Goal: Information Seeking & Learning: Learn about a topic

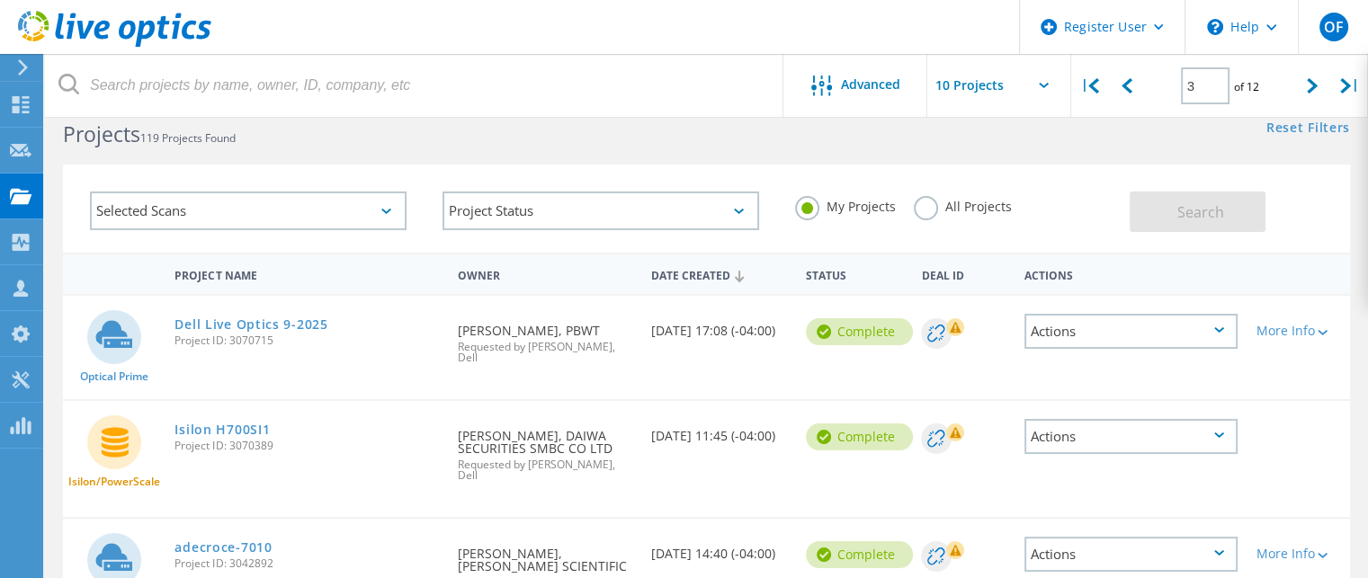
scroll to position [6, 0]
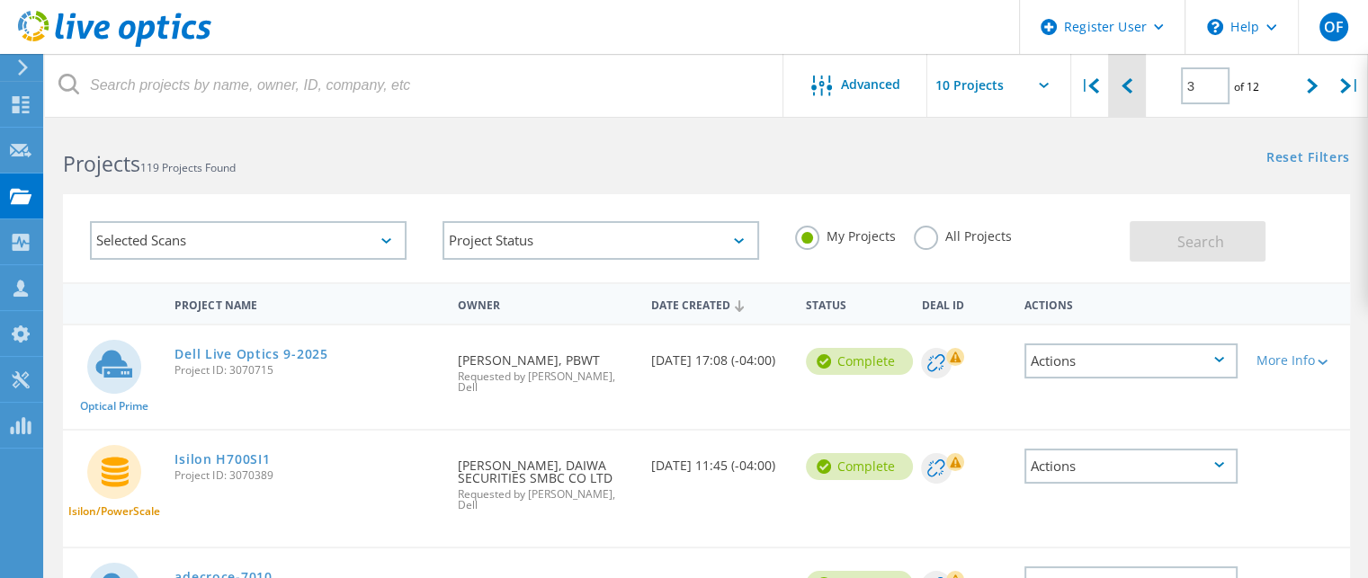
click at [1117, 79] on div at bounding box center [1126, 86] width 37 height 64
type input "2"
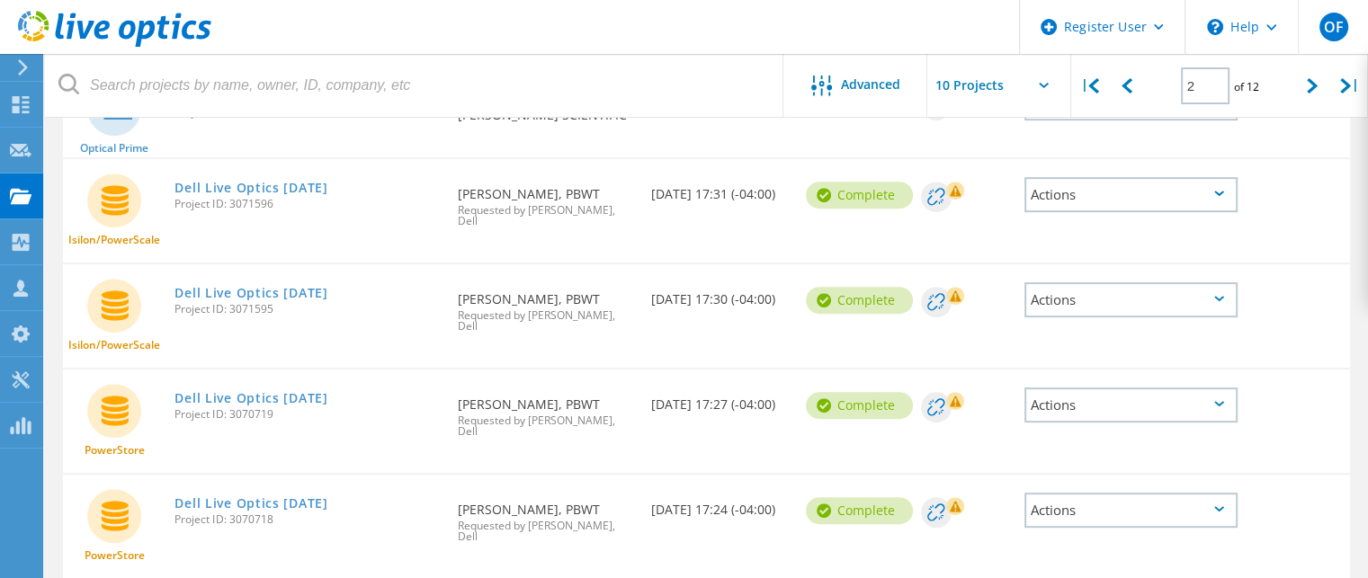
scroll to position [771, 0]
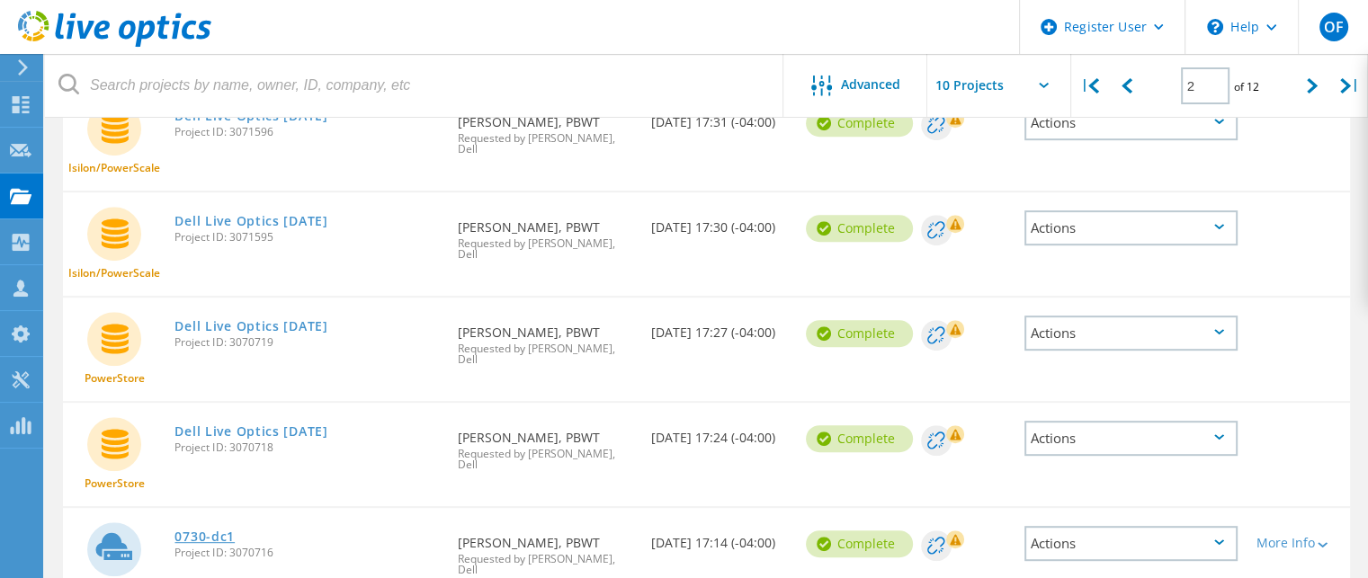
click at [224, 531] on link "0730-dc1" at bounding box center [204, 537] width 60 height 13
click at [209, 531] on link "0730-dc1" at bounding box center [204, 537] width 60 height 13
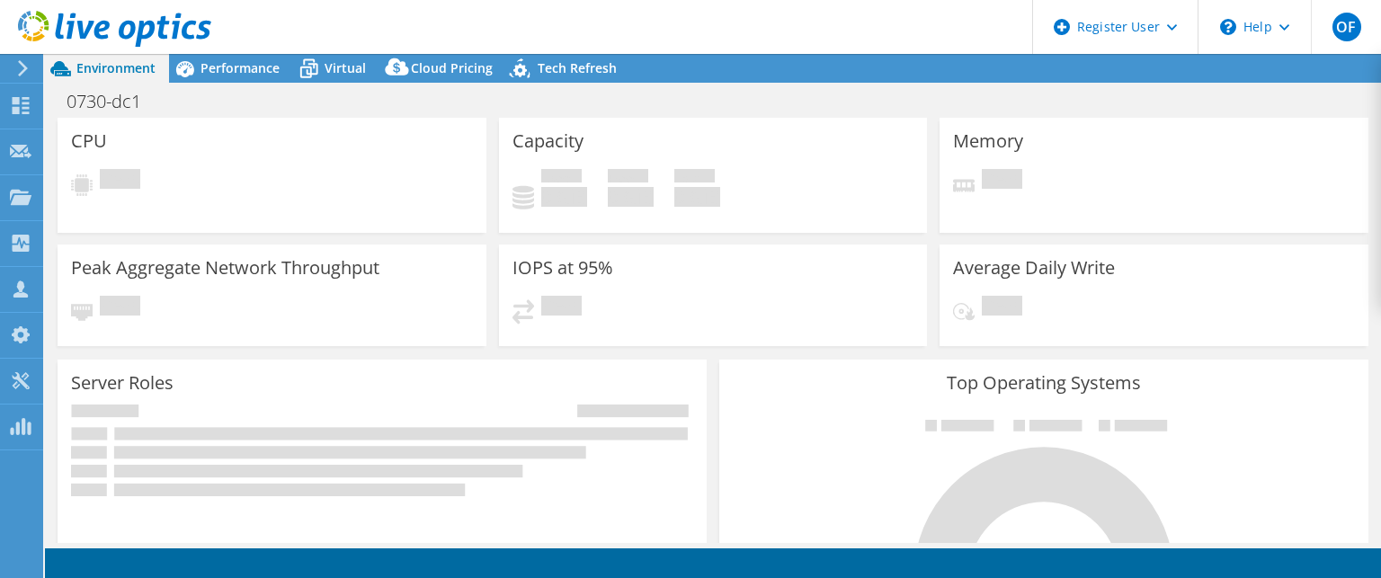
select select "USD"
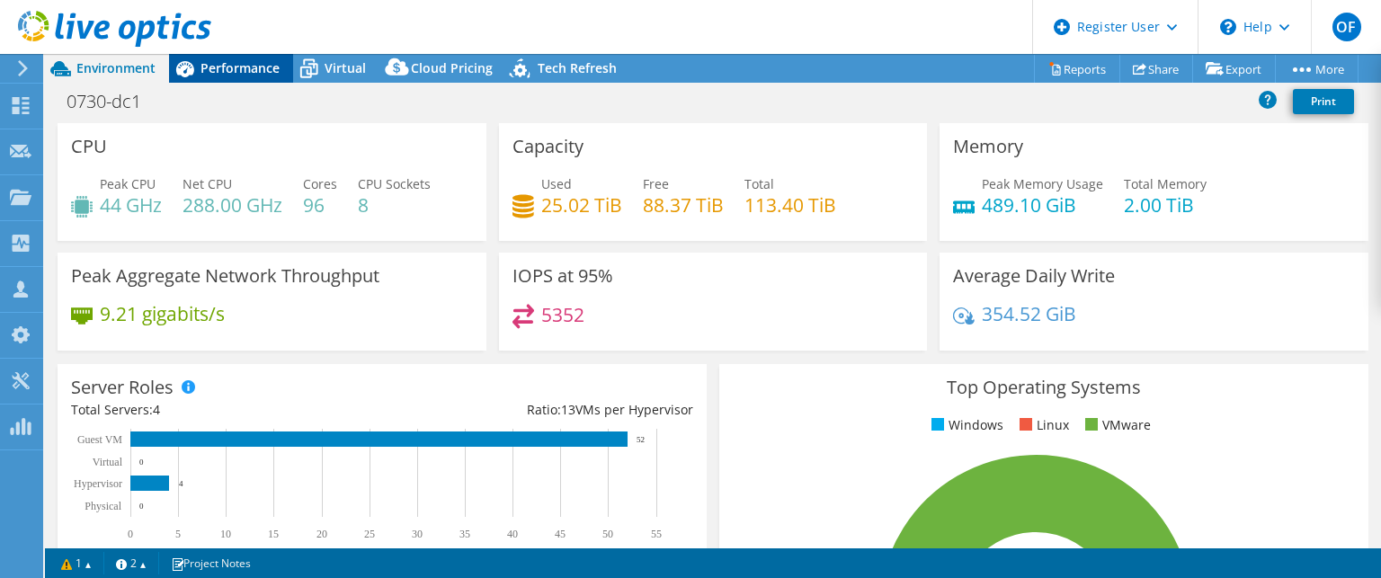
click at [242, 70] on span "Performance" at bounding box center [240, 67] width 79 height 17
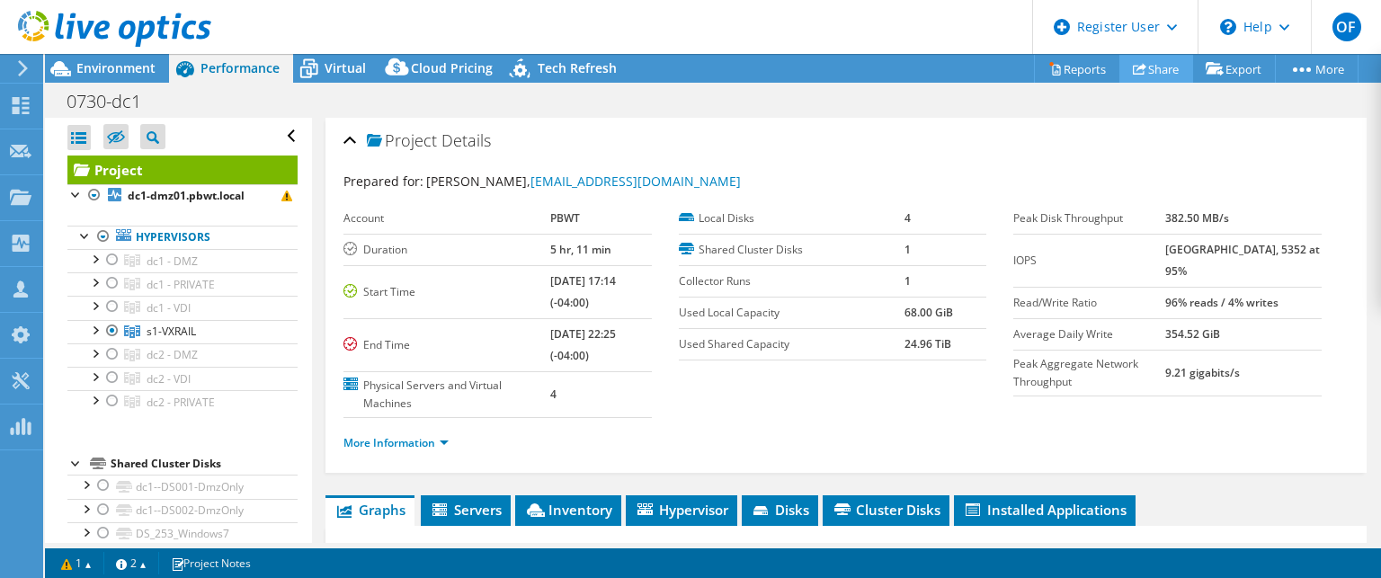
click at [1148, 60] on link "Share" at bounding box center [1156, 69] width 74 height 28
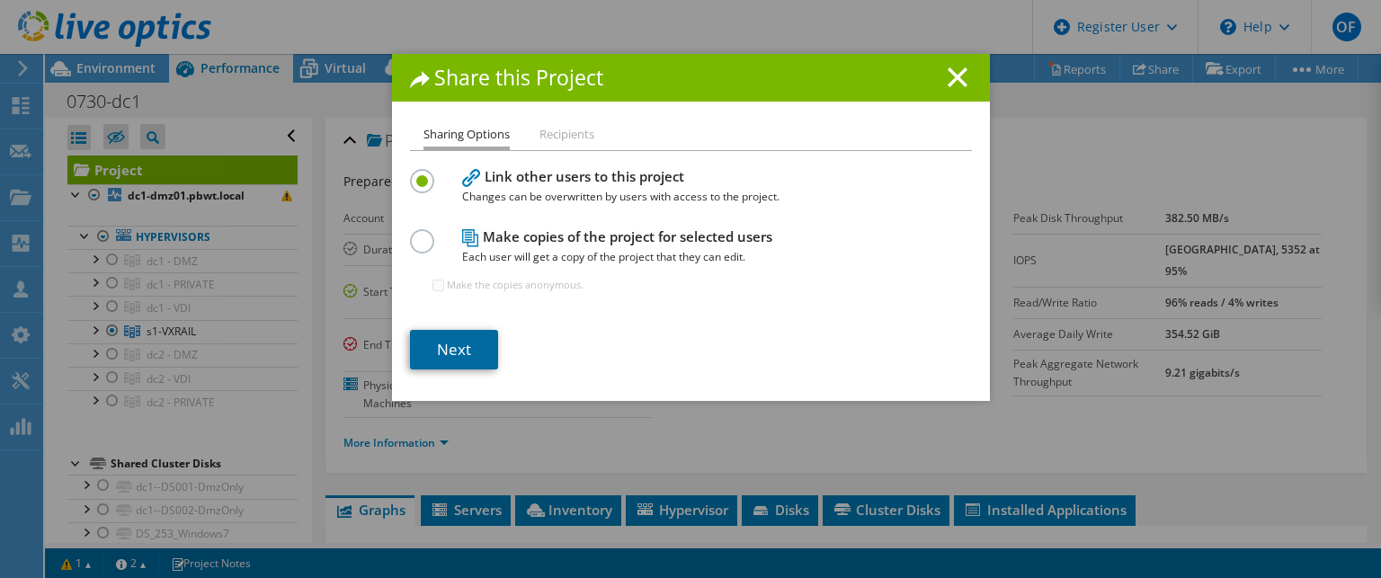
click at [446, 347] on link "Next" at bounding box center [454, 350] width 88 height 40
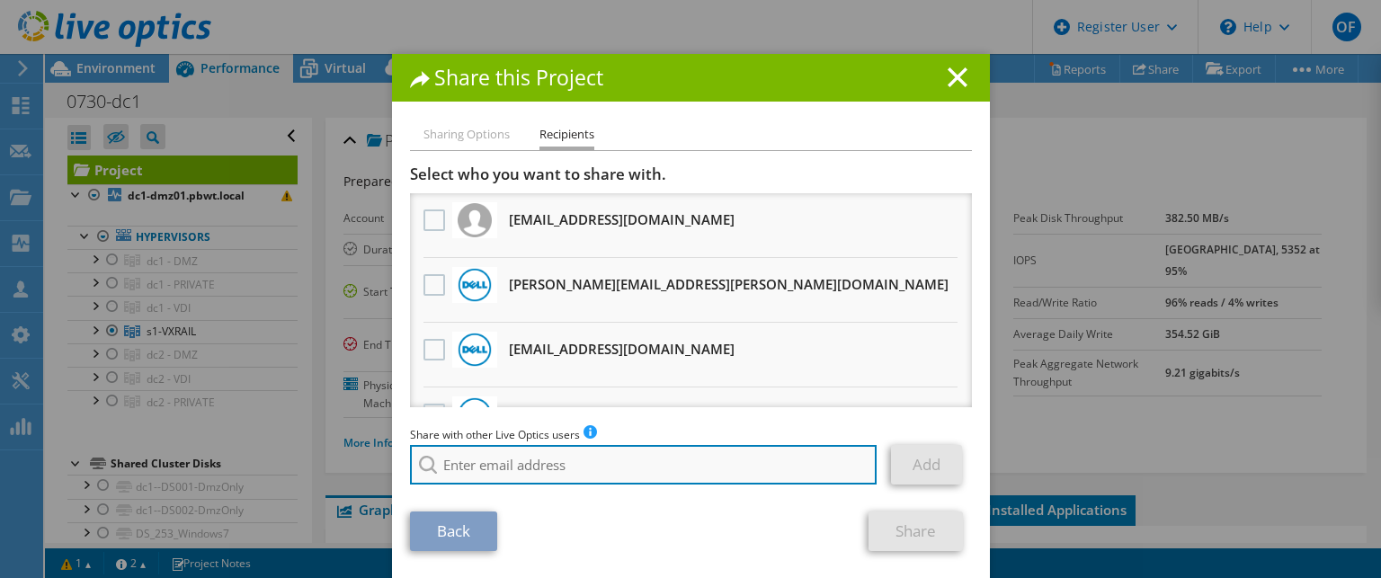
click at [549, 467] on input "search" at bounding box center [644, 465] width 468 height 40
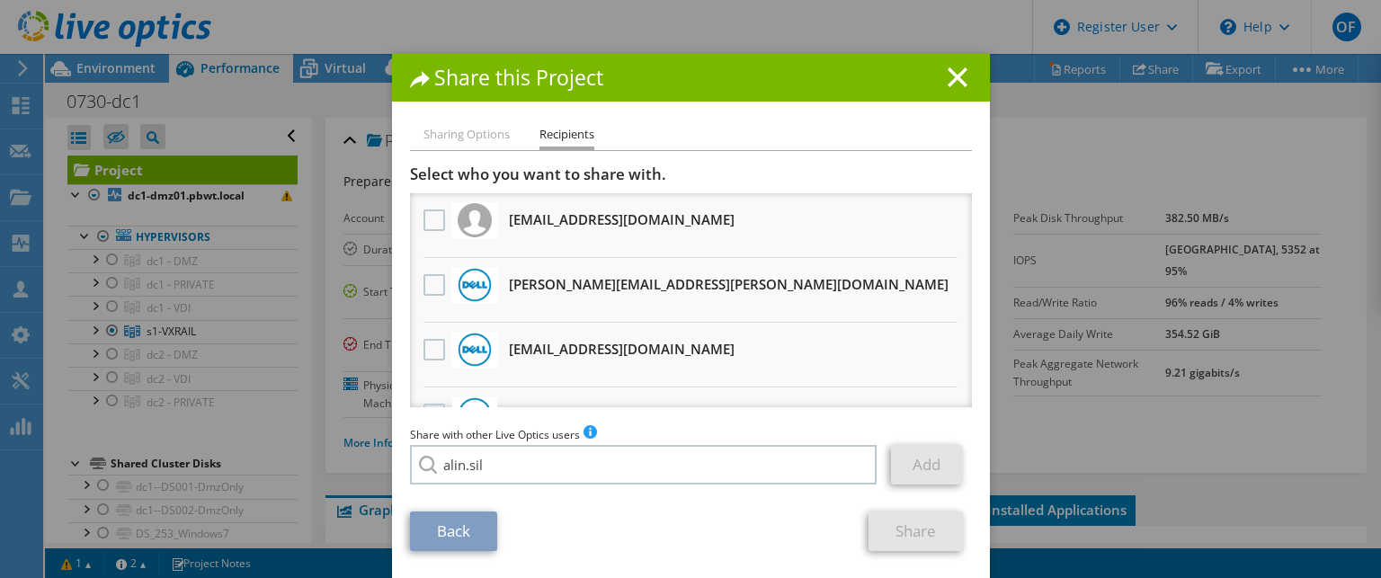
click at [529, 488] on li "Alin.Silcock@Dell.com" at bounding box center [513, 478] width 207 height 22
type input "Alin.Silcock@Dell.com"
click at [924, 466] on link "Add" at bounding box center [926, 465] width 71 height 40
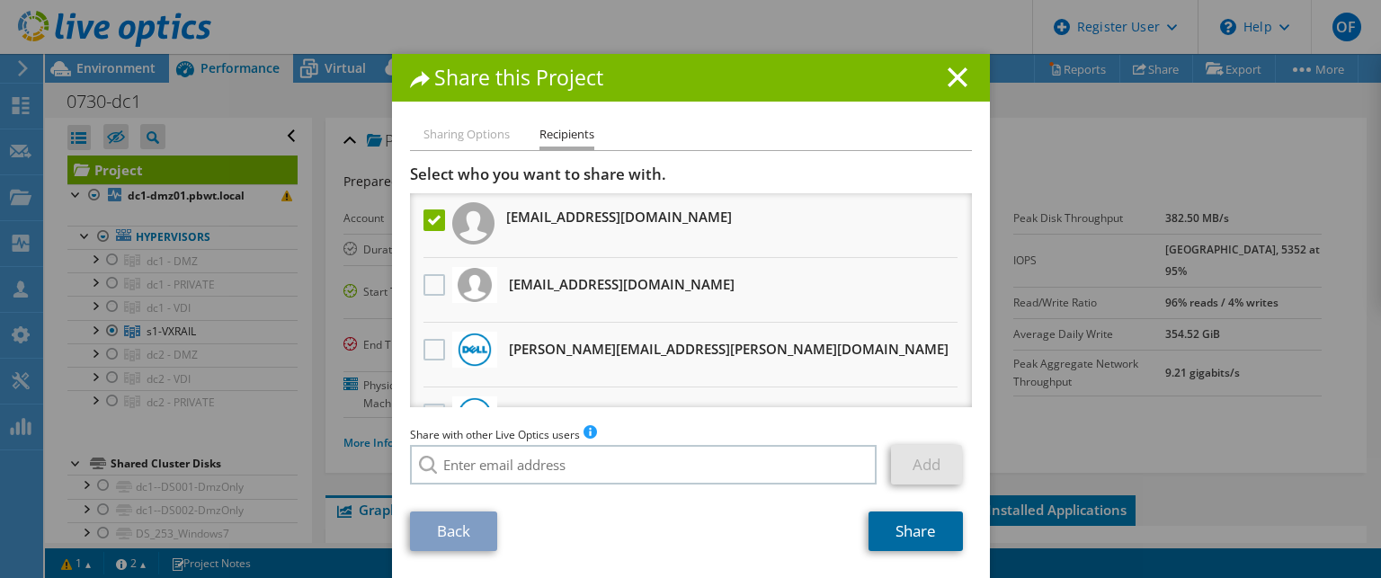
click at [911, 528] on link "Share" at bounding box center [916, 532] width 94 height 40
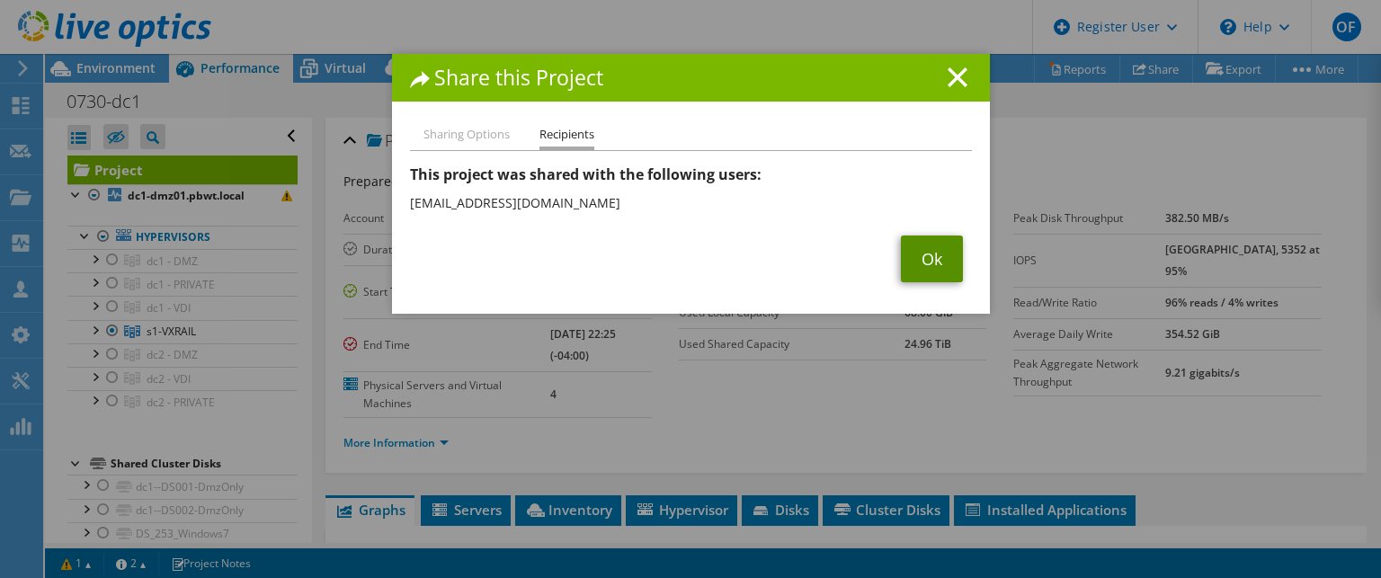
click at [917, 263] on link "Ok" at bounding box center [932, 259] width 62 height 47
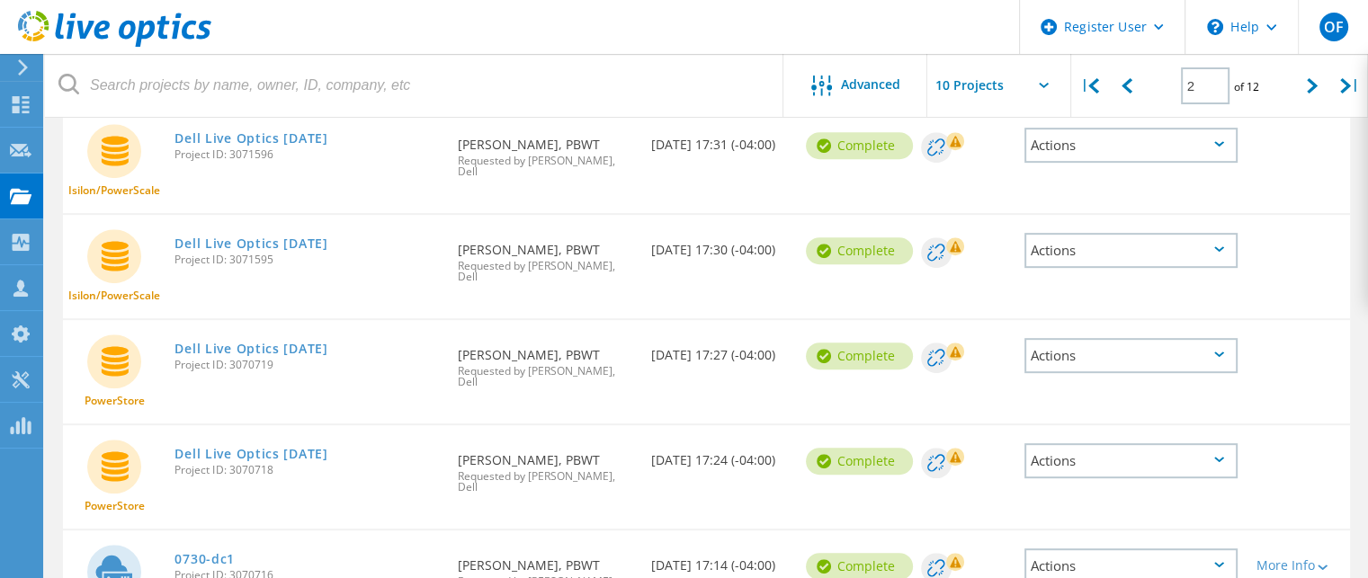
scroll to position [771, 0]
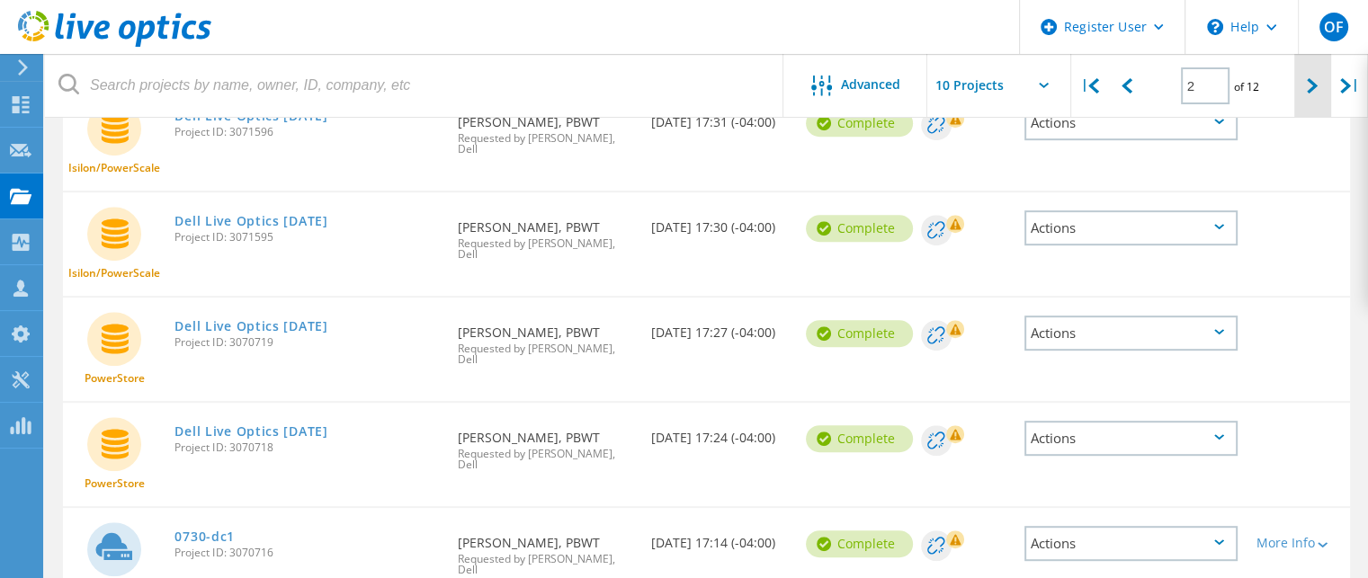
click at [1306, 86] on div at bounding box center [1312, 86] width 37 height 64
type input "3"
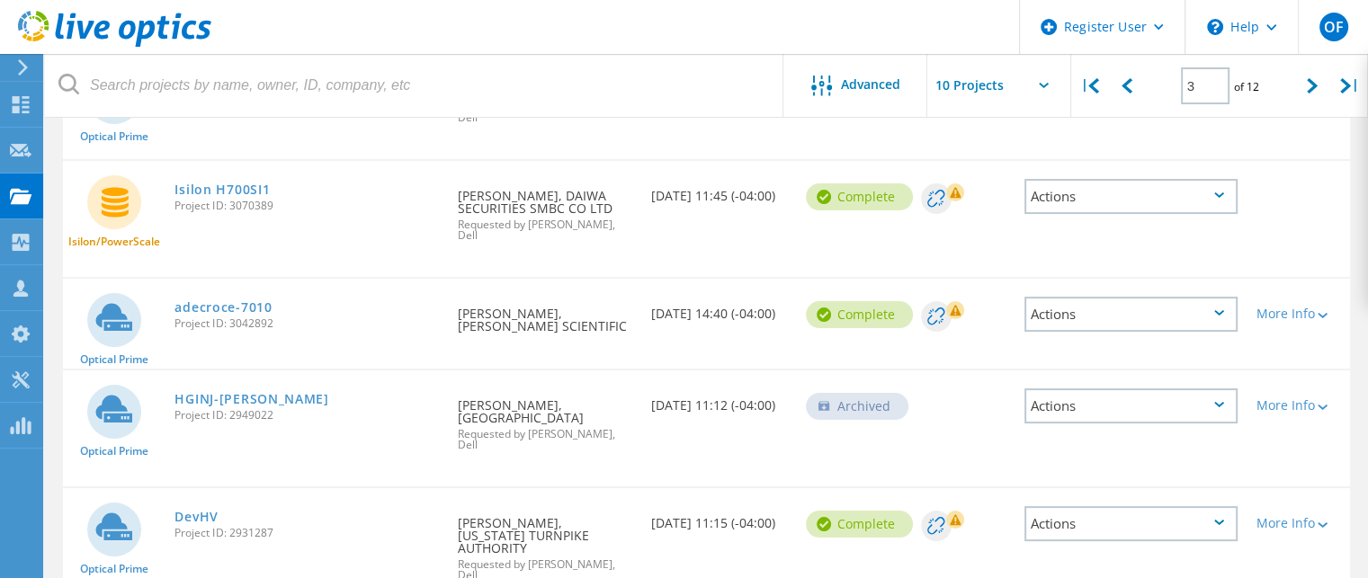
scroll to position [6, 0]
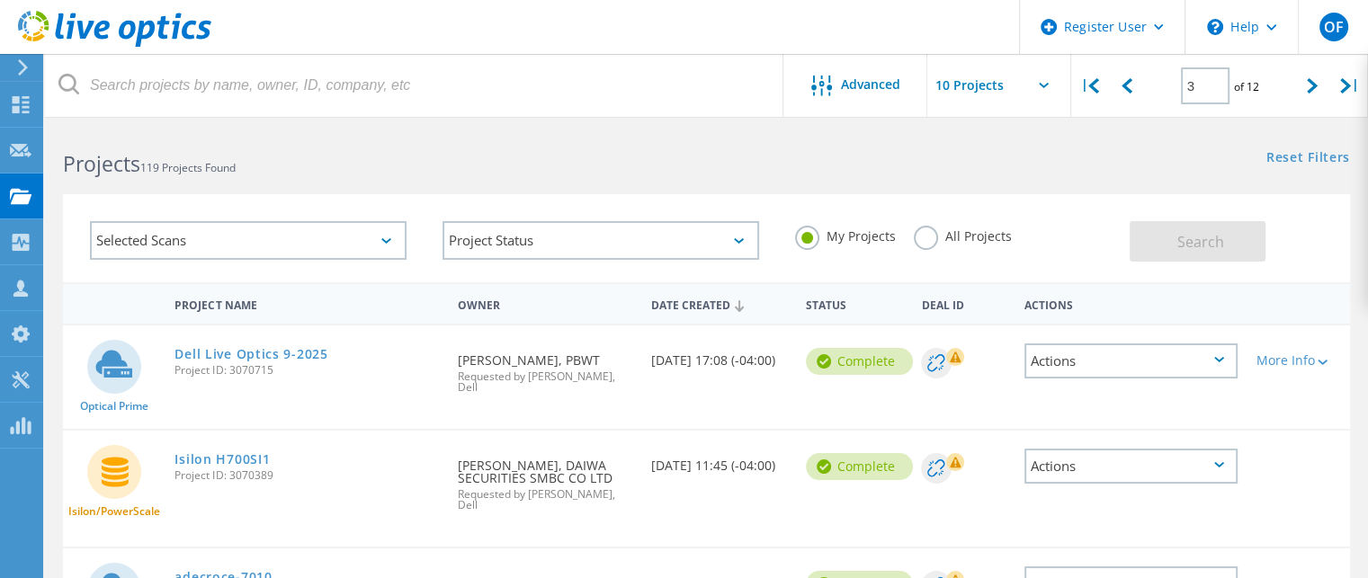
click at [1198, 357] on div "Actions" at bounding box center [1131, 360] width 214 height 35
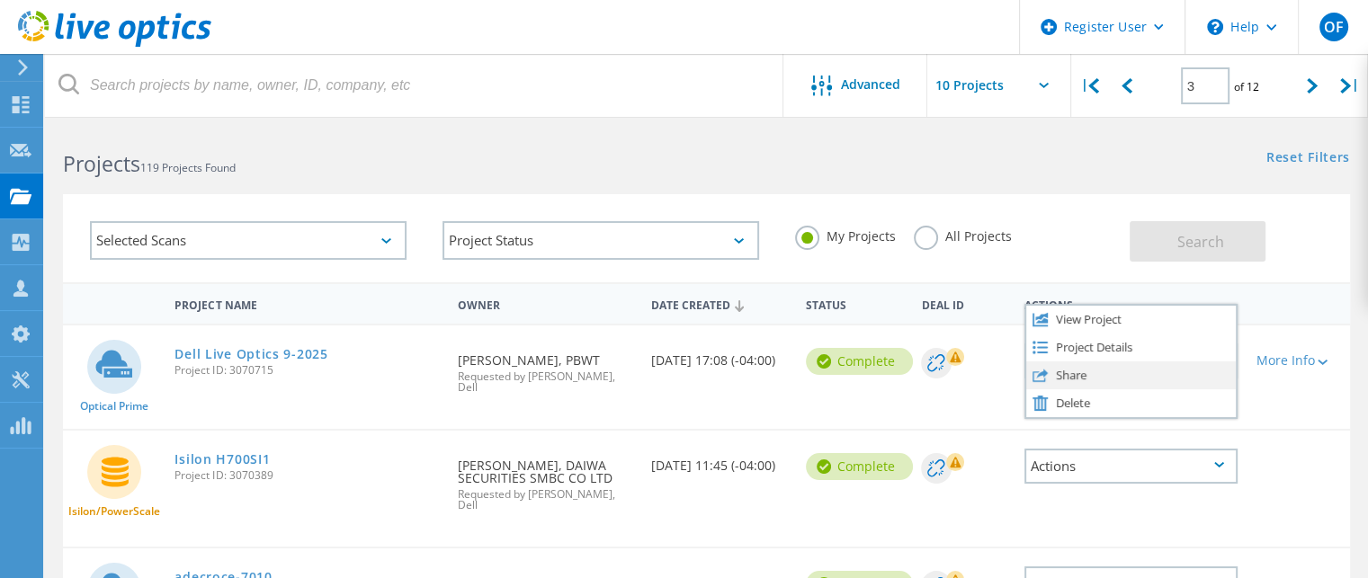
click at [1089, 380] on div "Share" at bounding box center [1131, 375] width 210 height 28
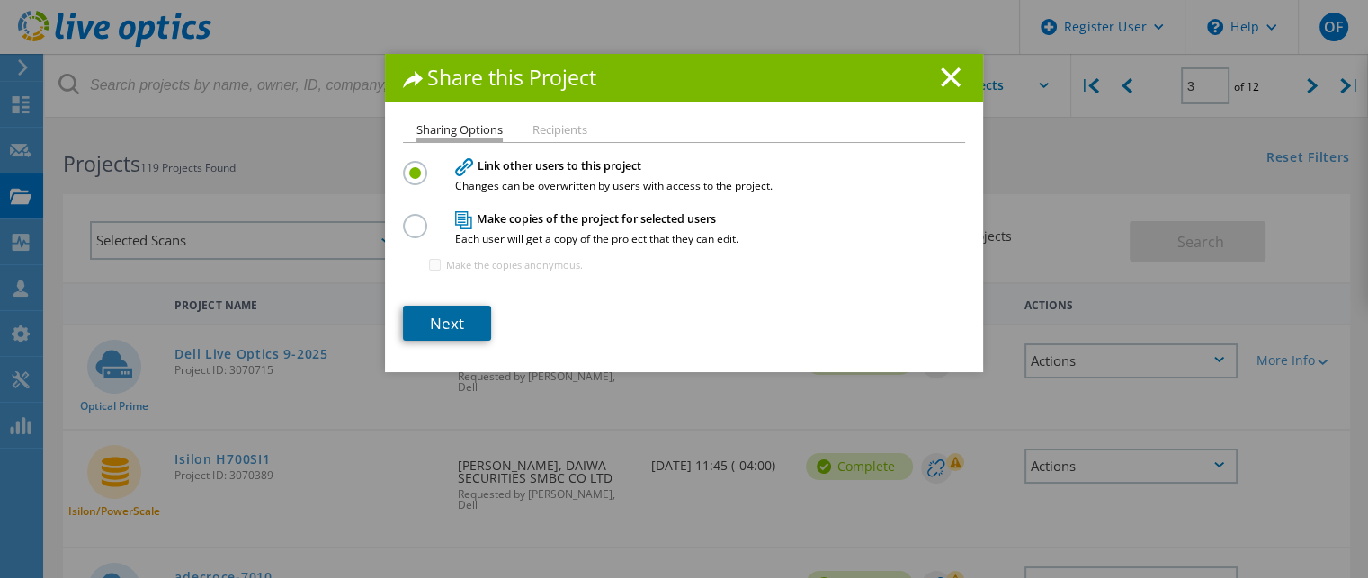
click at [468, 321] on link "Next" at bounding box center [447, 323] width 88 height 35
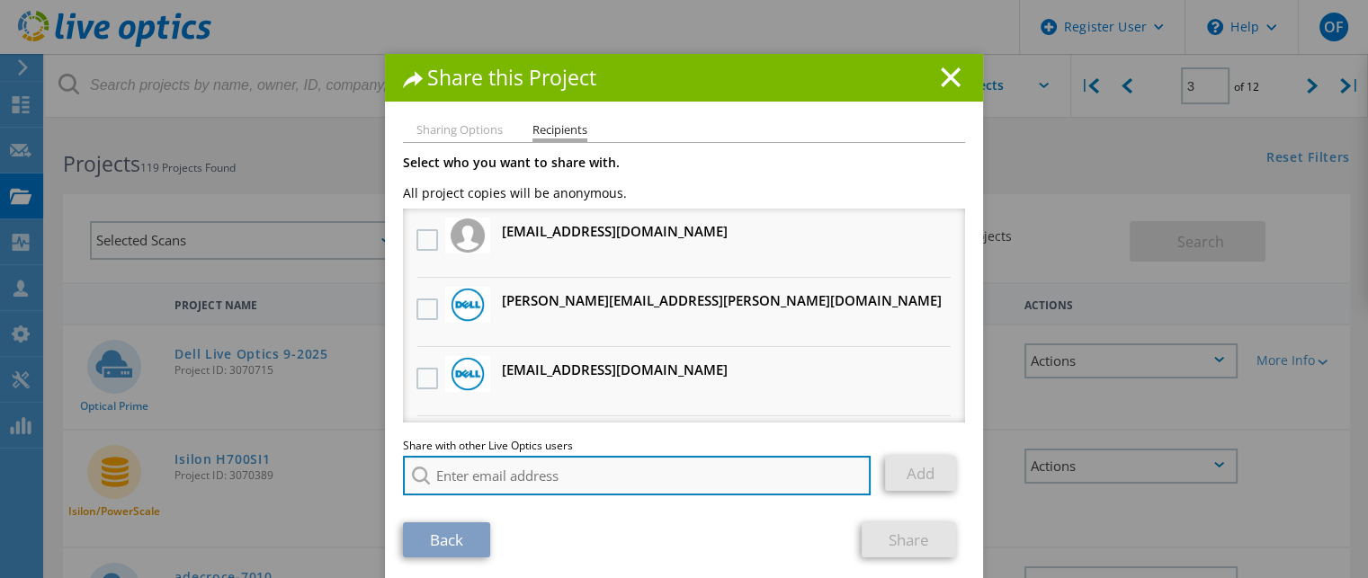
click at [600, 474] on input "search" at bounding box center [637, 476] width 468 height 40
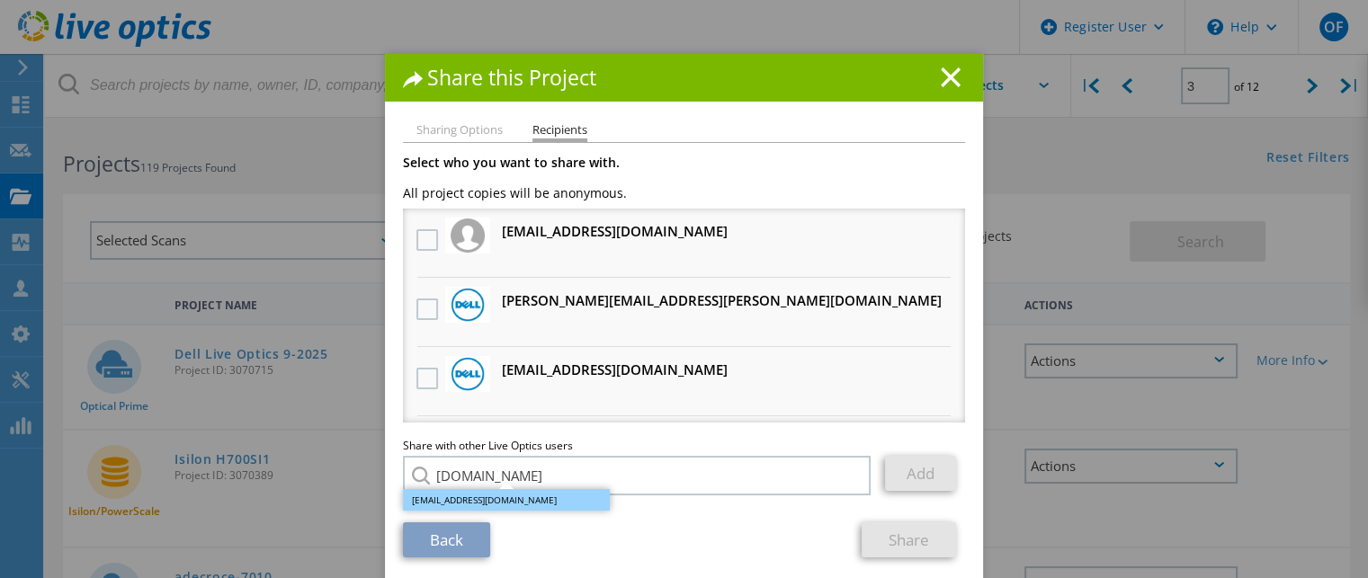
click at [484, 495] on li "Alin.Silcock@Dell.com" at bounding box center [506, 500] width 207 height 22
type input "Alin.Silcock@Dell.com"
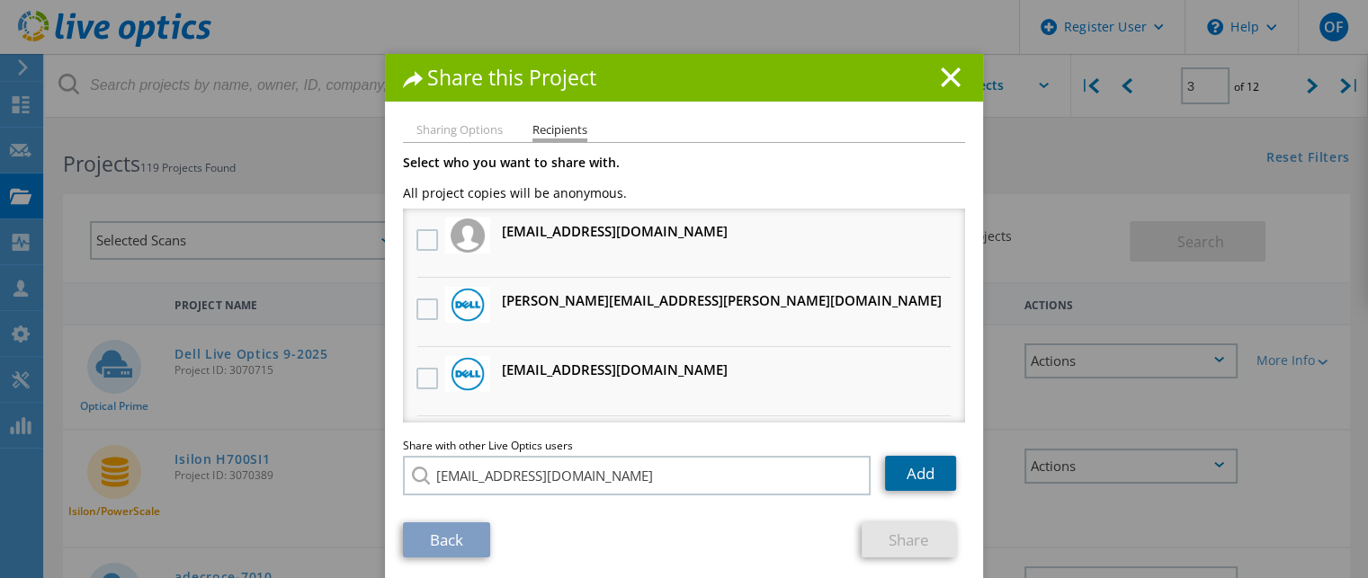
click at [910, 472] on link "Add" at bounding box center [920, 473] width 71 height 35
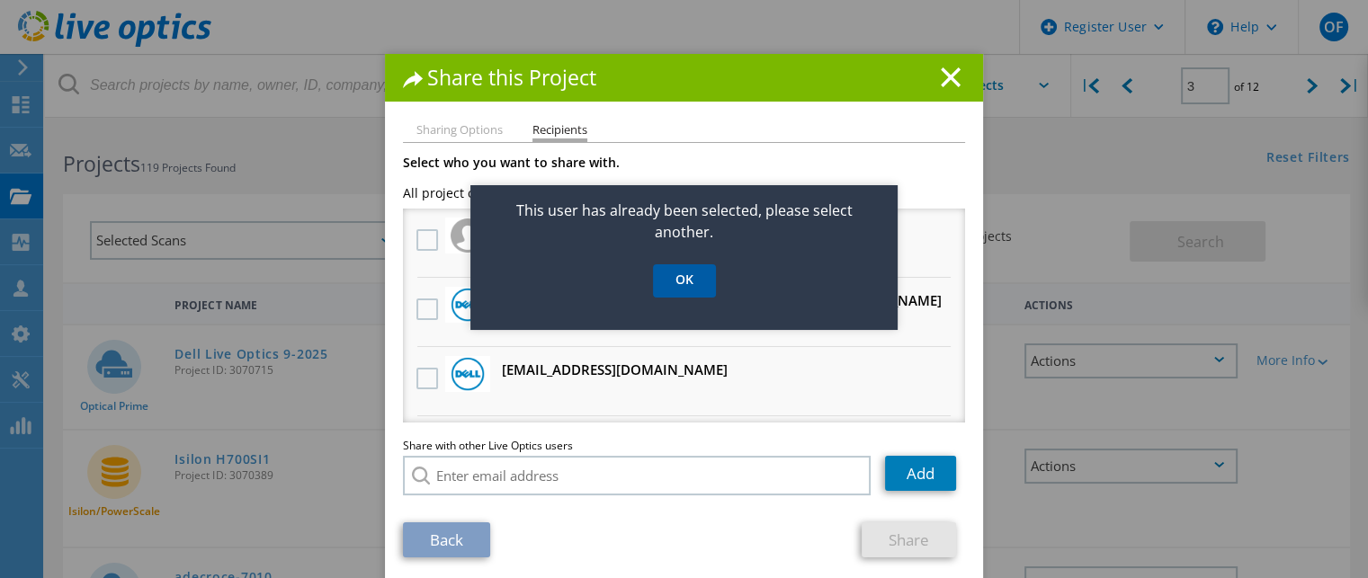
click at [689, 287] on link "OK" at bounding box center [684, 280] width 63 height 33
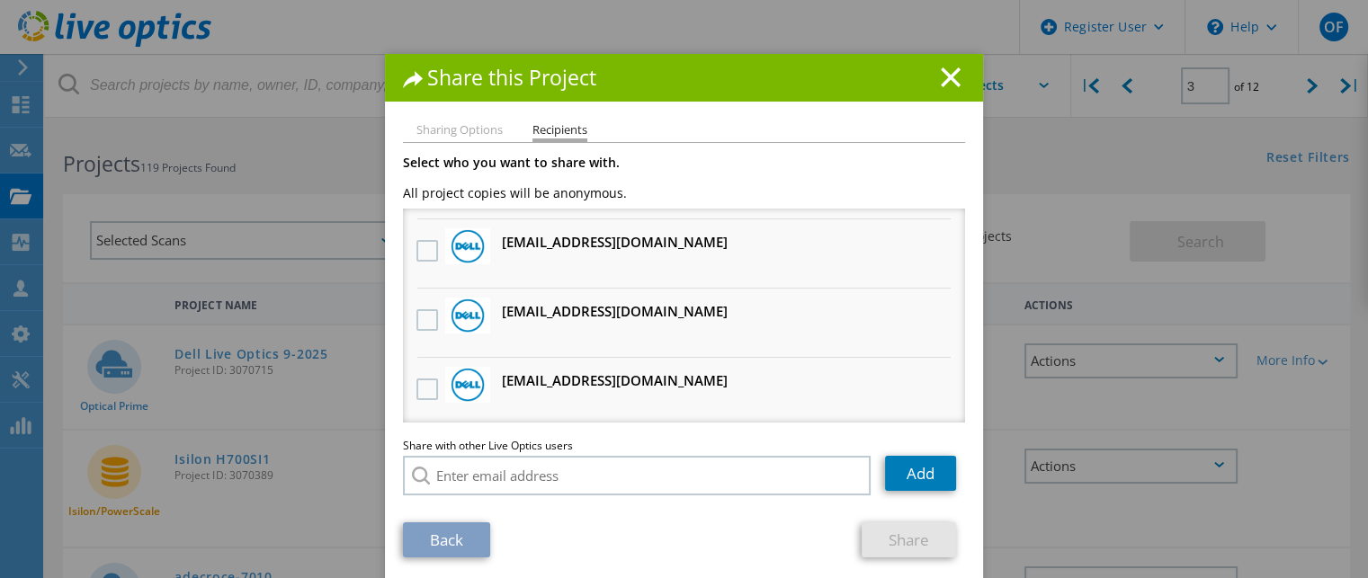
scroll to position [10, 0]
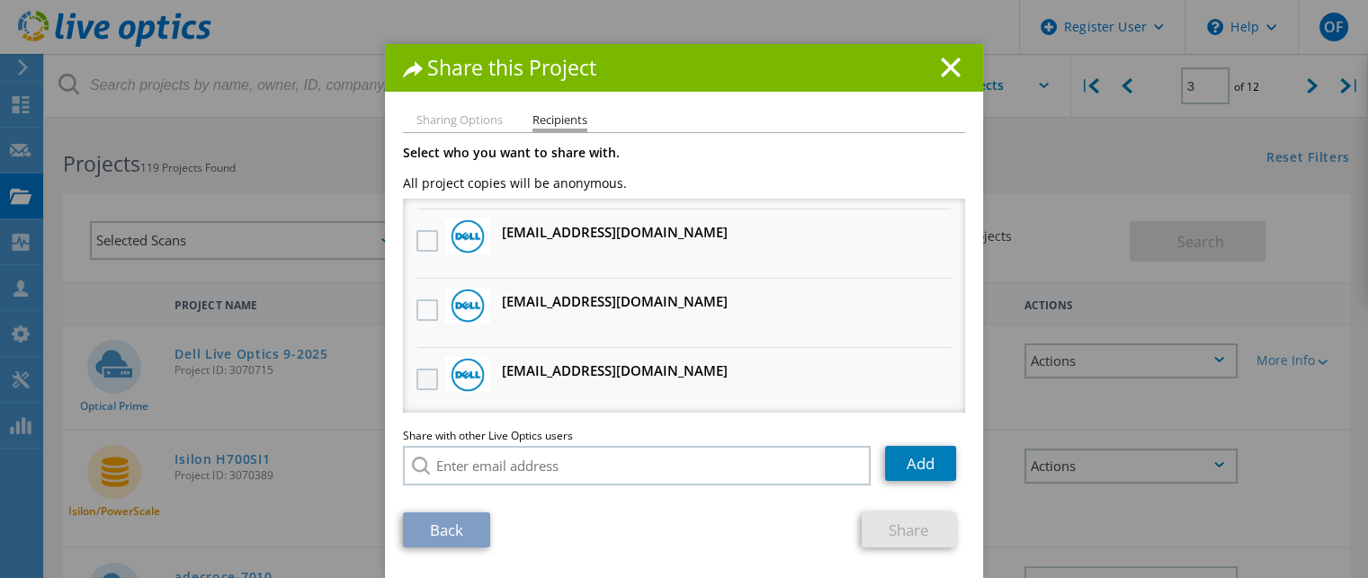
click at [430, 377] on label at bounding box center [429, 380] width 26 height 22
click at [0, 0] on input "checkbox" at bounding box center [0, 0] width 0 height 0
click at [908, 466] on link "Add" at bounding box center [920, 463] width 71 height 35
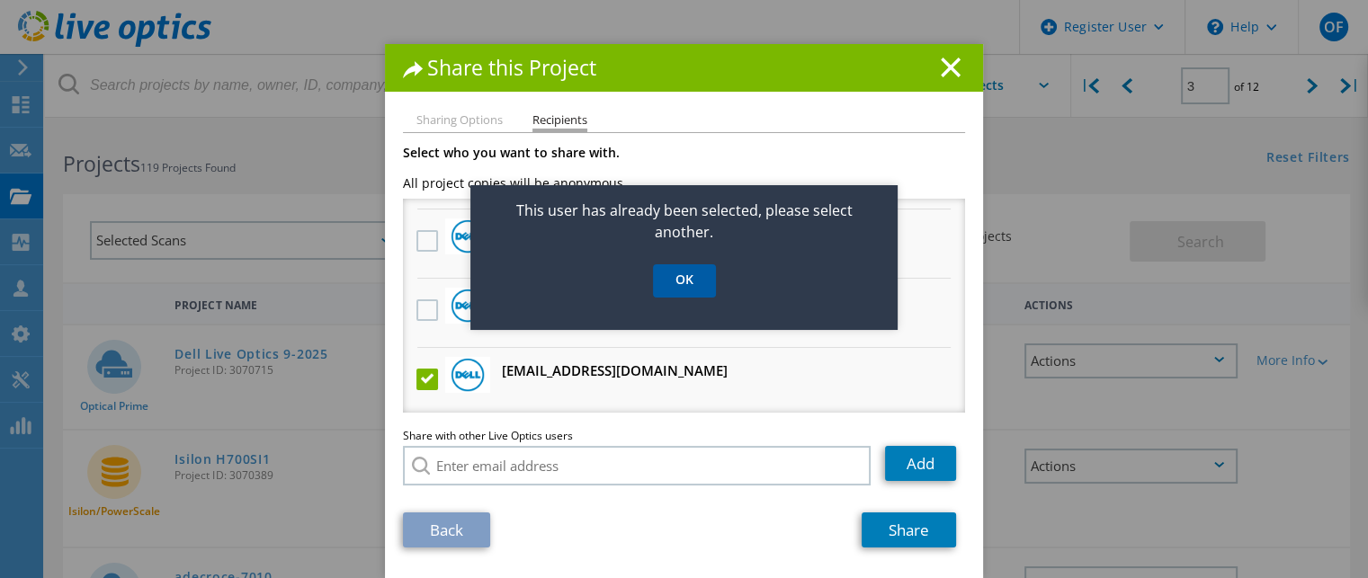
click at [696, 285] on link "OK" at bounding box center [684, 280] width 63 height 33
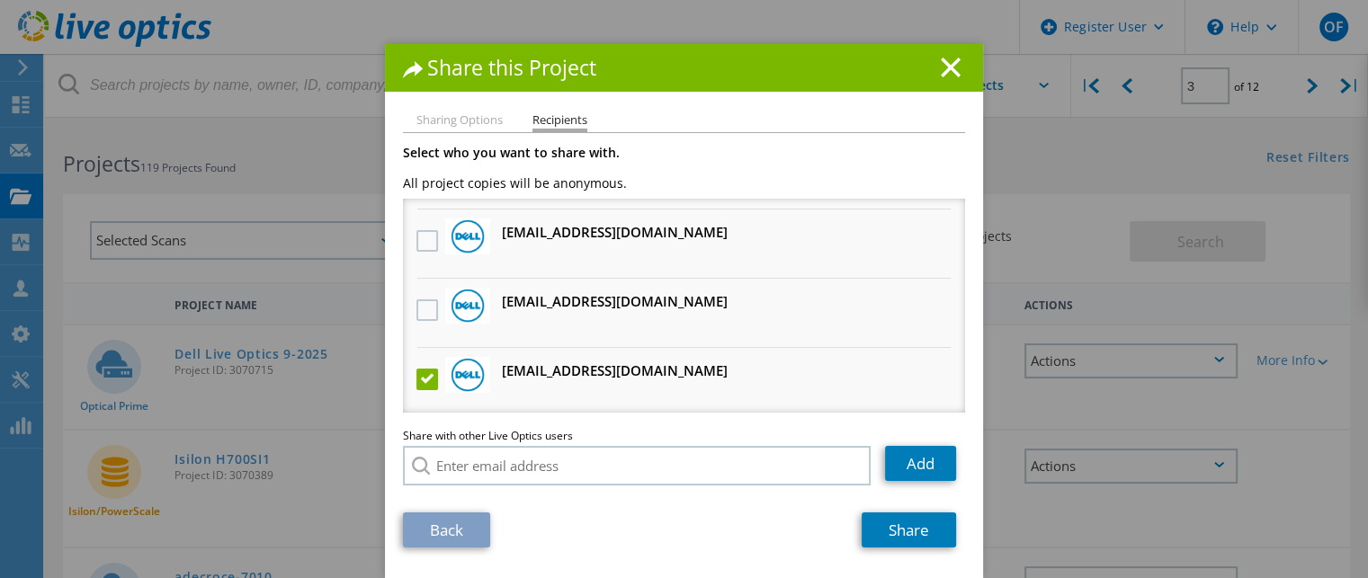
click at [659, 508] on section "Select who you want to share with. All project copies will be anonymous. mklava…" at bounding box center [684, 347] width 562 height 401
click at [914, 513] on link "Share" at bounding box center [908, 530] width 94 height 35
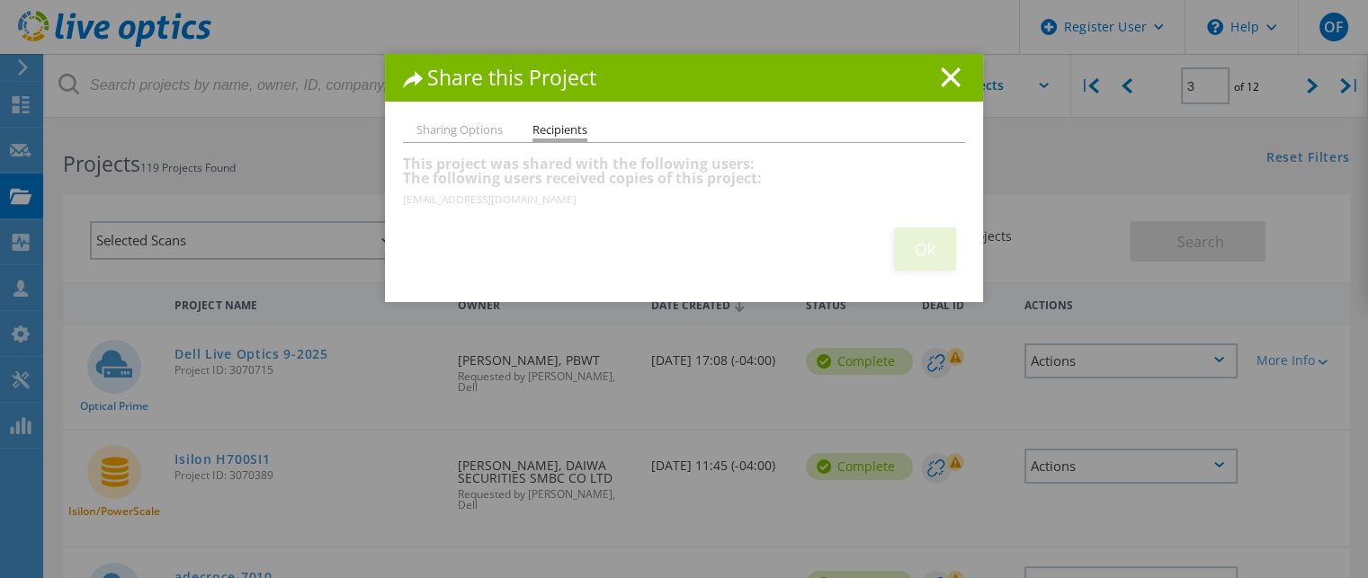
scroll to position [0, 0]
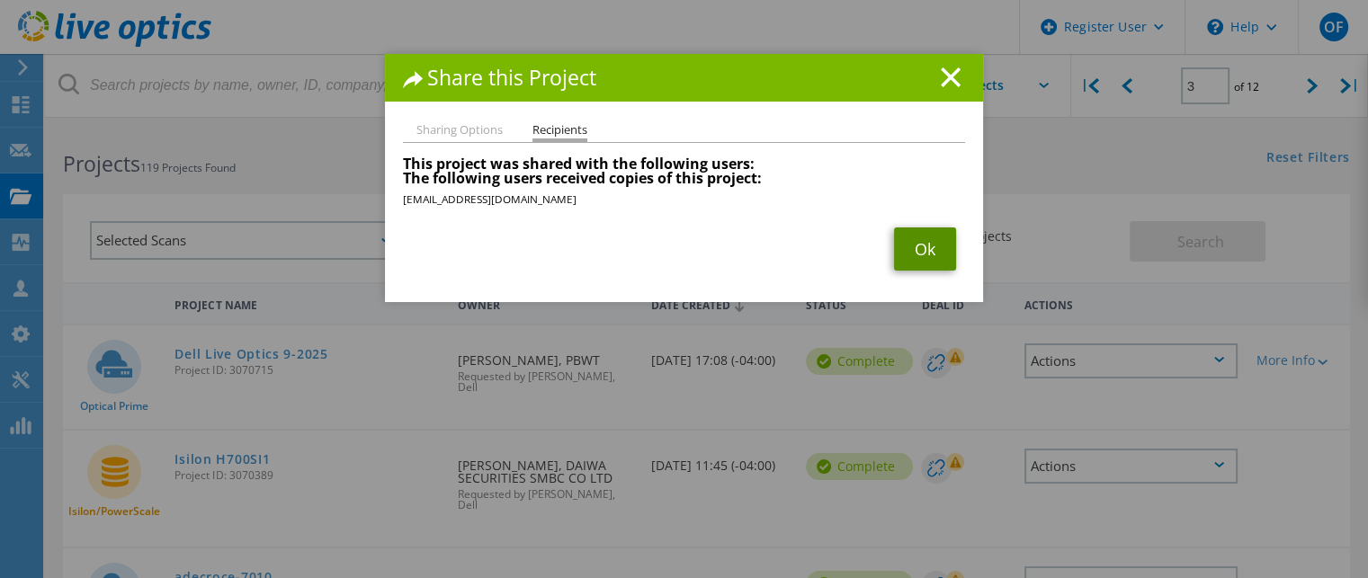
click at [906, 258] on link "Ok" at bounding box center [925, 248] width 62 height 43
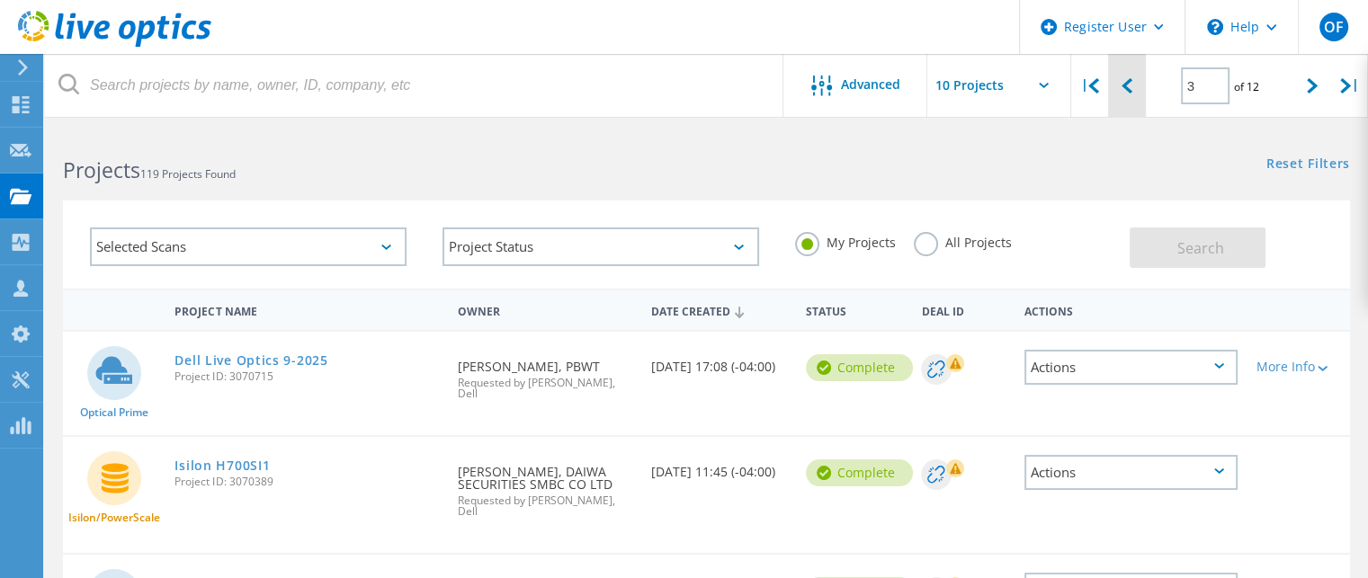
click at [1119, 86] on div at bounding box center [1126, 86] width 37 height 64
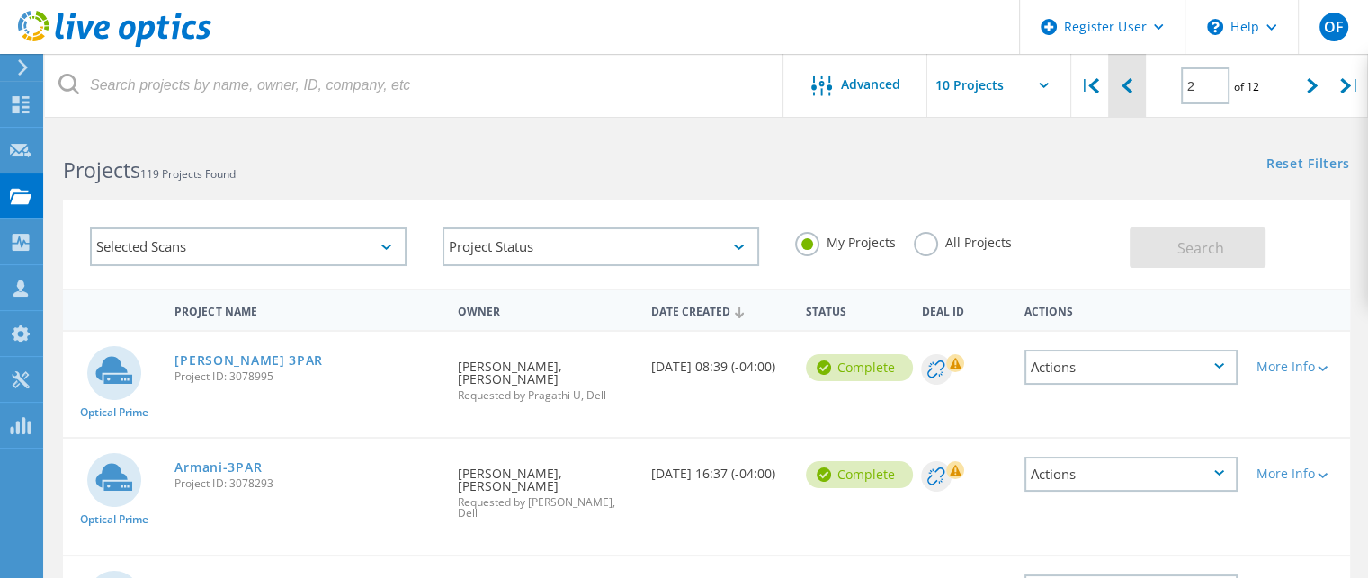
click at [1125, 87] on icon at bounding box center [1126, 85] width 11 height 15
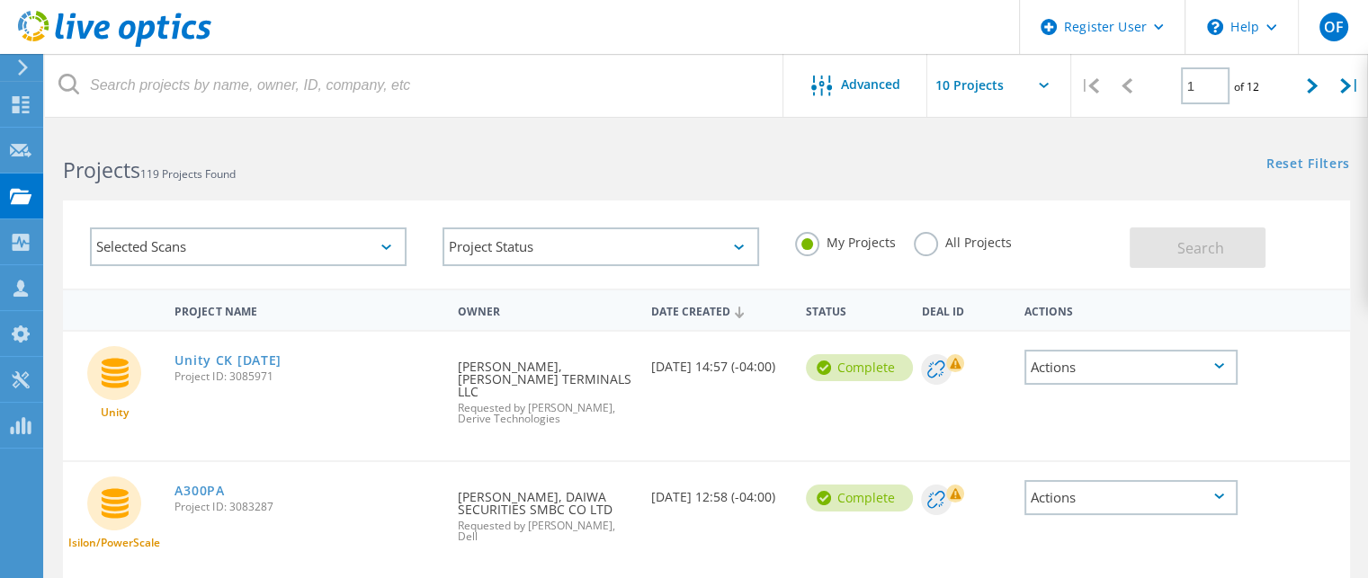
click at [1126, 83] on icon at bounding box center [1126, 85] width 11 height 15
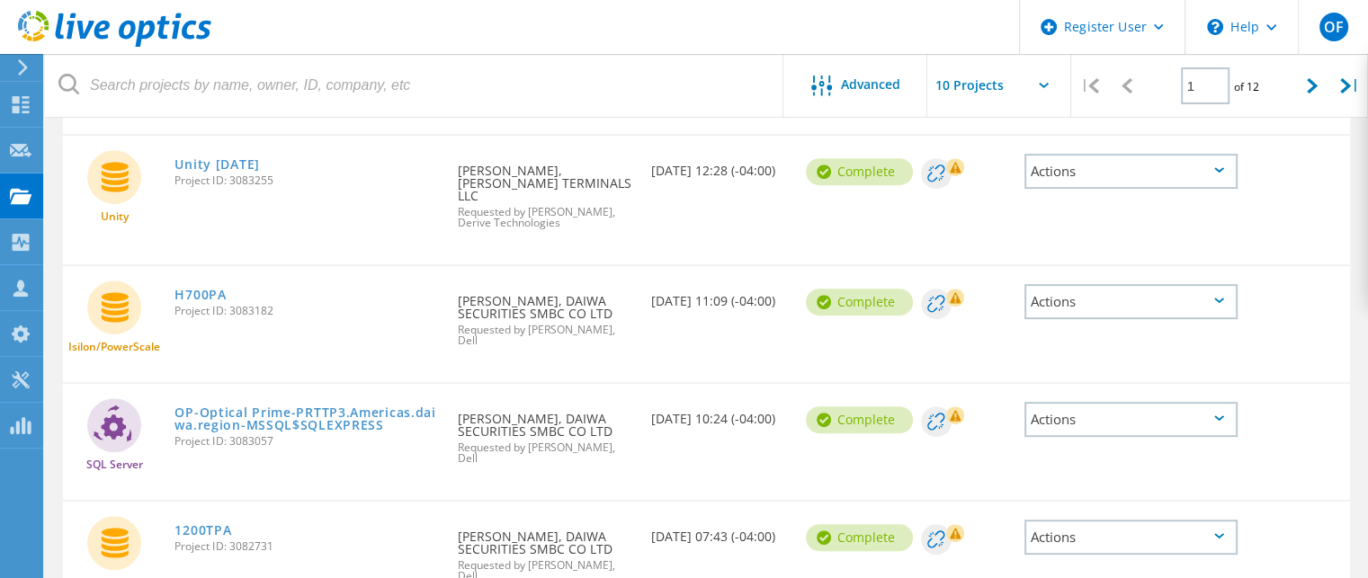
scroll to position [573, 0]
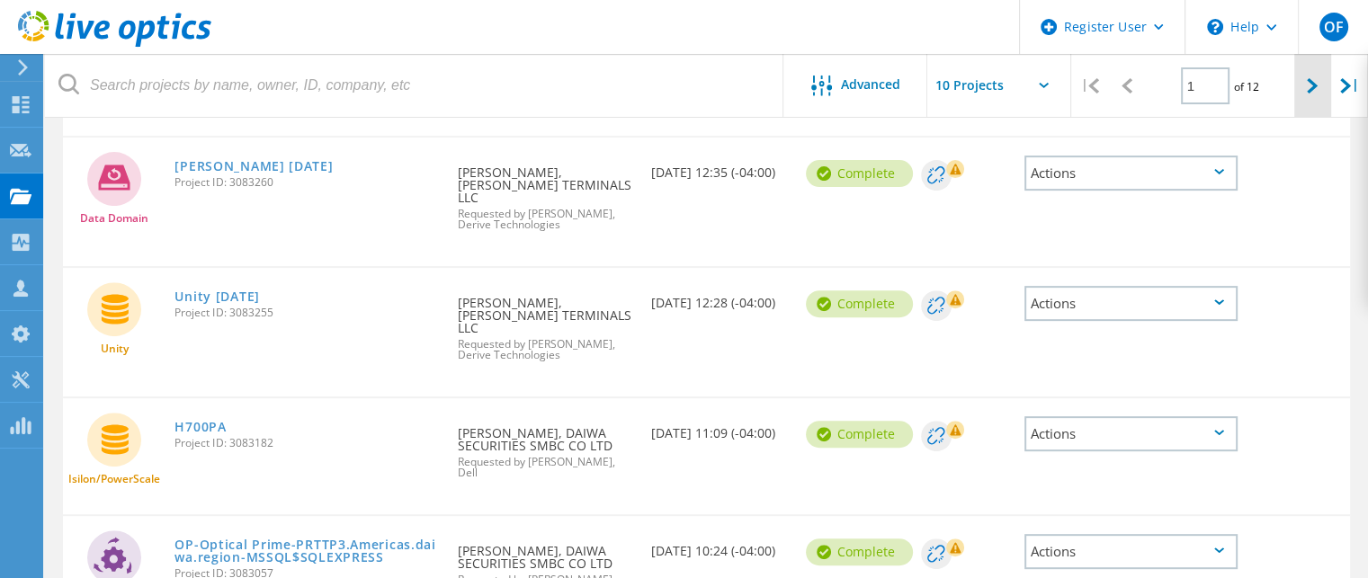
click at [1307, 88] on icon at bounding box center [1312, 85] width 11 height 15
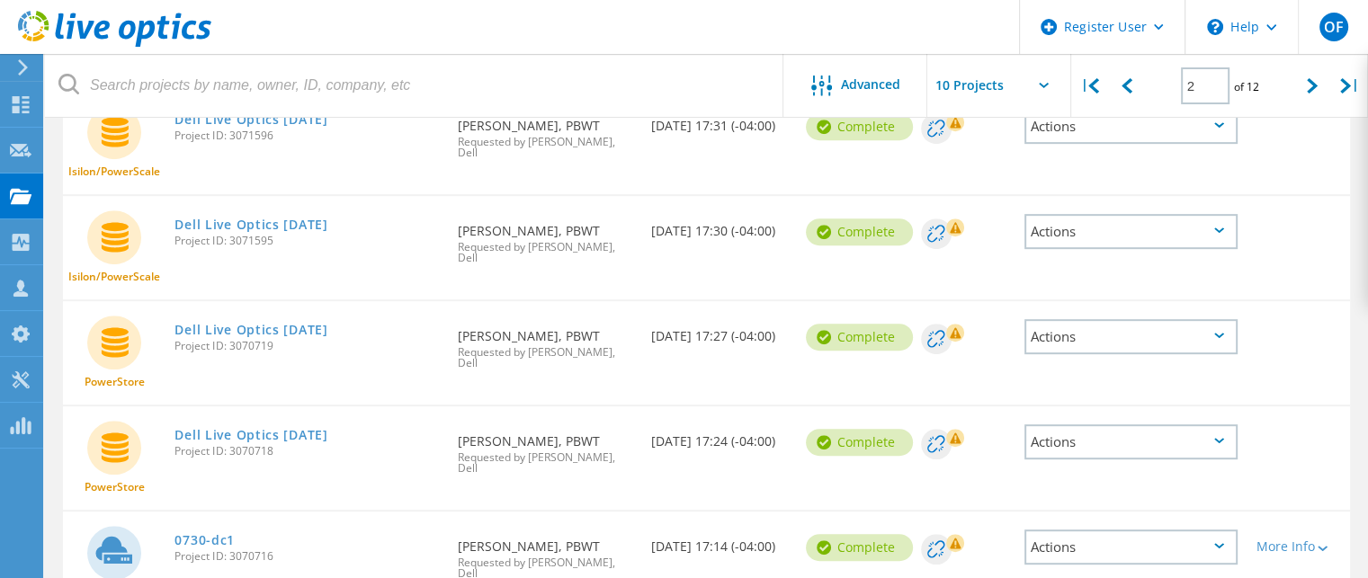
scroll to position [771, 0]
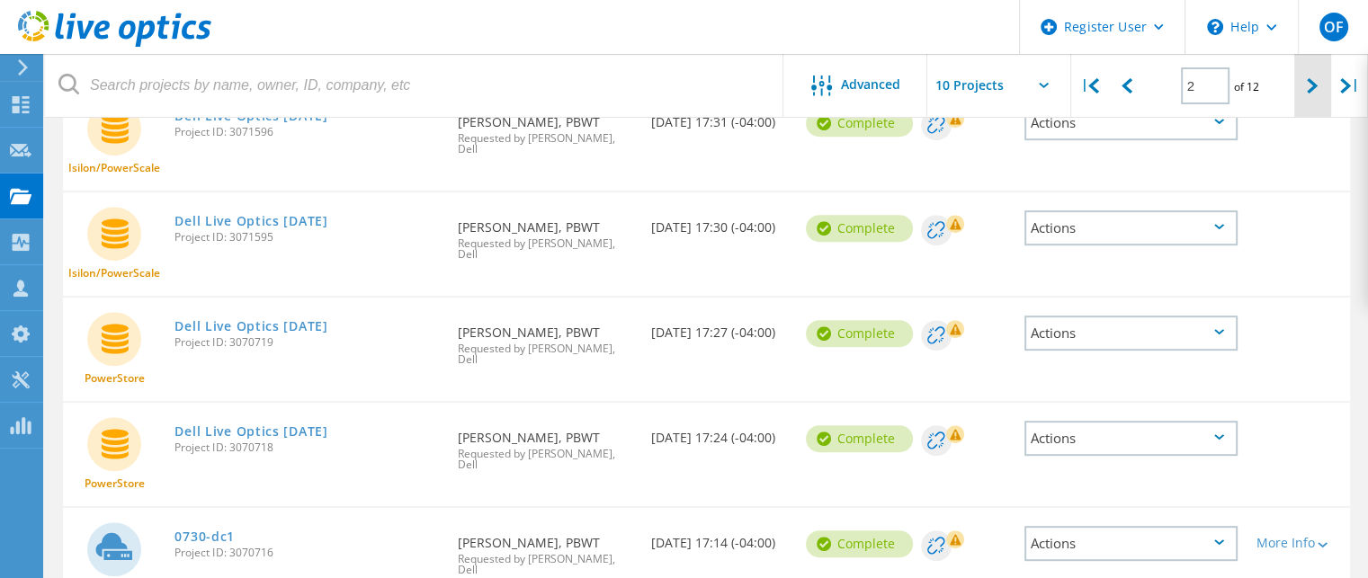
click at [1313, 87] on icon at bounding box center [1312, 85] width 11 height 15
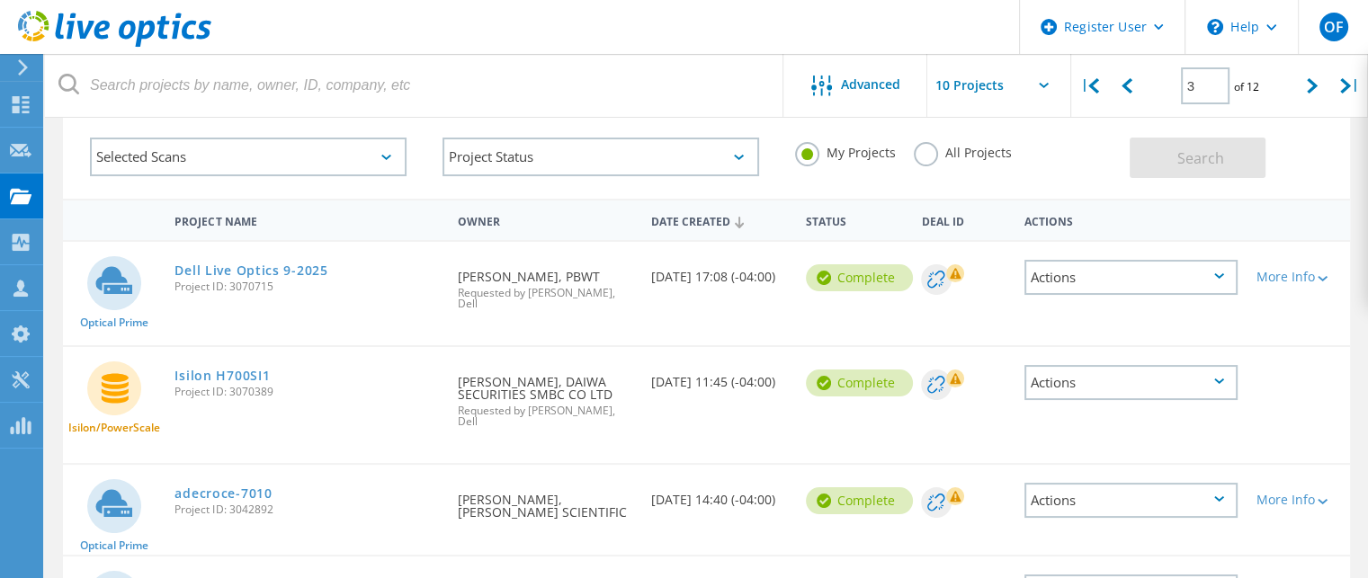
scroll to position [180, 0]
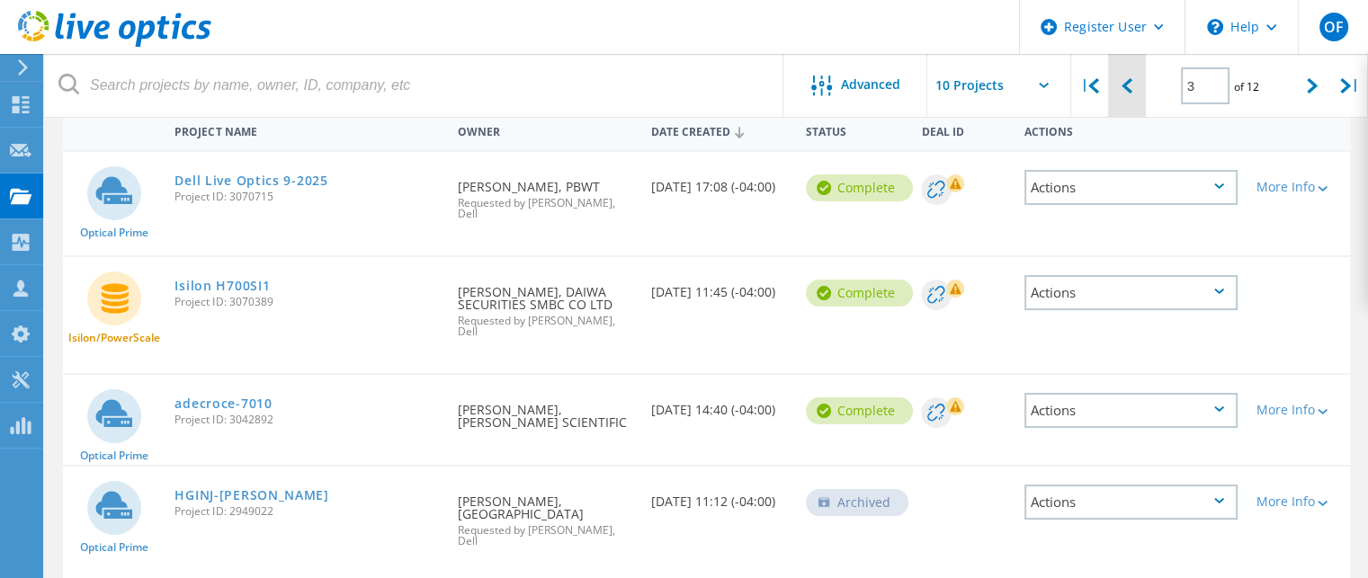
click at [1125, 85] on icon at bounding box center [1126, 85] width 11 height 15
type input "2"
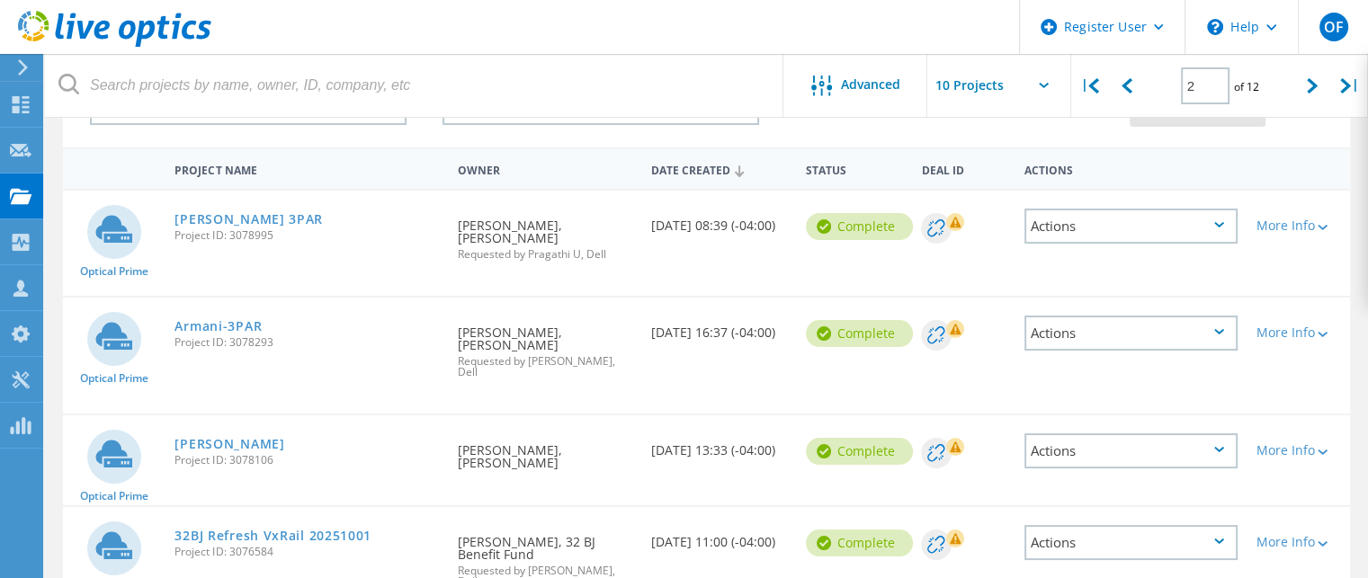
scroll to position [51, 0]
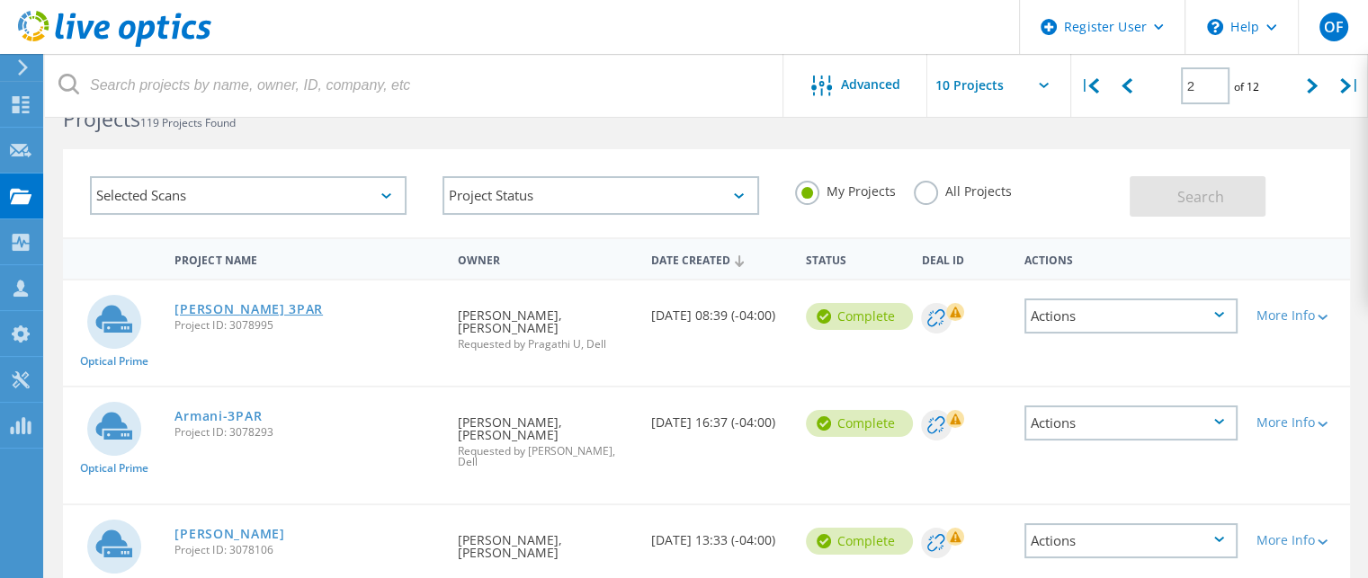
click at [252, 307] on link "[PERSON_NAME] 3PAR" at bounding box center [248, 309] width 148 height 13
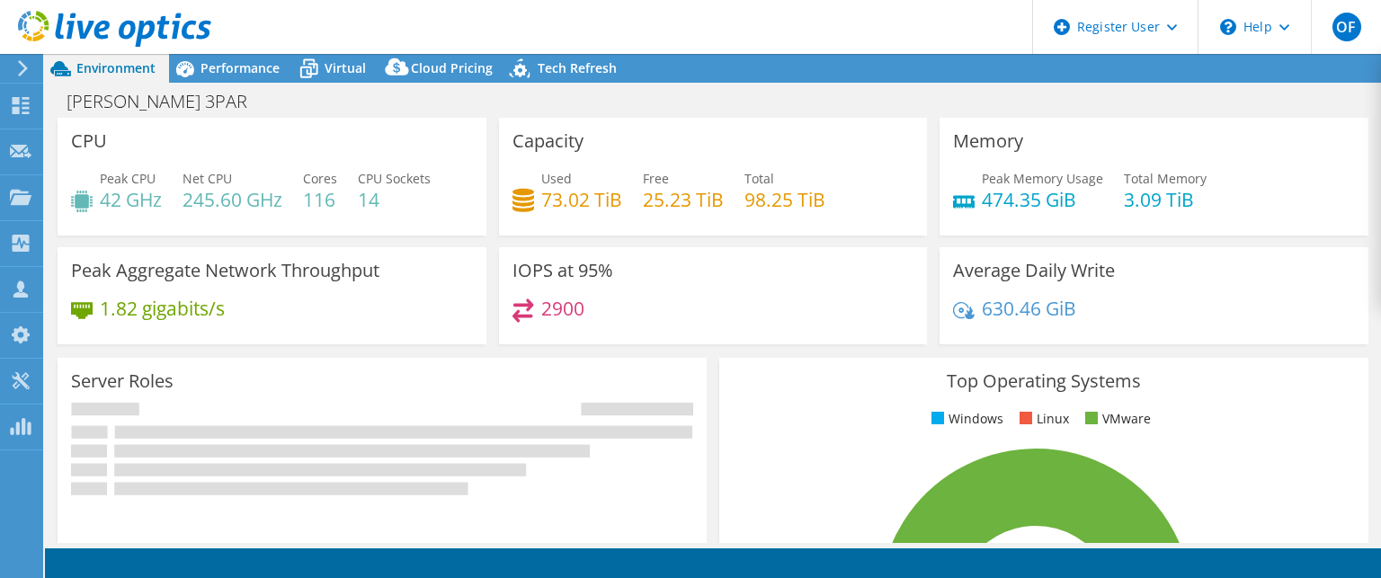
select select "USD"
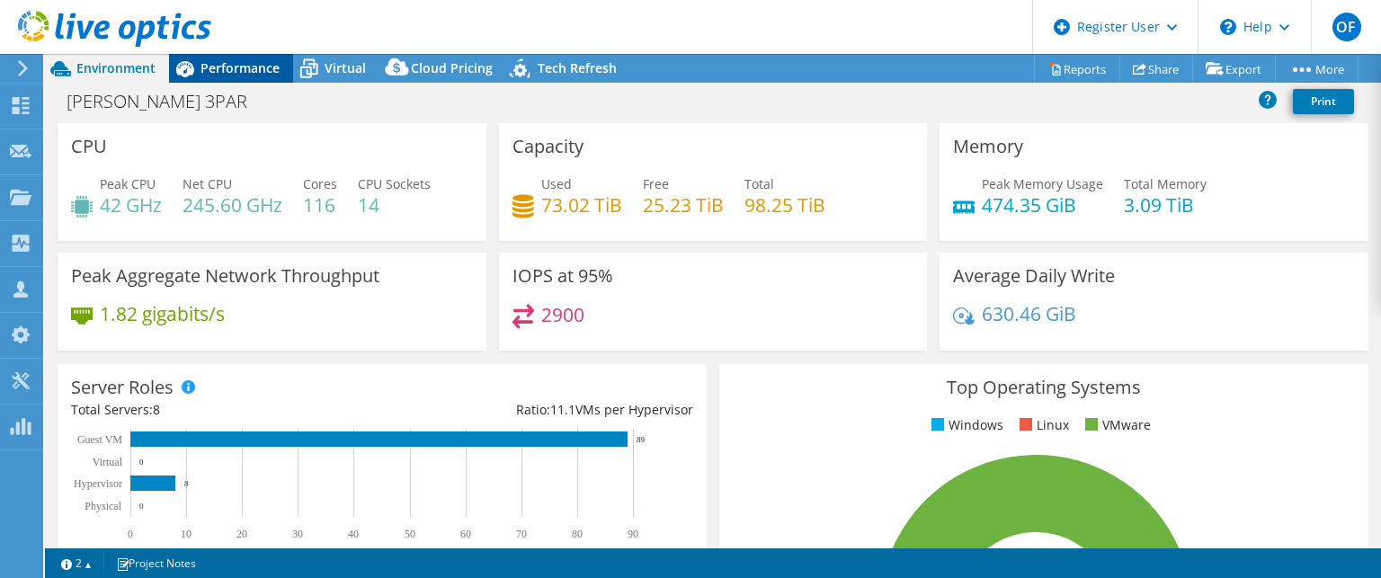
click at [253, 76] on div "Performance" at bounding box center [231, 68] width 124 height 29
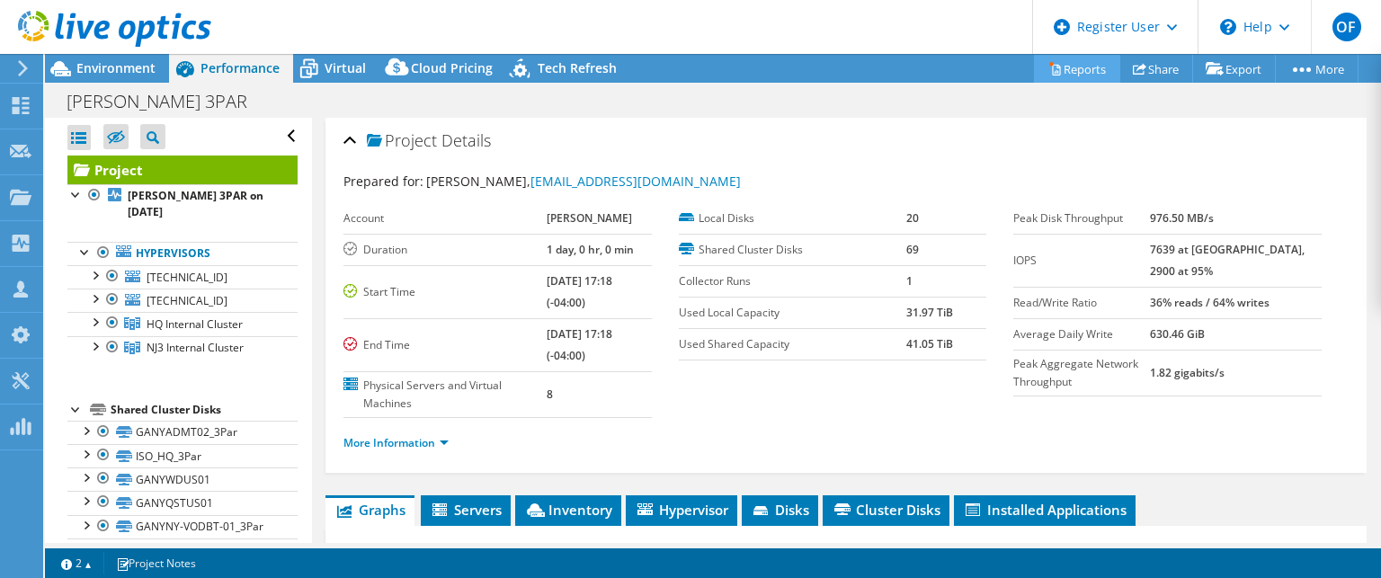
click at [1071, 63] on link "Reports" at bounding box center [1077, 69] width 86 height 28
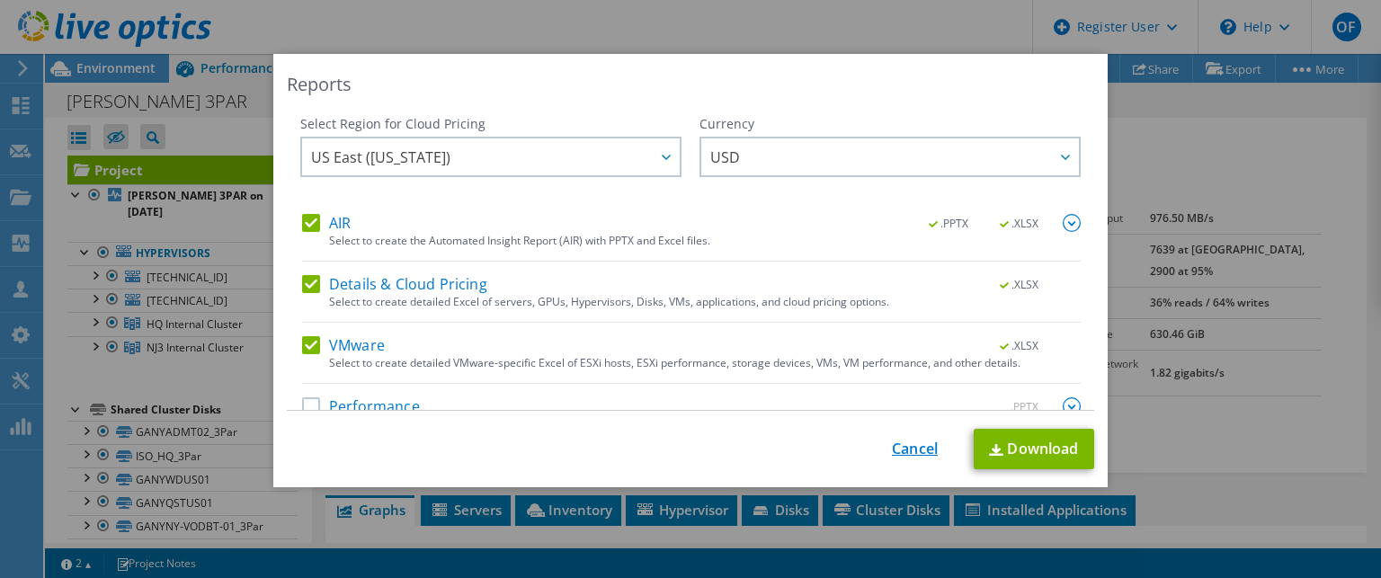
click at [894, 456] on link "Cancel" at bounding box center [915, 449] width 46 height 17
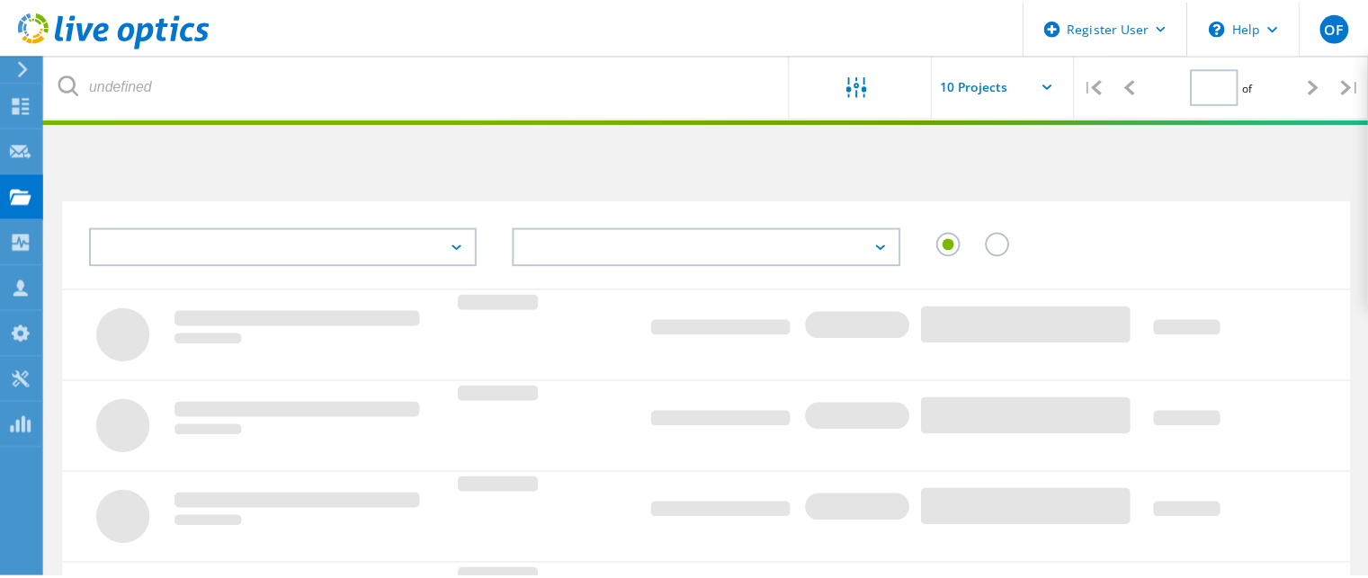
scroll to position [51, 0]
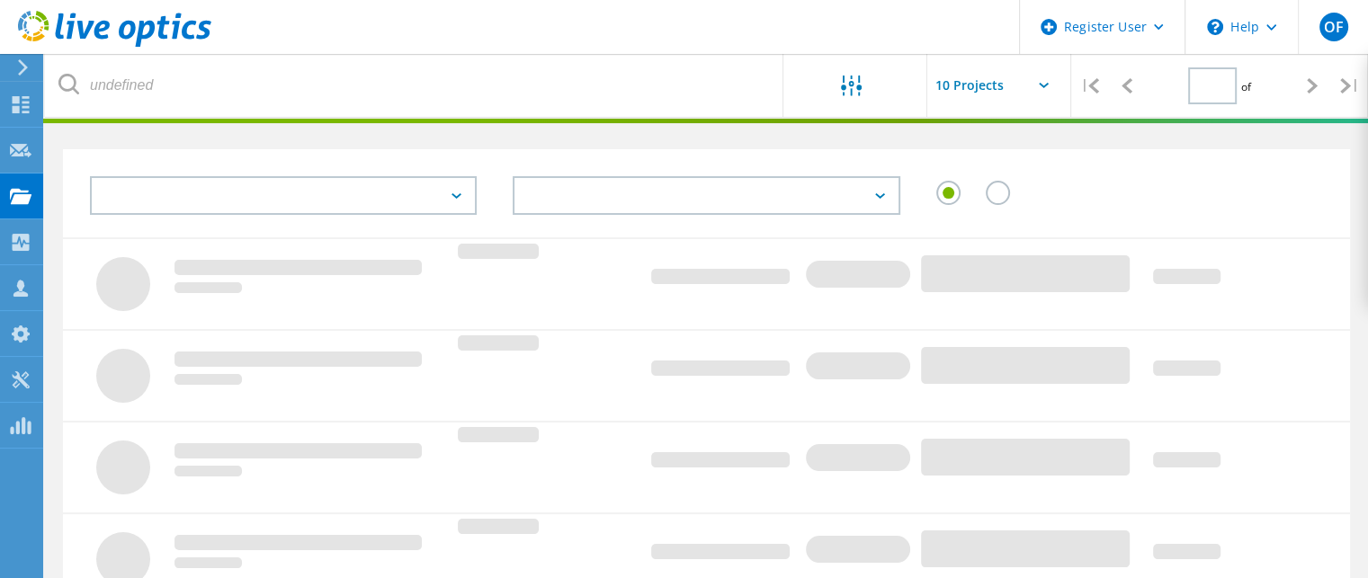
type input "2"
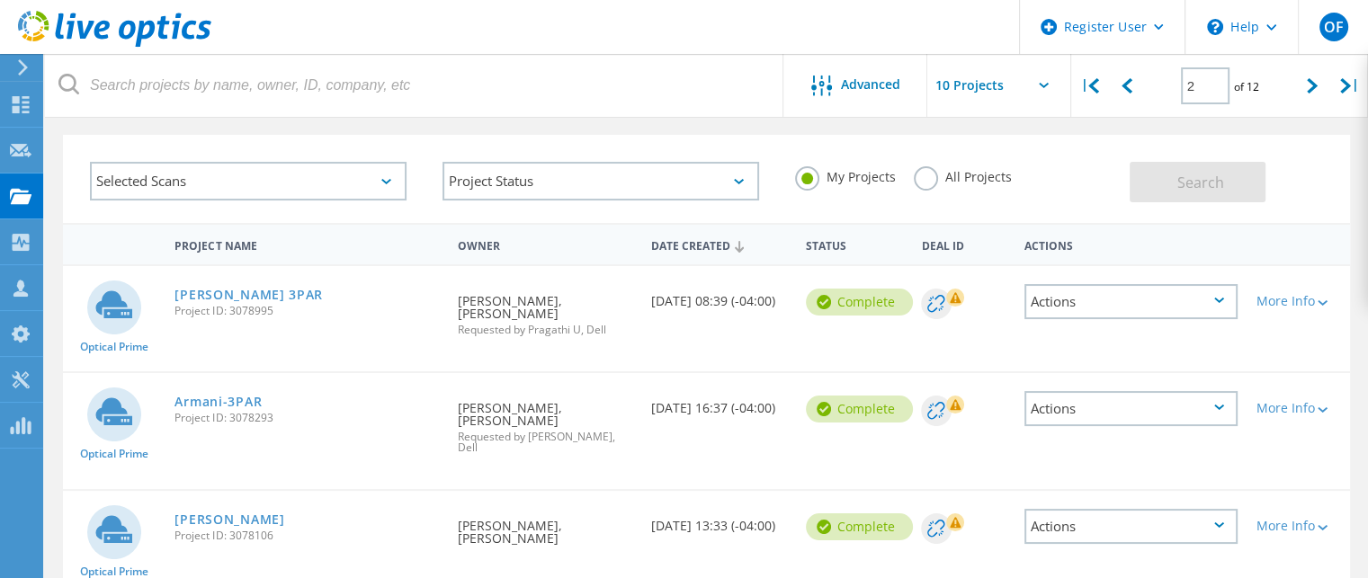
scroll to position [90, 0]
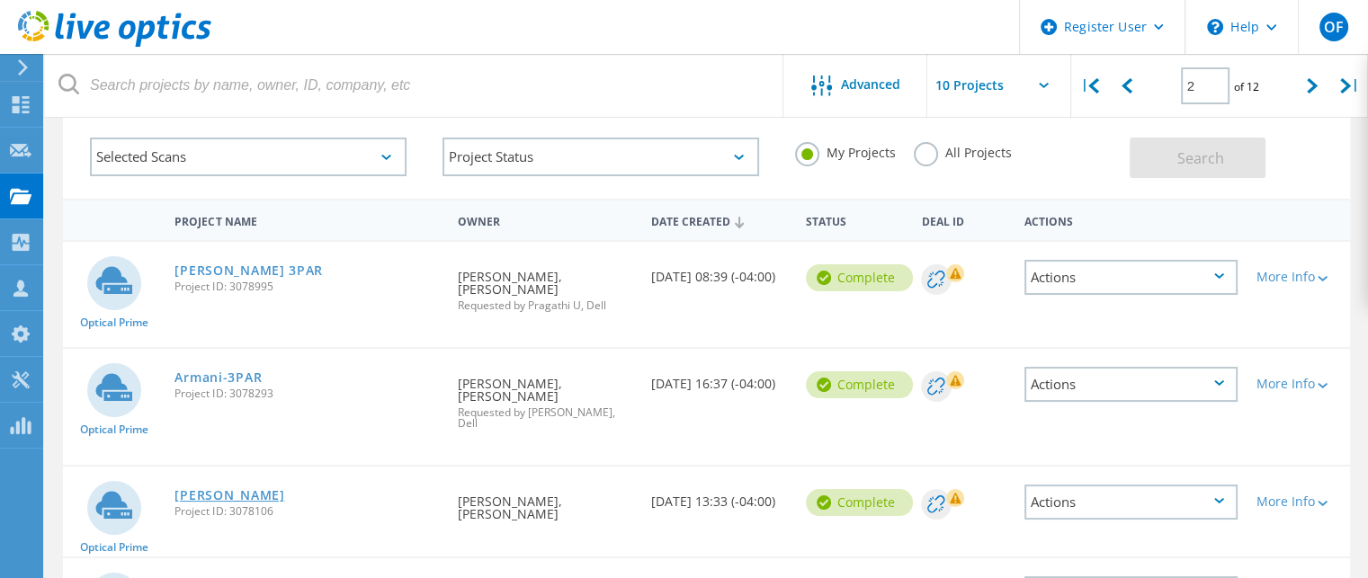
click at [284, 489] on link "[PERSON_NAME]" at bounding box center [229, 495] width 110 height 13
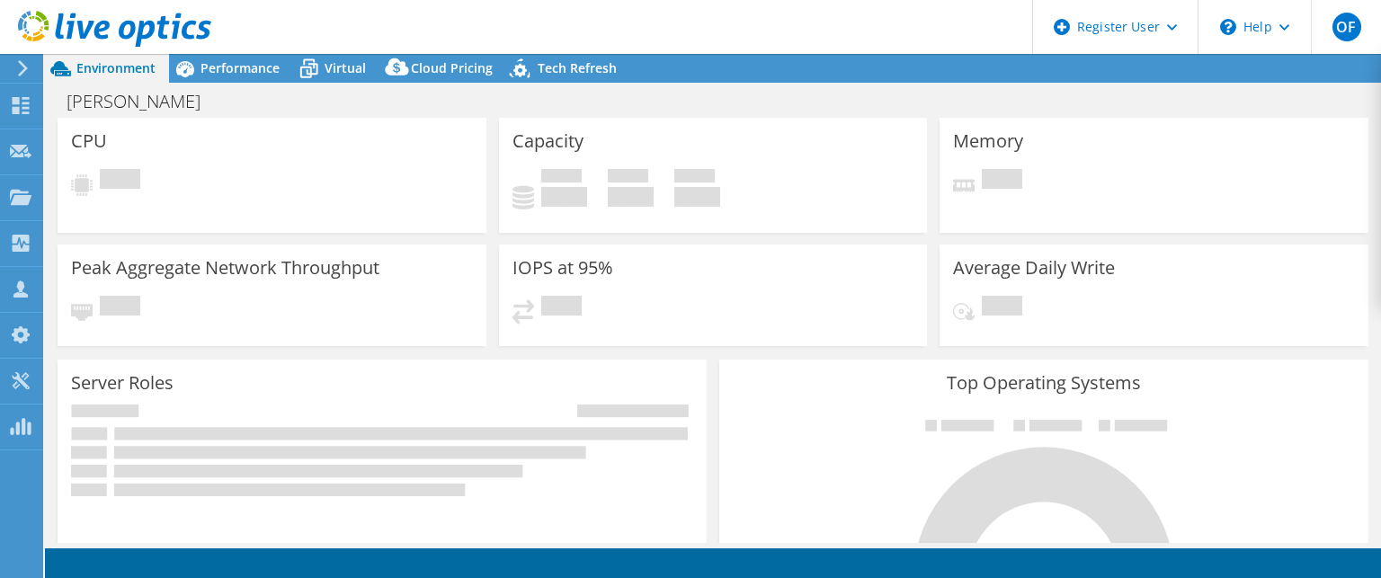
select select "USD"
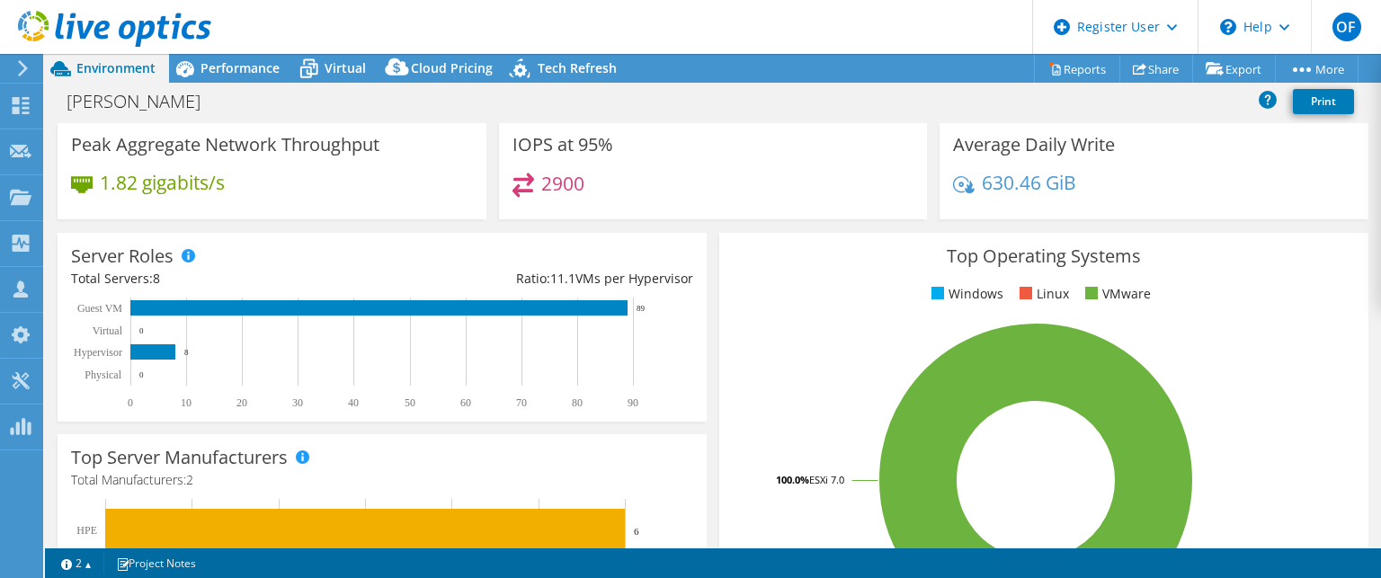
scroll to position [90, 0]
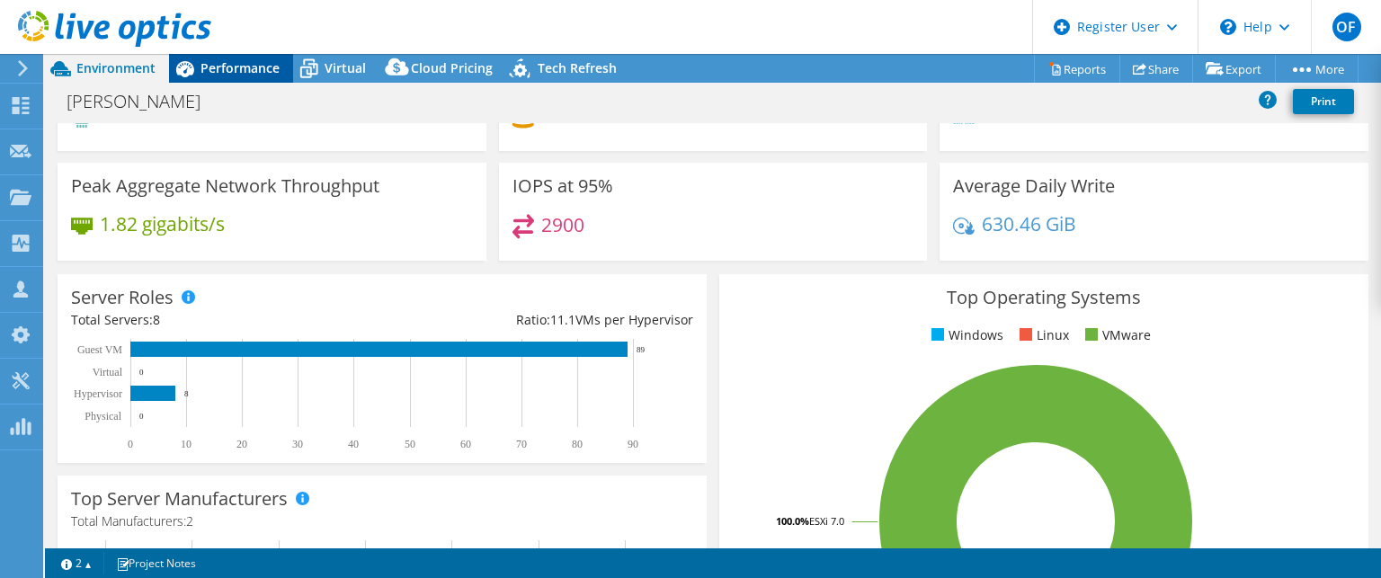
click at [237, 62] on span "Performance" at bounding box center [240, 67] width 79 height 17
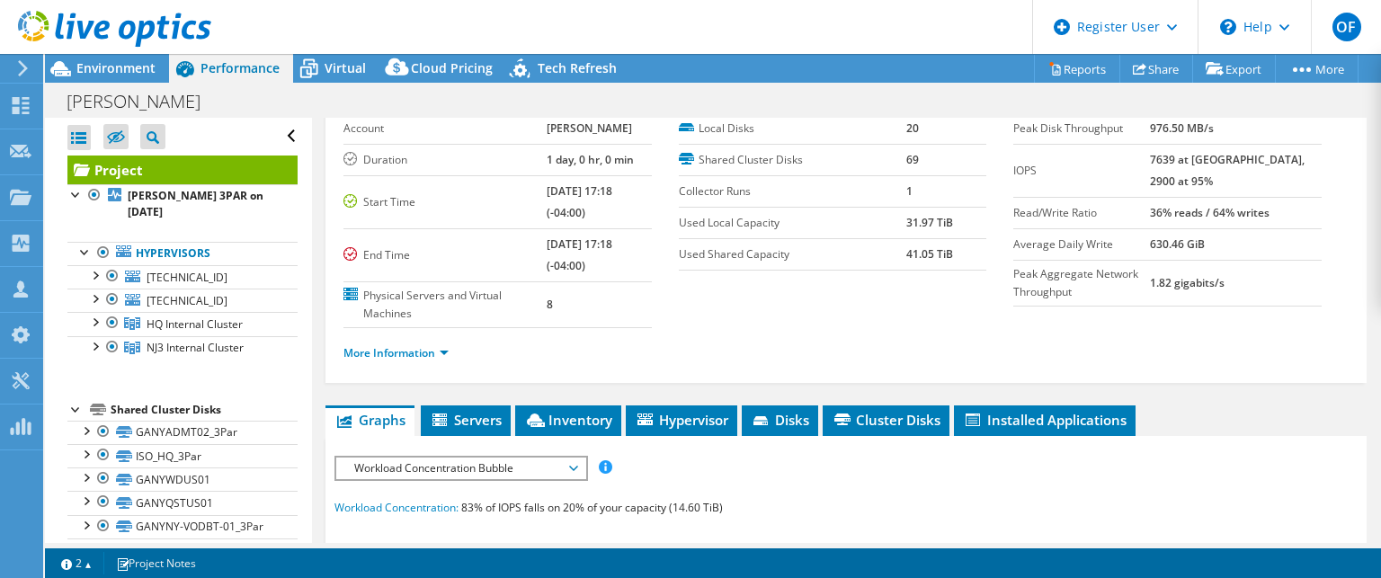
click at [125, 58] on div at bounding box center [105, 30] width 211 height 60
click at [126, 69] on span "Environment" at bounding box center [115, 67] width 79 height 17
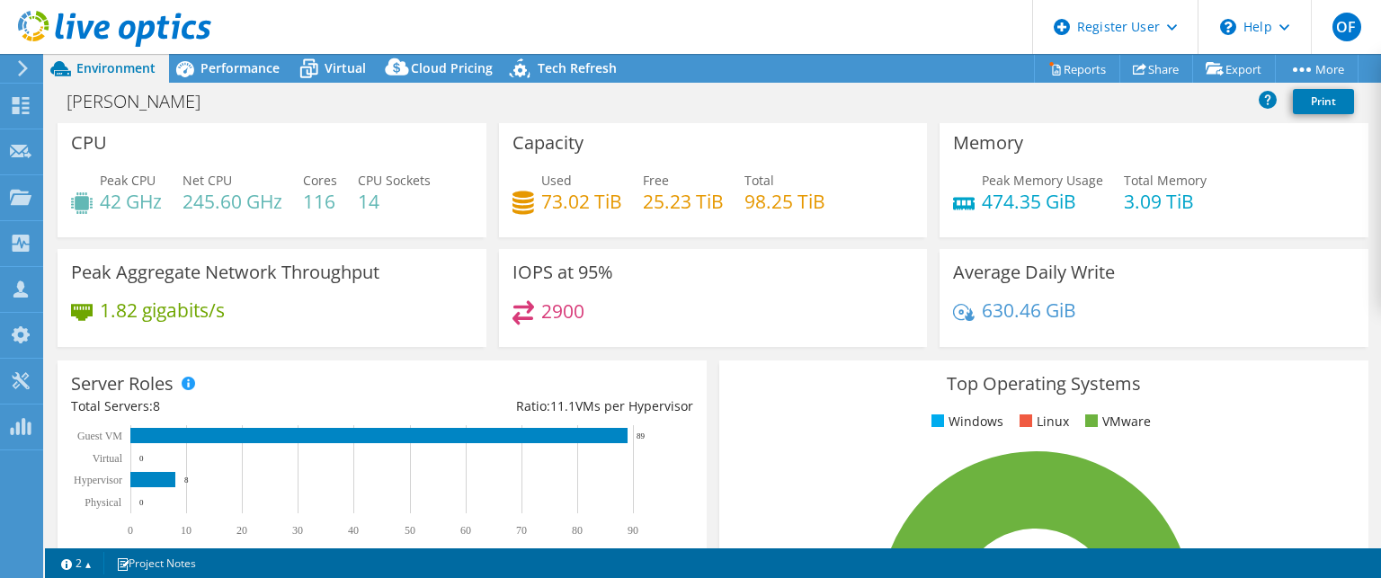
scroll to position [0, 0]
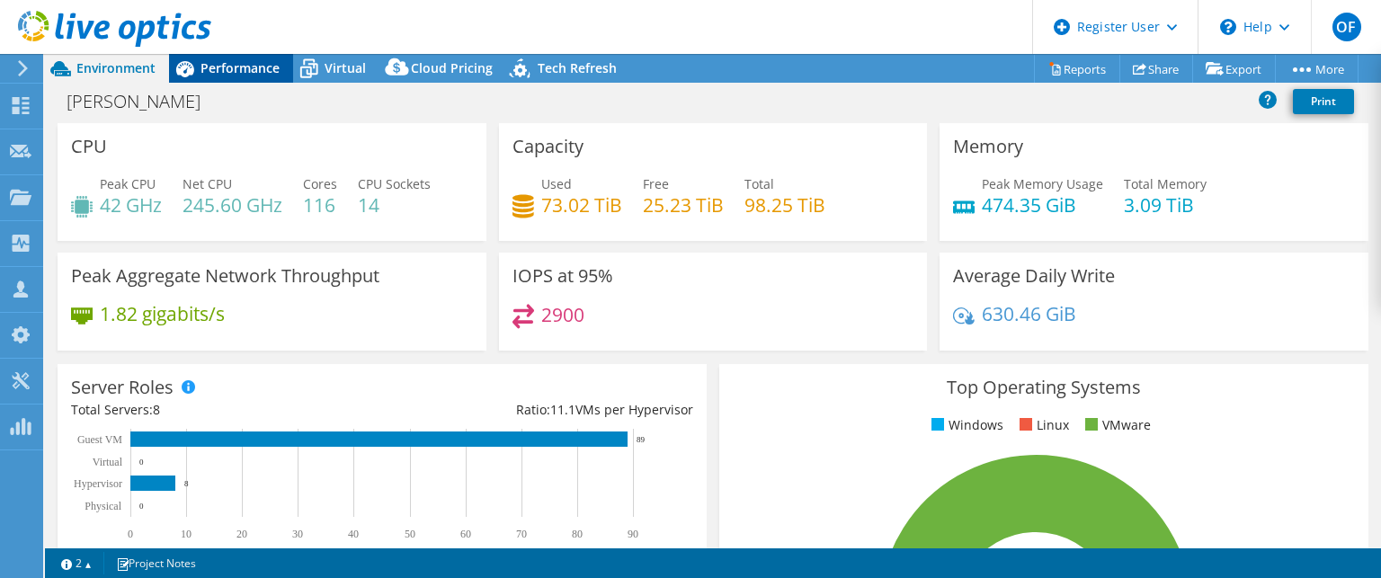
click at [241, 68] on span "Performance" at bounding box center [240, 67] width 79 height 17
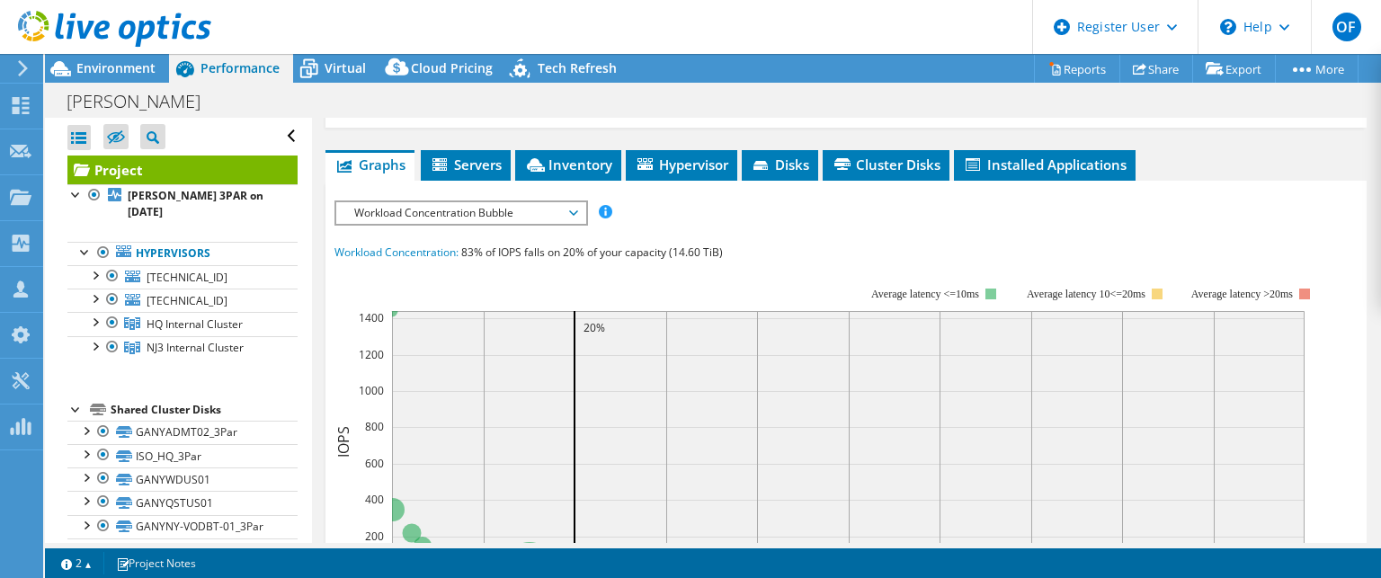
scroll to position [450, 0]
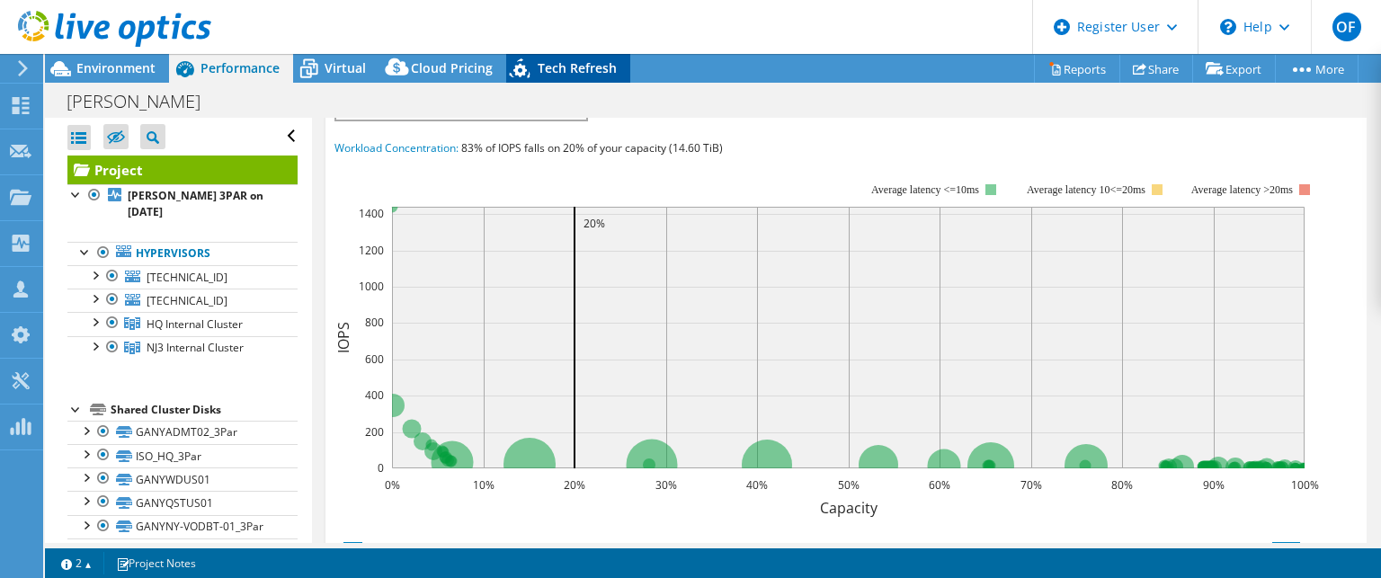
click at [572, 66] on span "Tech Refresh" at bounding box center [577, 67] width 79 height 17
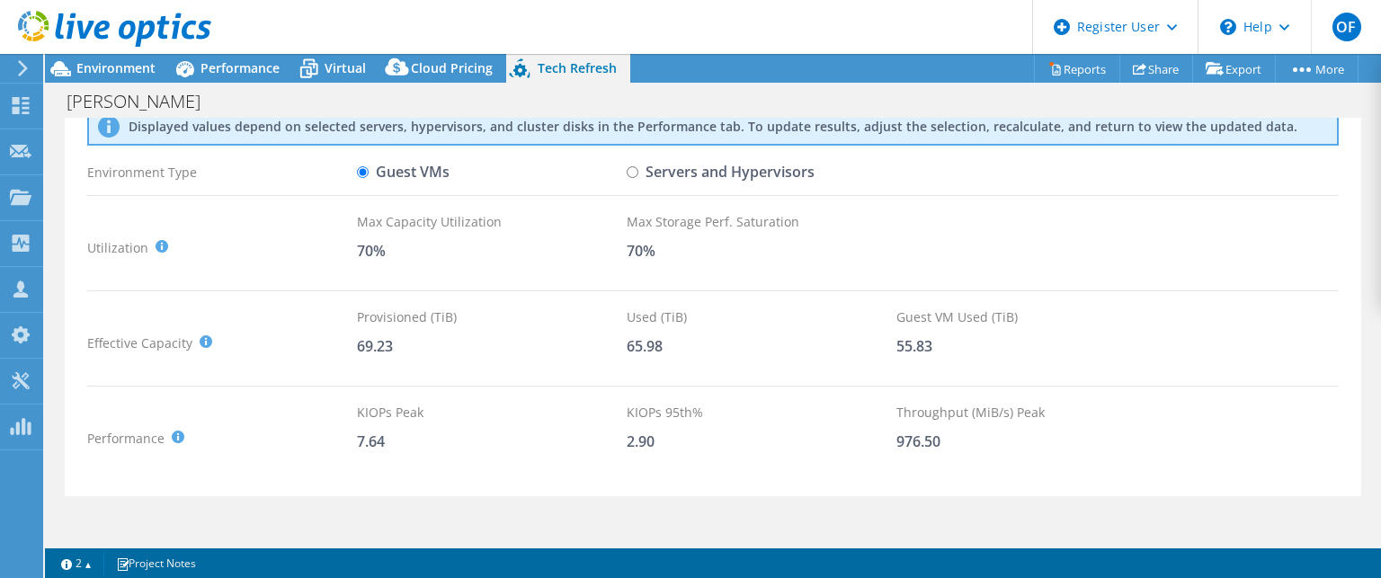
scroll to position [0, 0]
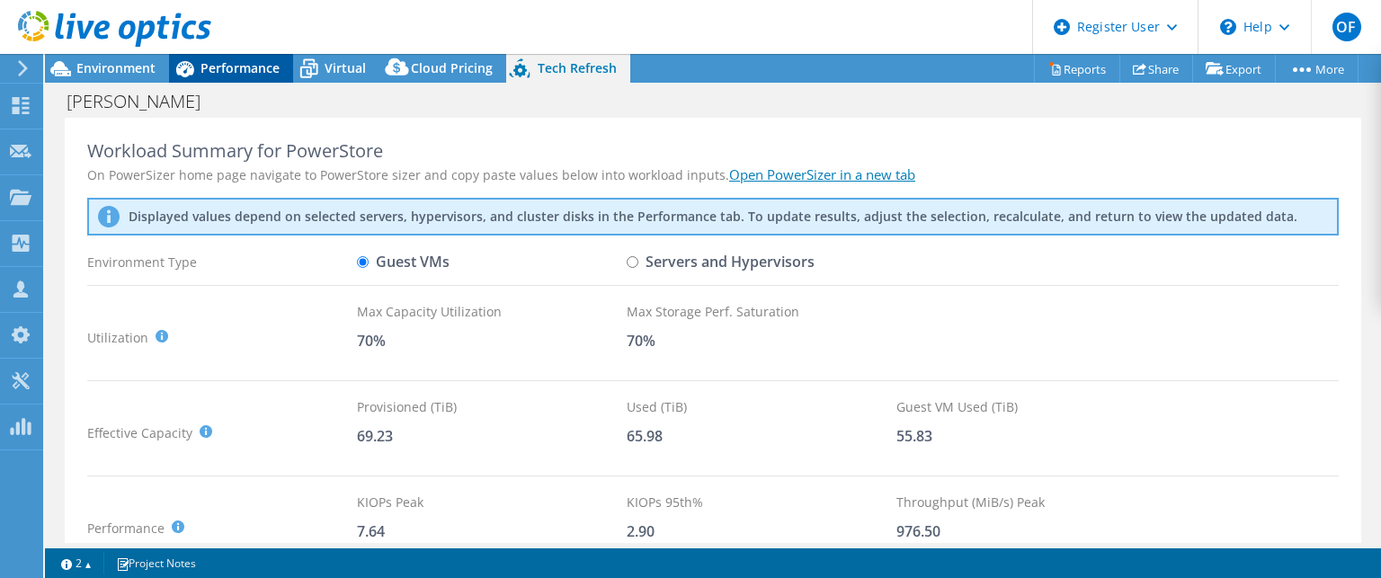
click at [244, 67] on span "Performance" at bounding box center [240, 67] width 79 height 17
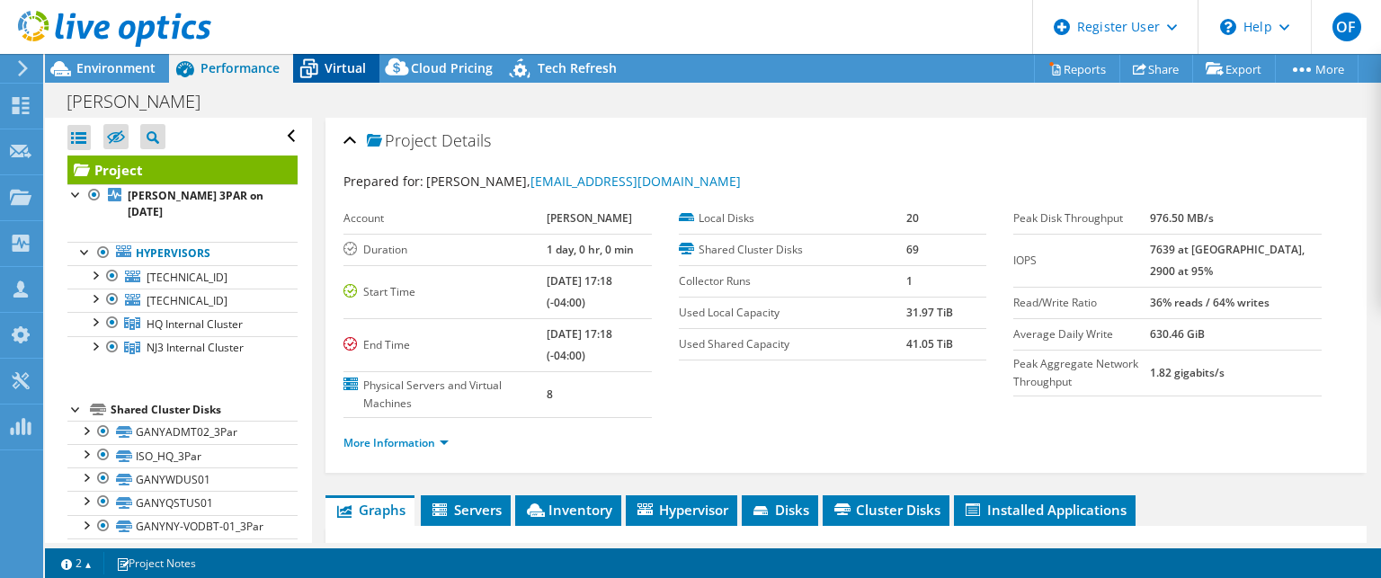
click at [340, 64] on span "Virtual" at bounding box center [345, 67] width 41 height 17
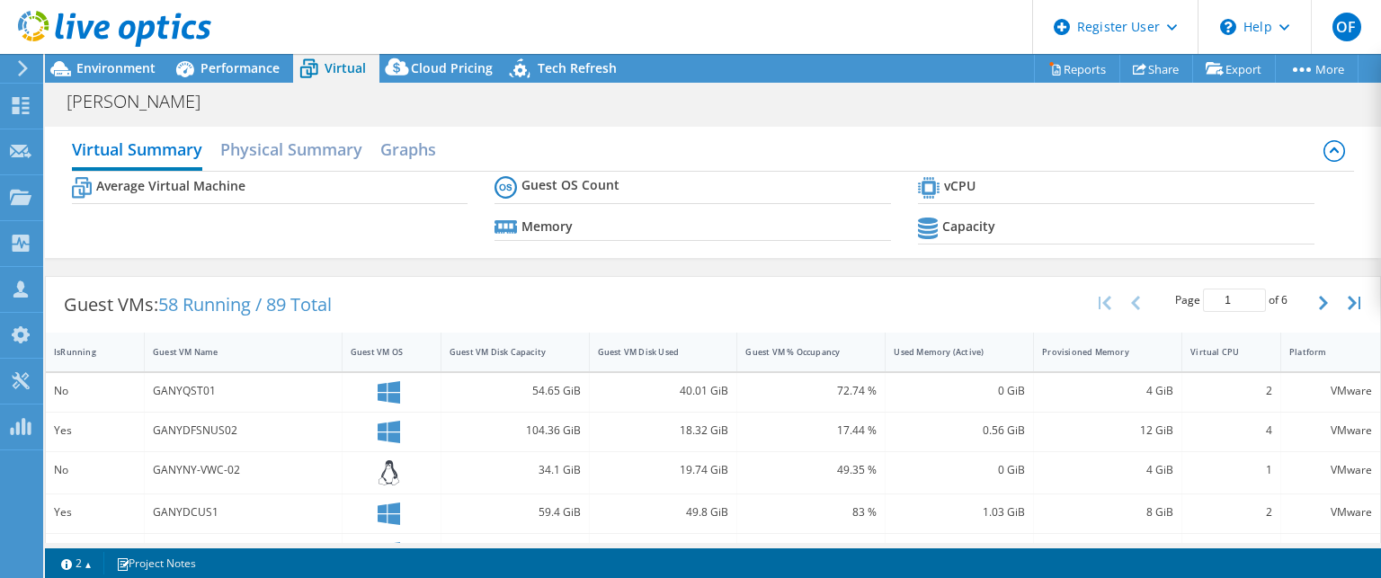
drag, startPoint x: 445, startPoint y: 67, endPoint x: 519, endPoint y: 108, distance: 84.5
click at [446, 67] on span "Cloud Pricing" at bounding box center [452, 67] width 82 height 17
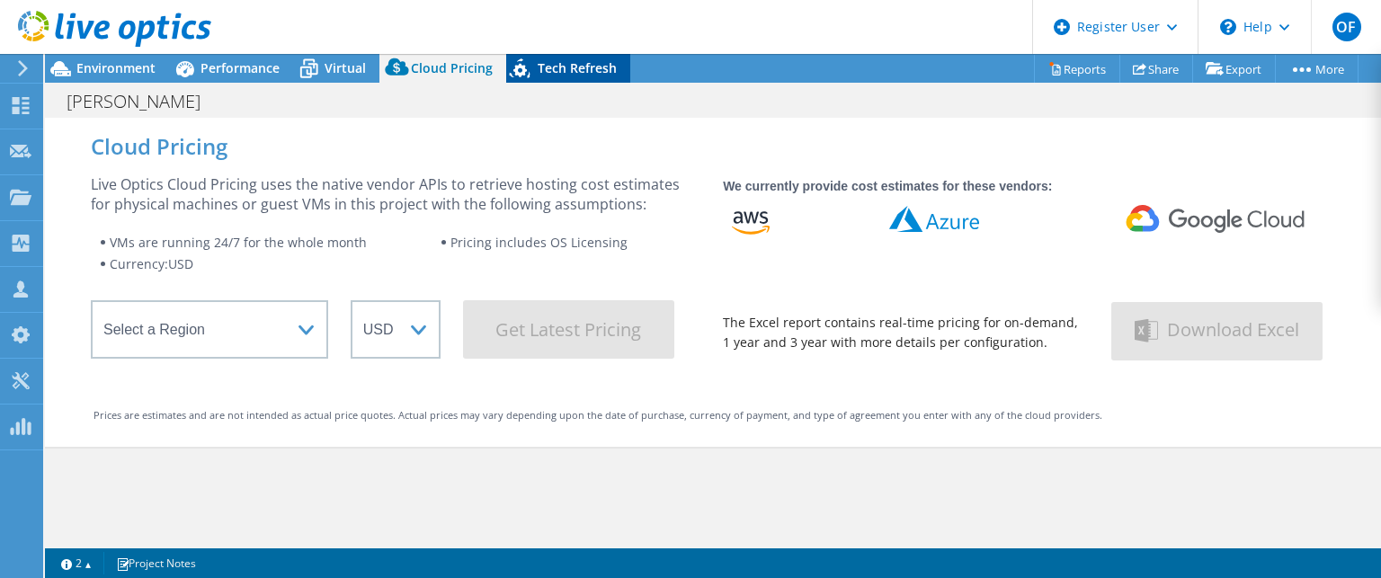
click at [597, 57] on div "Tech Refresh" at bounding box center [568, 68] width 124 height 29
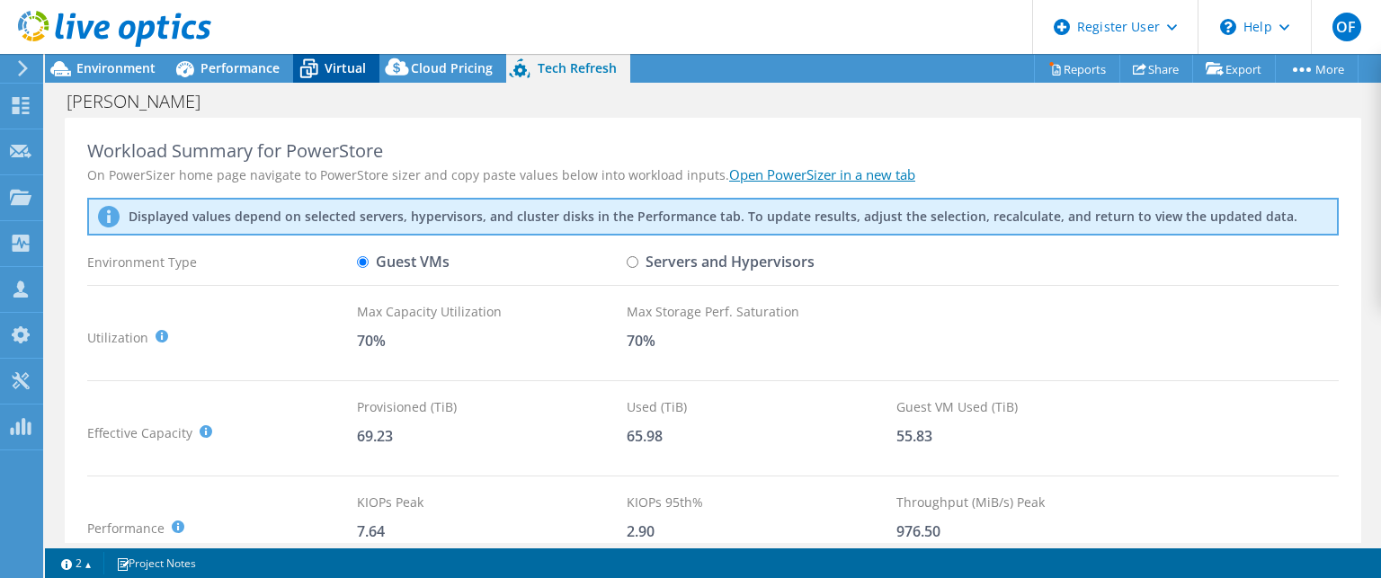
click at [336, 75] on span "Virtual" at bounding box center [345, 67] width 41 height 17
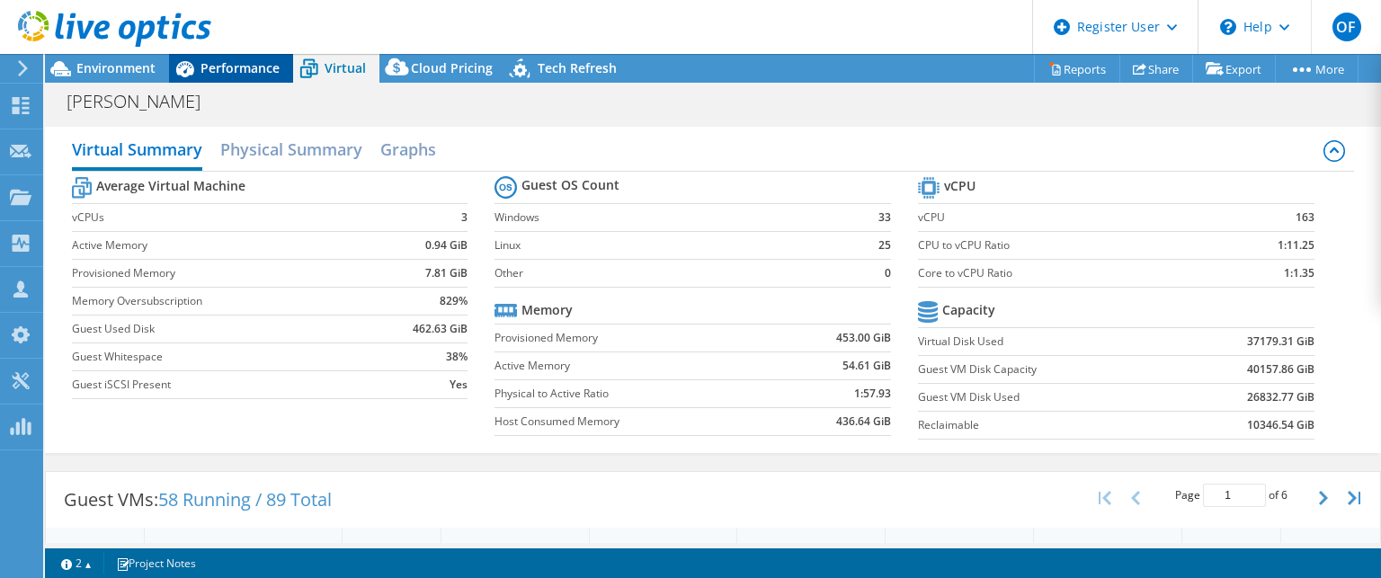
click at [248, 75] on span "Performance" at bounding box center [240, 67] width 79 height 17
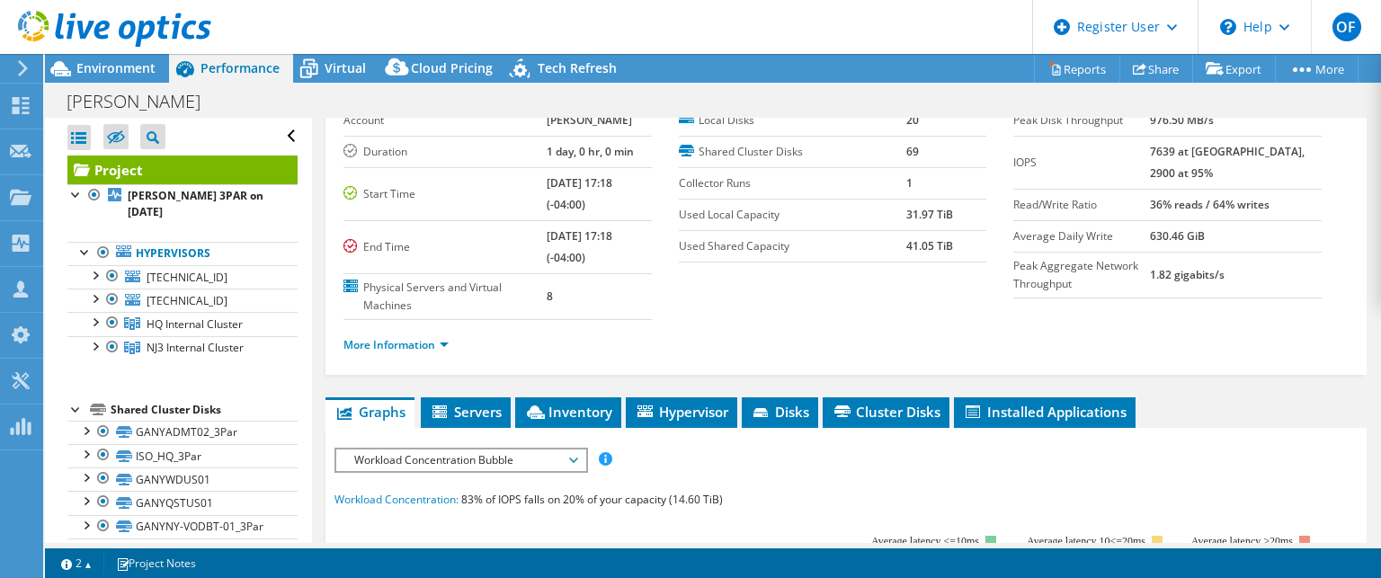
scroll to position [90, 0]
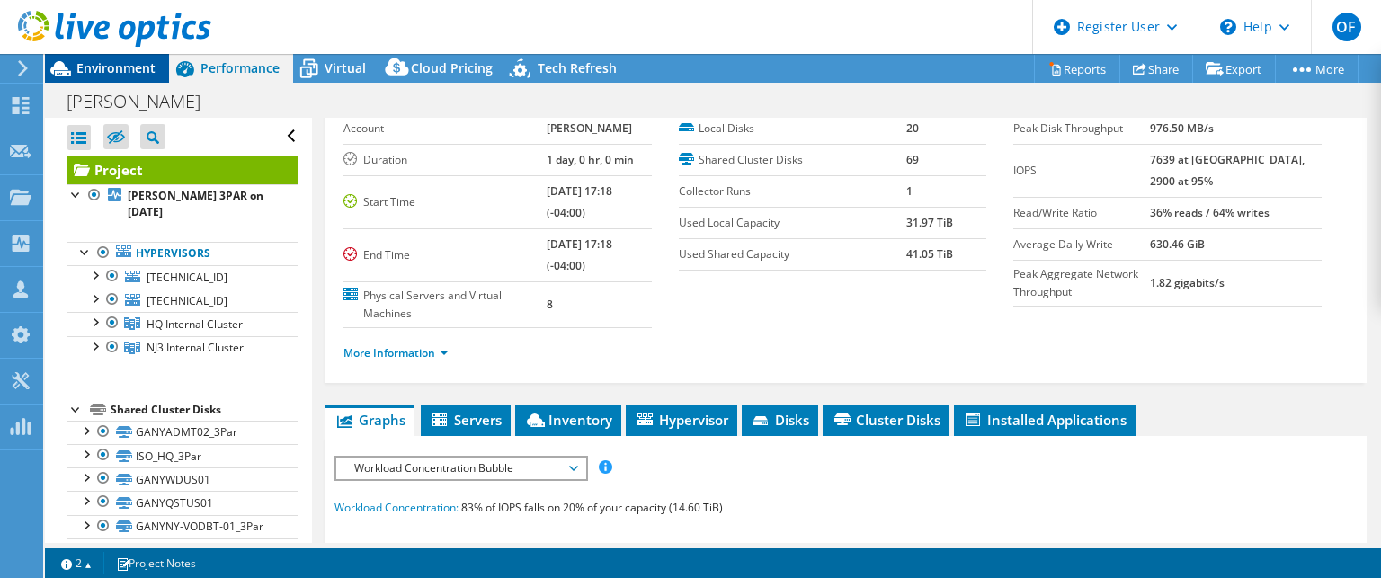
click at [82, 64] on span "Environment" at bounding box center [115, 67] width 79 height 17
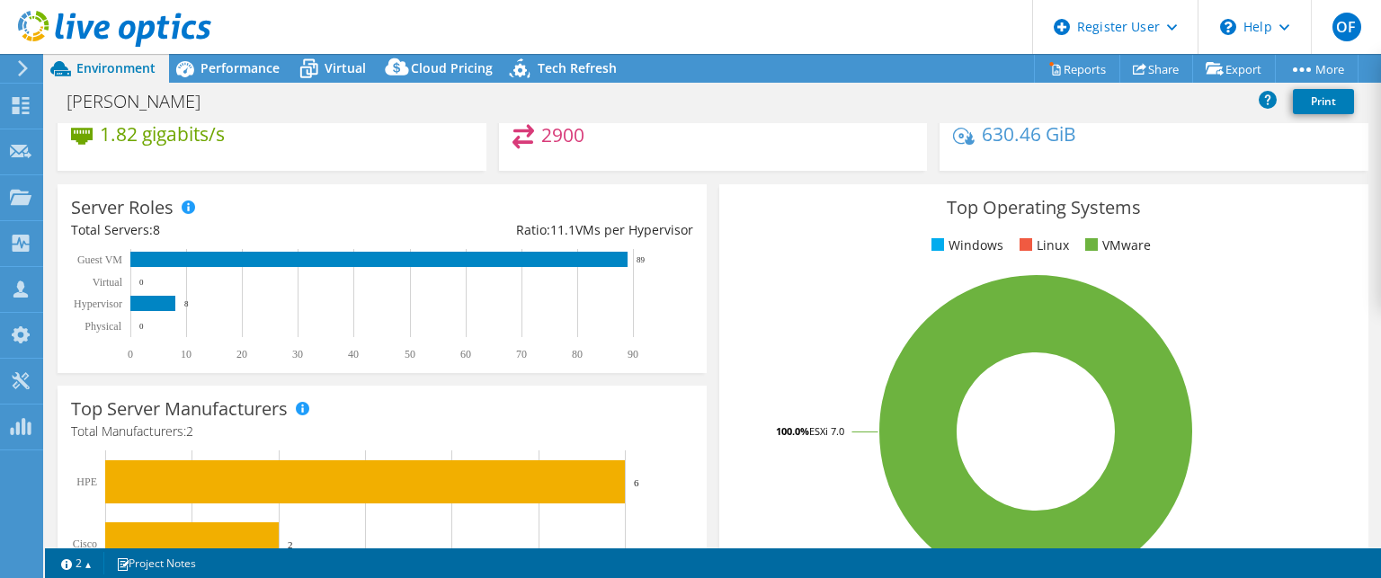
scroll to position [0, 0]
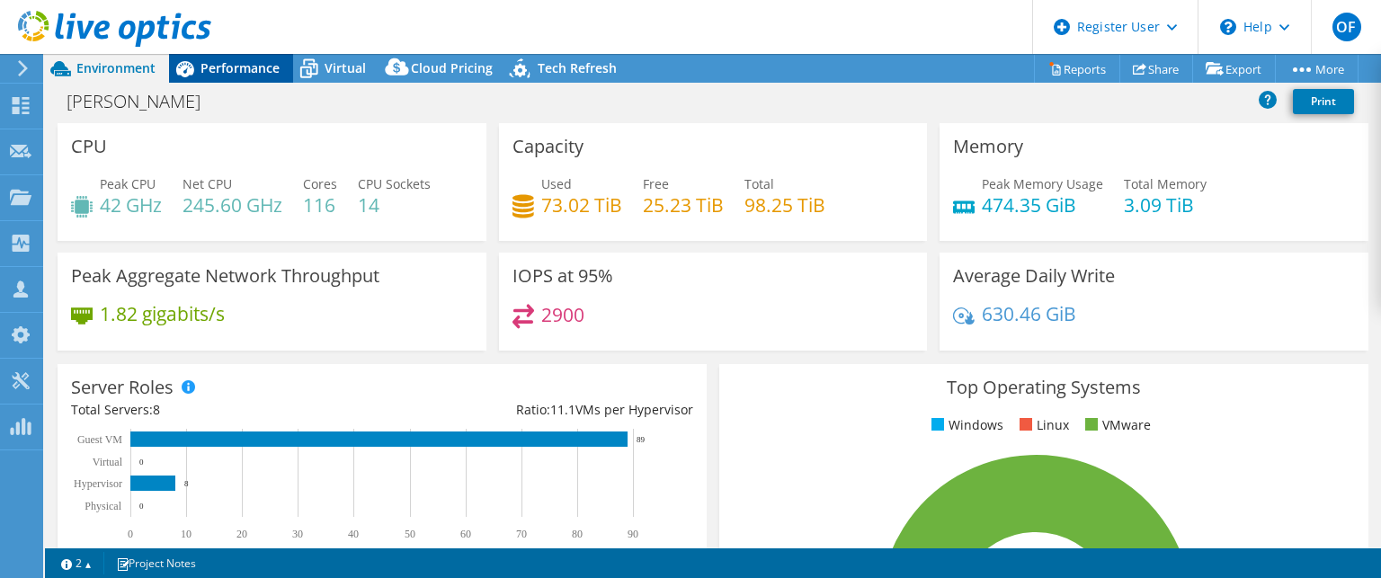
click at [258, 60] on span "Performance" at bounding box center [240, 67] width 79 height 17
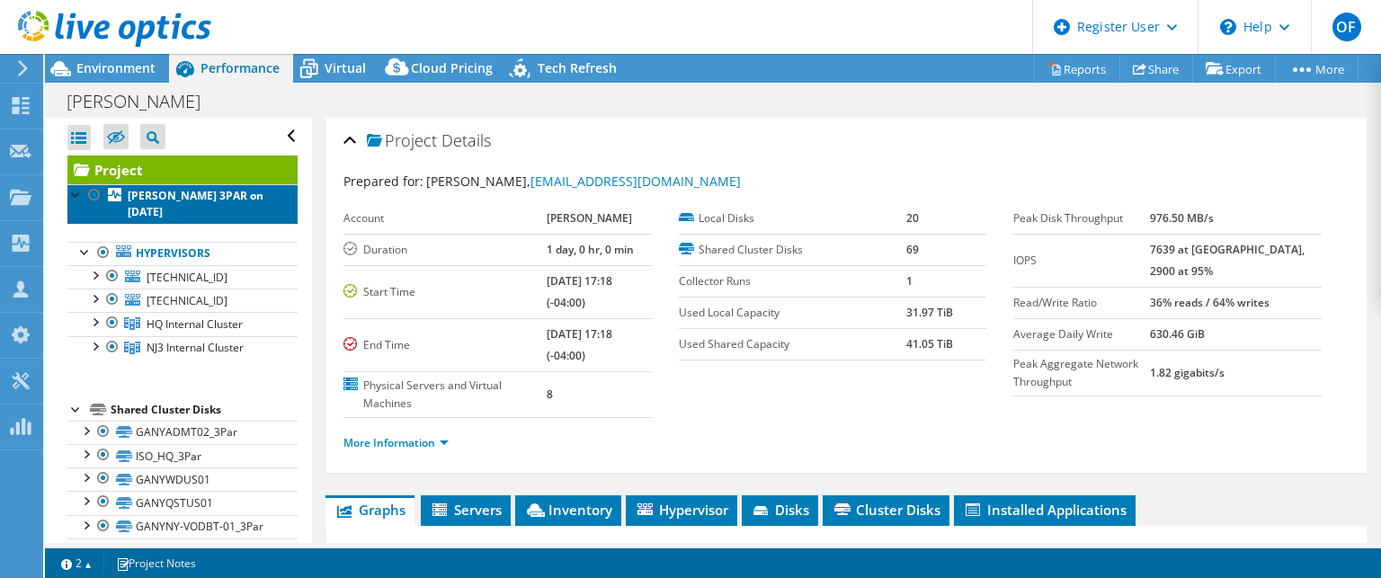
click at [178, 197] on b "Giorgio Armani 3PAR on 10/2/2025" at bounding box center [196, 203] width 136 height 31
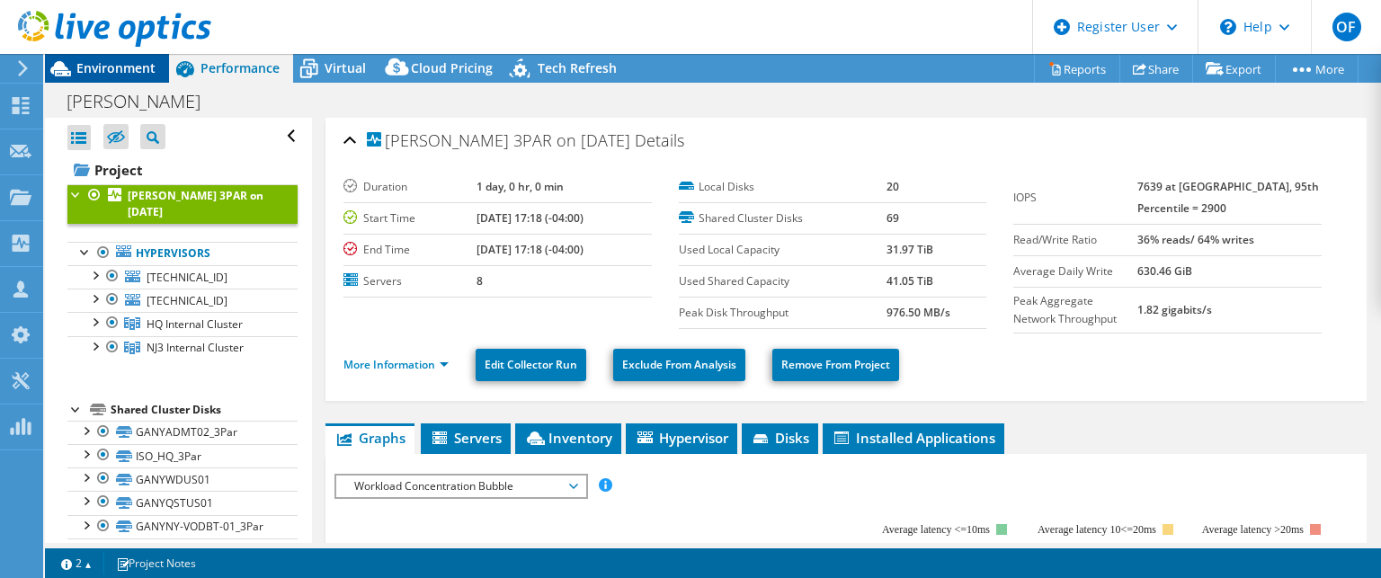
click at [109, 78] on div "Environment" at bounding box center [107, 68] width 124 height 29
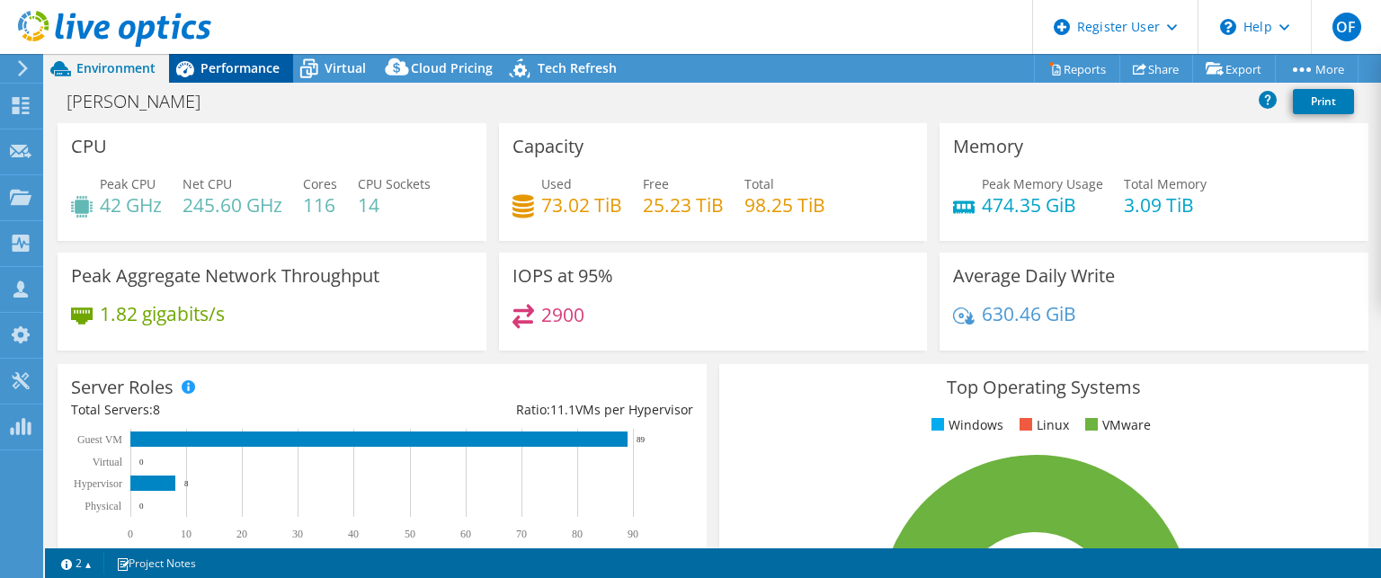
click at [233, 72] on span "Performance" at bounding box center [240, 67] width 79 height 17
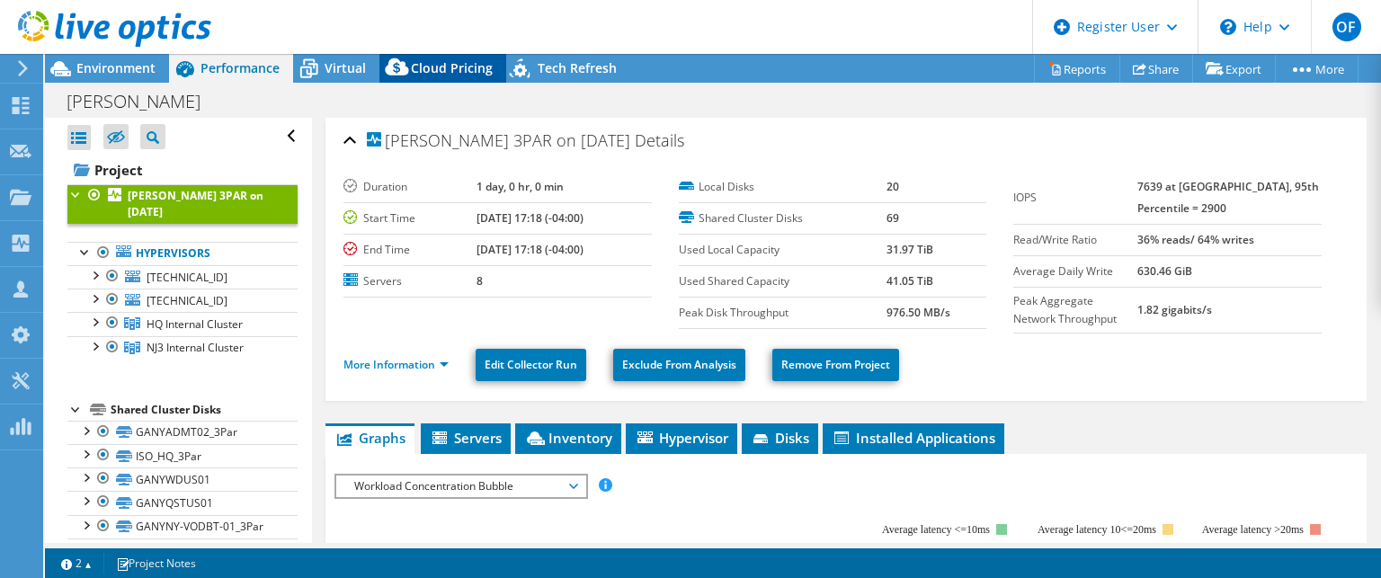
click at [450, 71] on span "Cloud Pricing" at bounding box center [452, 67] width 82 height 17
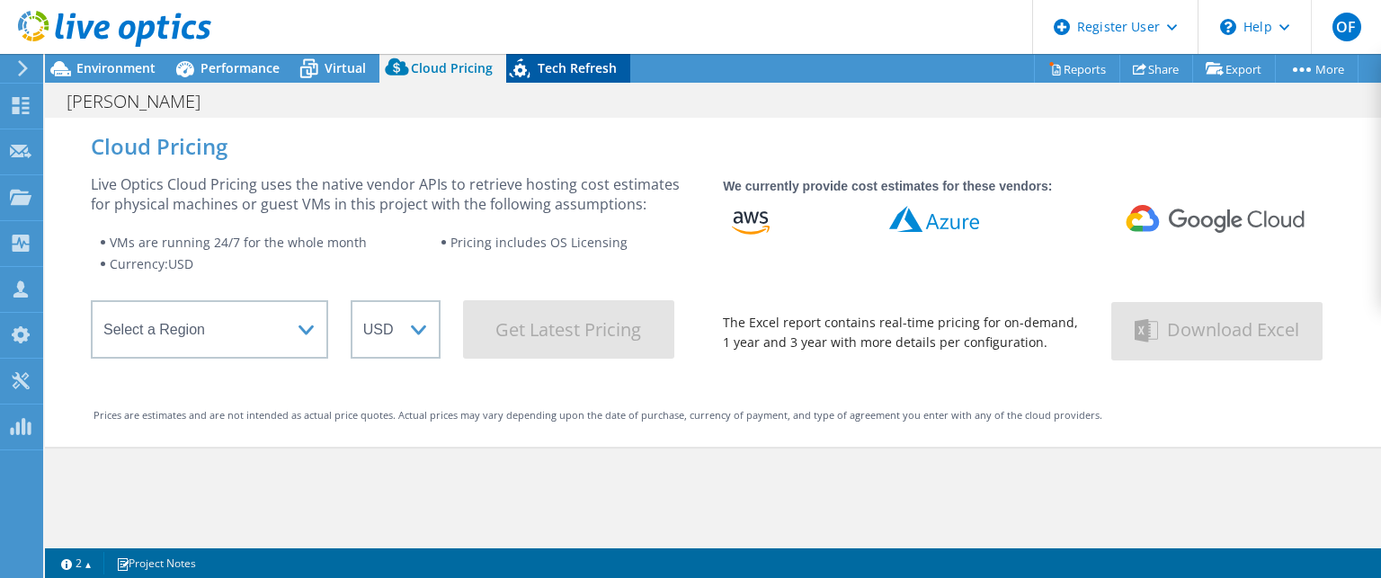
click at [567, 70] on span "Tech Refresh" at bounding box center [577, 67] width 79 height 17
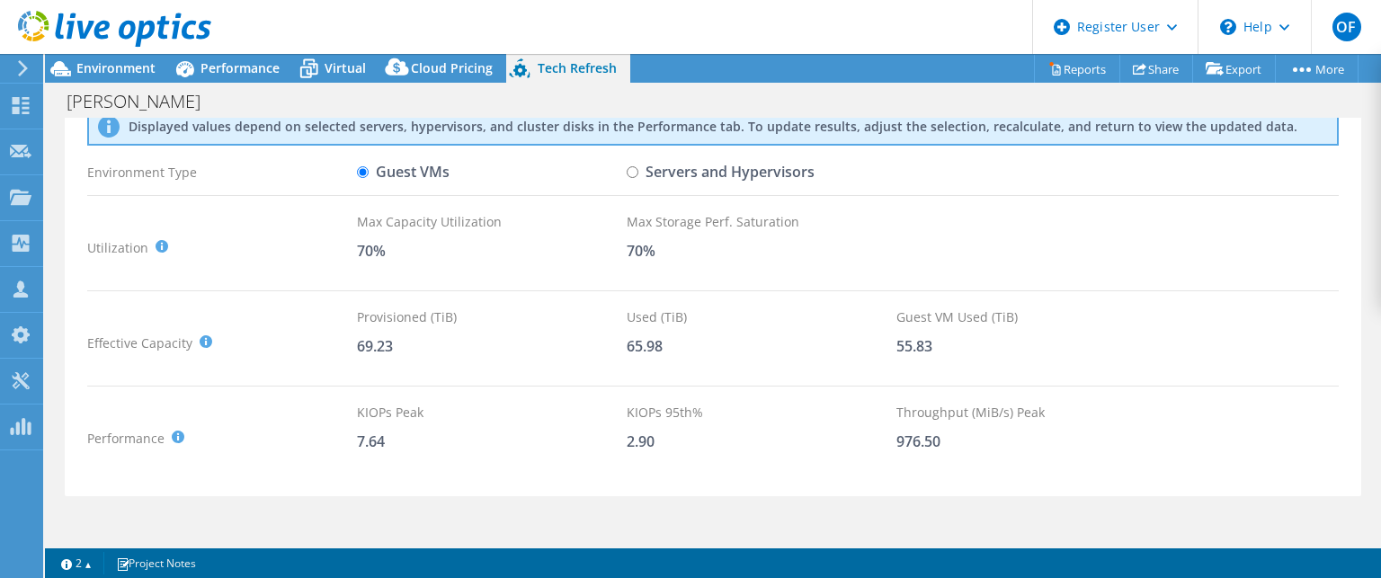
scroll to position [90, 0]
click at [442, 78] on div "Cloud Pricing" at bounding box center [442, 68] width 127 height 29
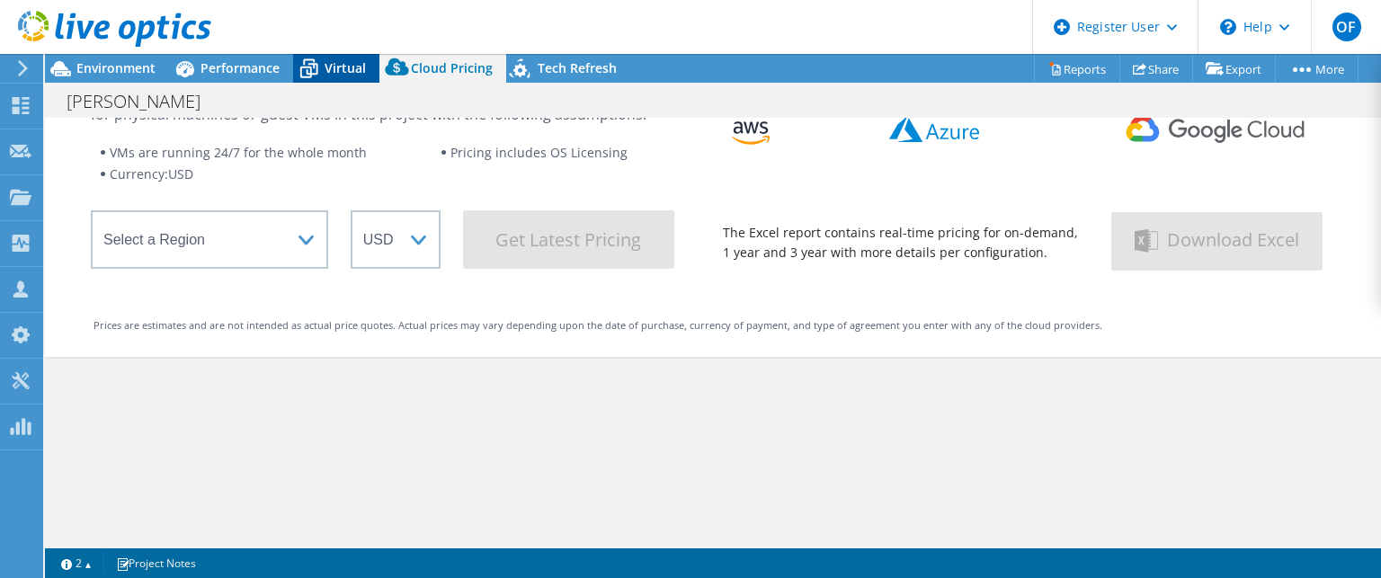
click at [332, 62] on span "Virtual" at bounding box center [345, 67] width 41 height 17
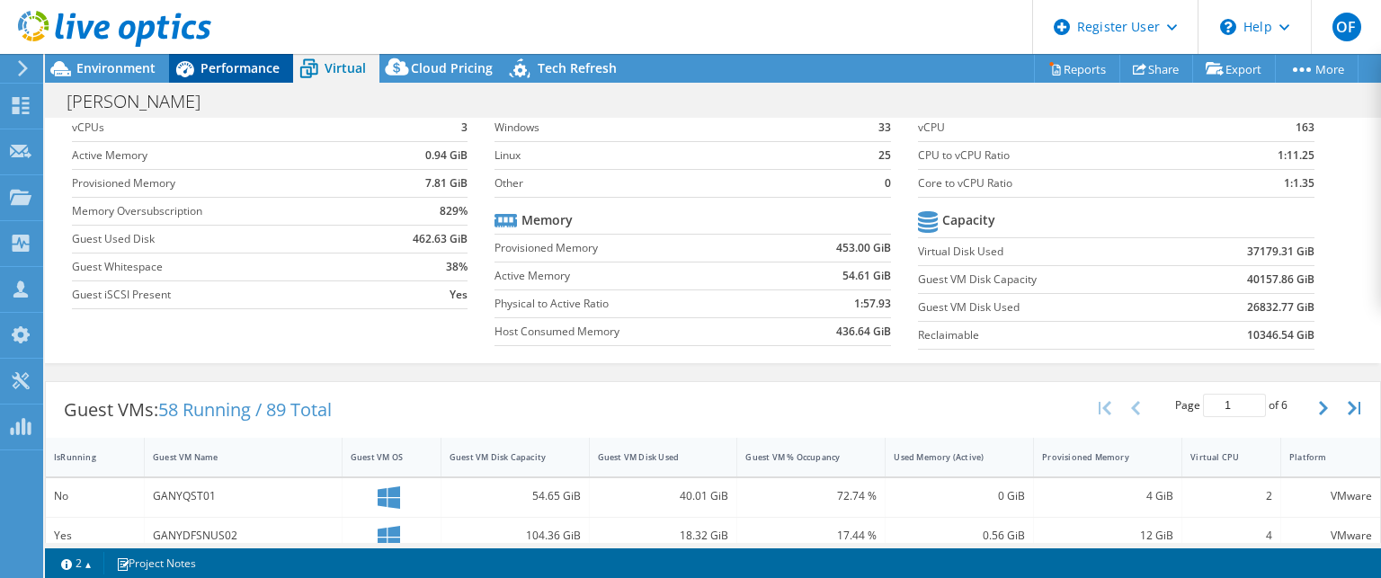
click at [245, 67] on span "Performance" at bounding box center [240, 67] width 79 height 17
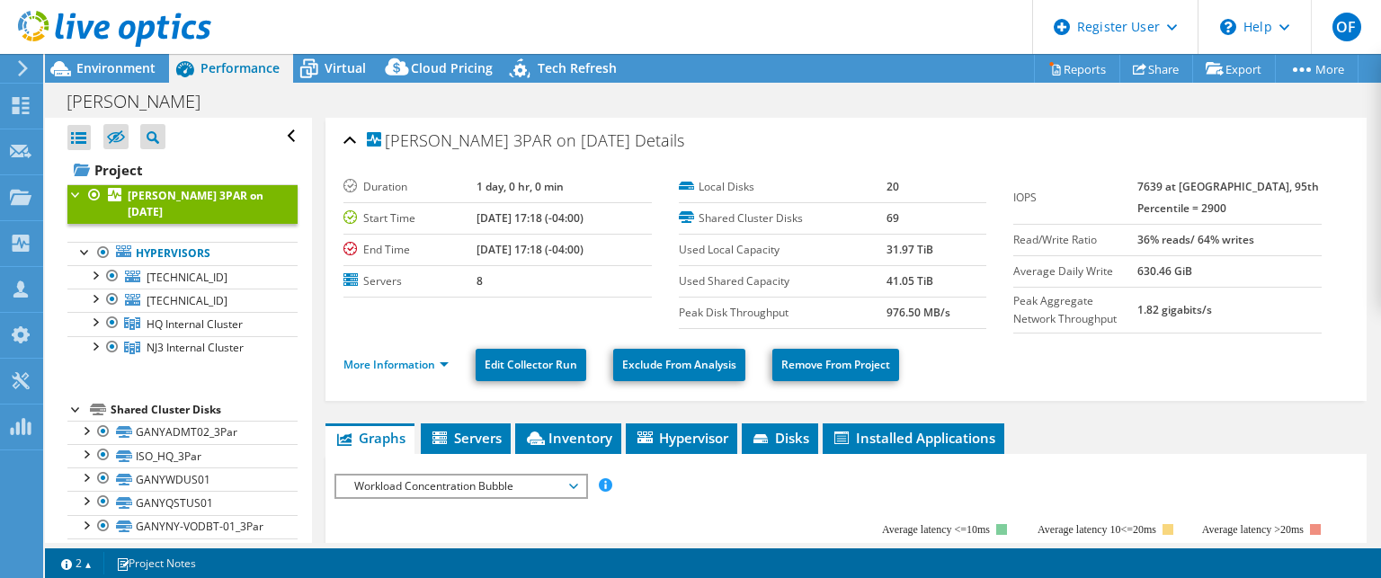
drag, startPoint x: 340, startPoint y: 134, endPoint x: 1010, endPoint y: 373, distance: 711.3
click at [959, 315] on div "Giorgio Armani 3PAR on 10/2/2025 Details Duration 1 day, 0 hr, 0 min Start Time…" at bounding box center [846, 259] width 1041 height 283
click at [1101, 372] on ul "More Information Edit Collector Run Exclude From Analysis Remove From Project" at bounding box center [845, 362] width 1005 height 37
click at [407, 361] on link "More Information" at bounding box center [395, 364] width 105 height 15
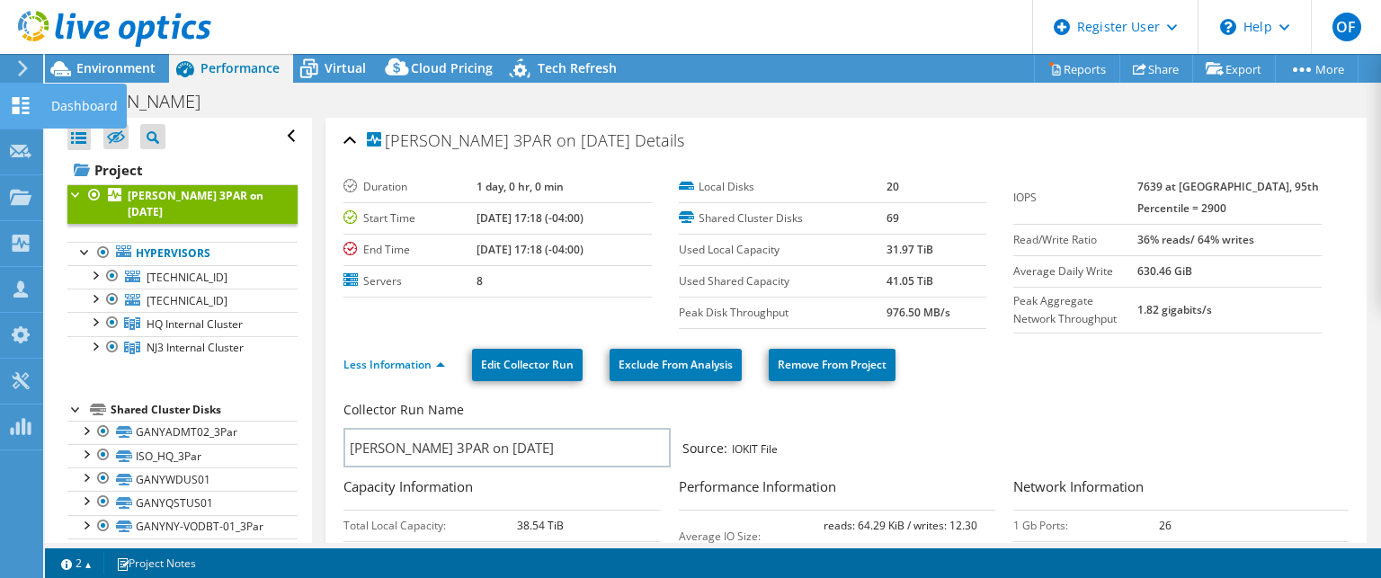
click at [26, 99] on icon at bounding box center [21, 105] width 22 height 17
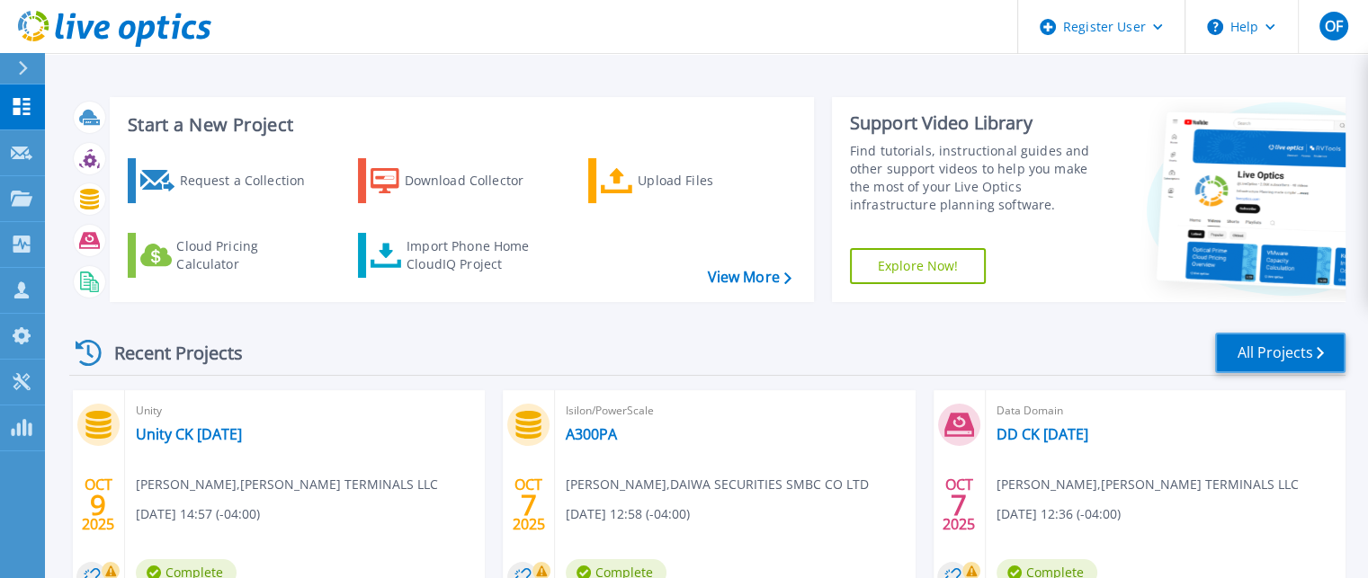
click at [1261, 363] on link "All Projects" at bounding box center [1280, 353] width 130 height 40
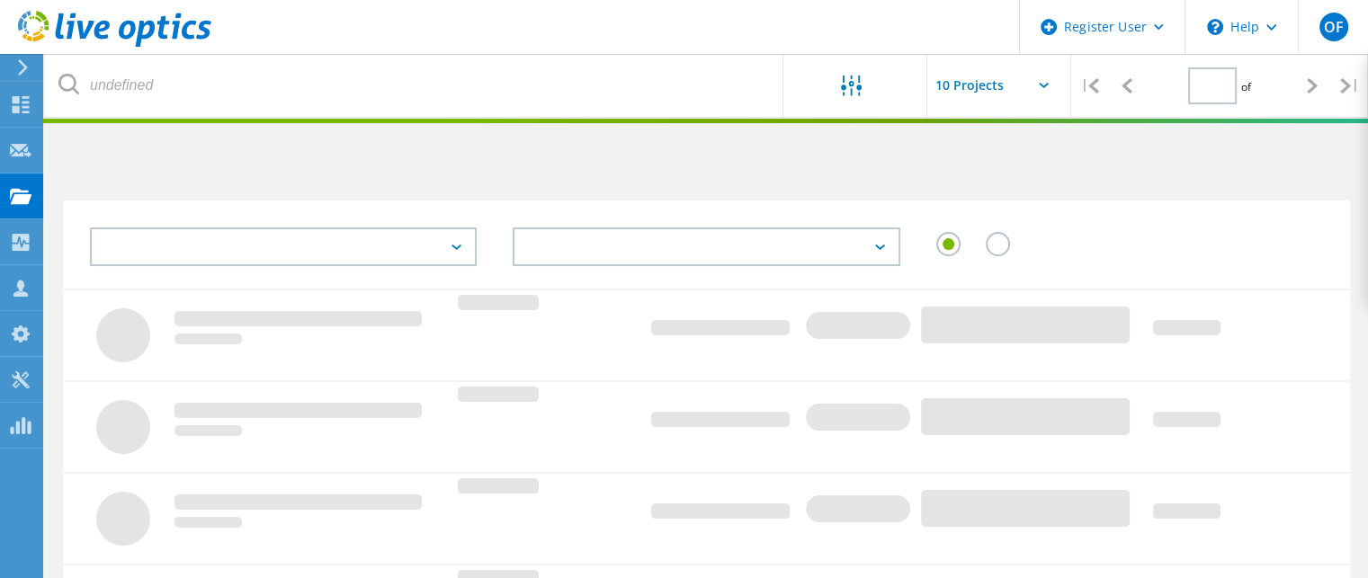
type input "2"
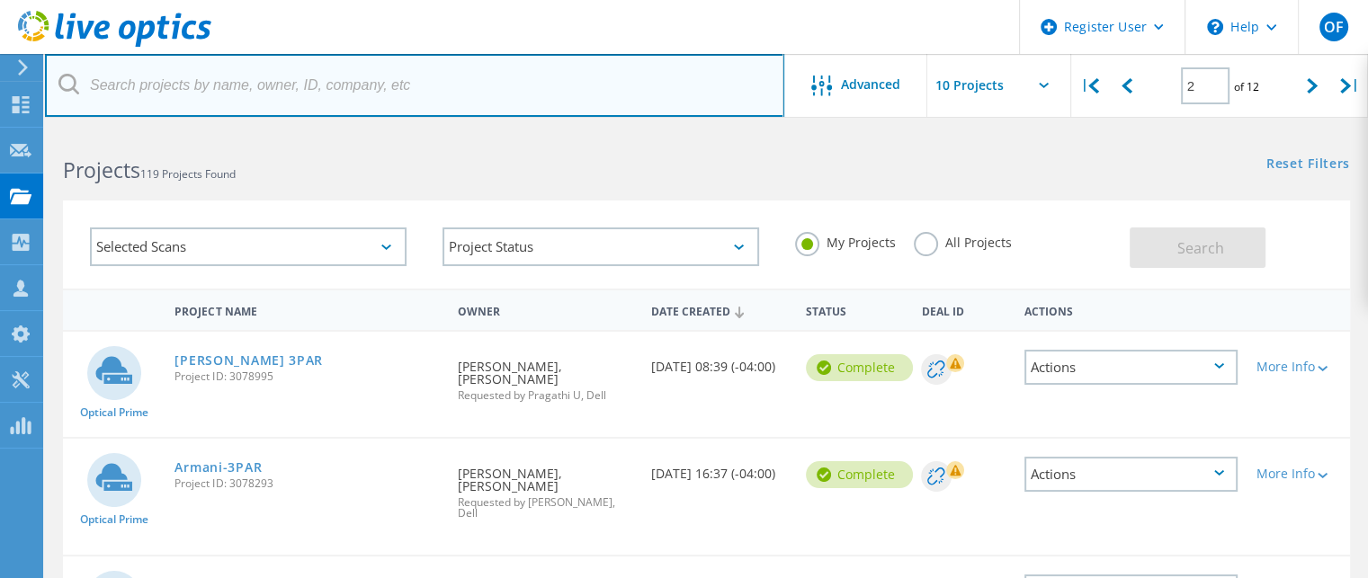
click at [281, 82] on input "text" at bounding box center [414, 85] width 739 height 63
paste input "3078106"
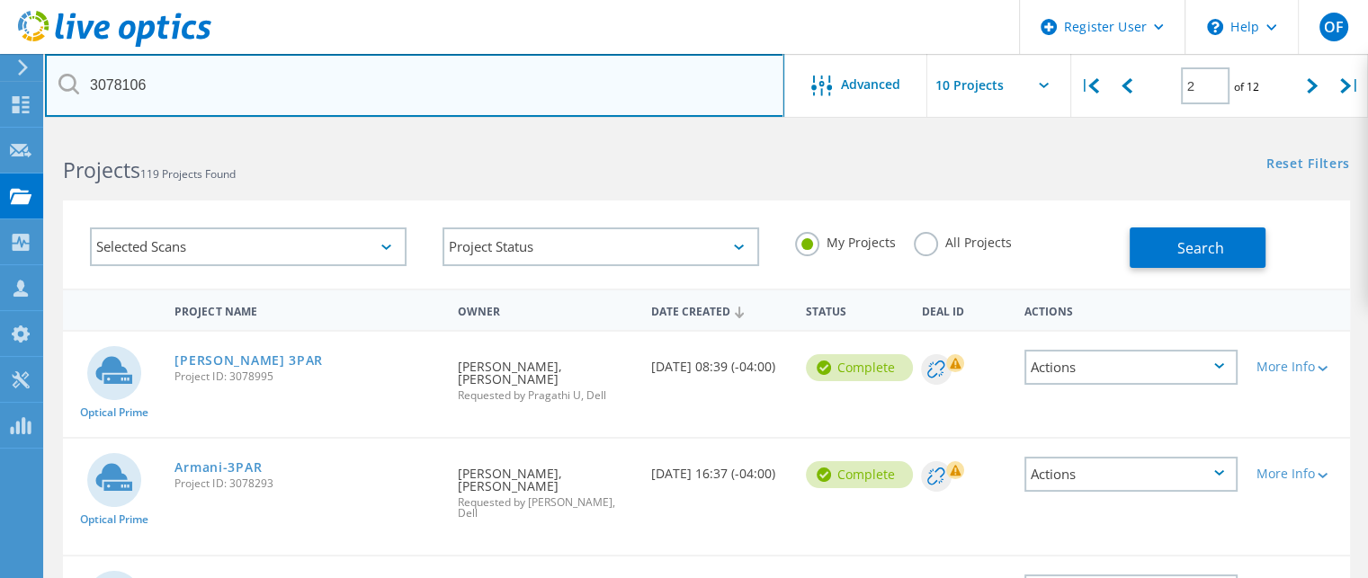
type input "3078106"
type input "1"
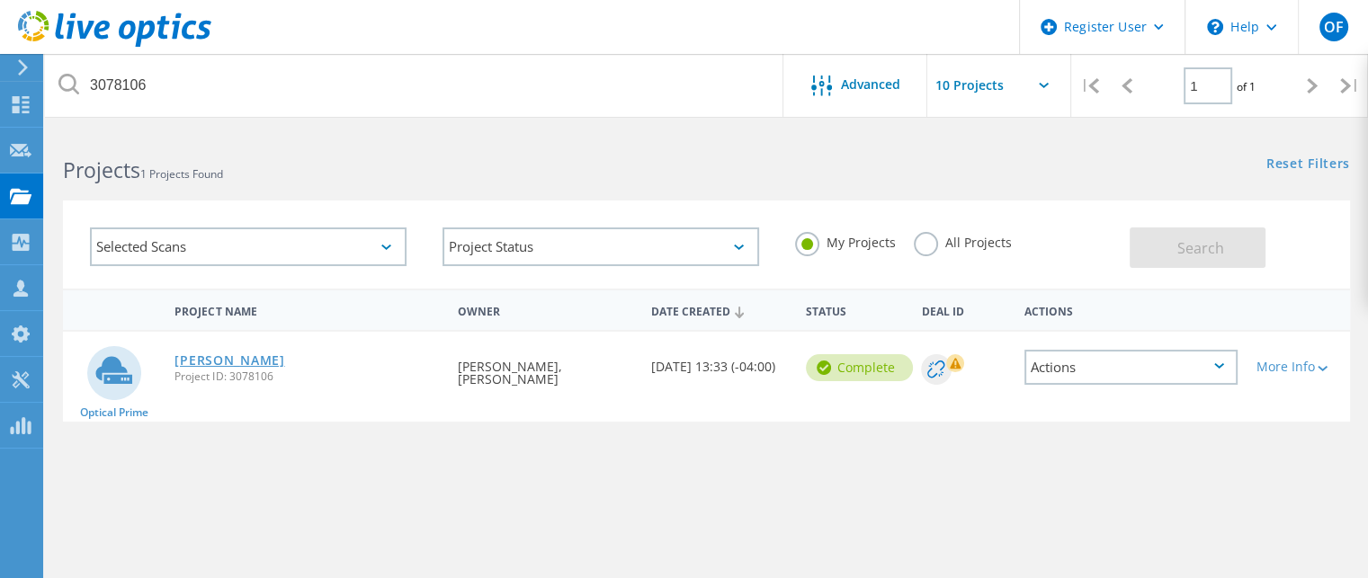
click at [257, 354] on link "[PERSON_NAME]" at bounding box center [229, 360] width 110 height 13
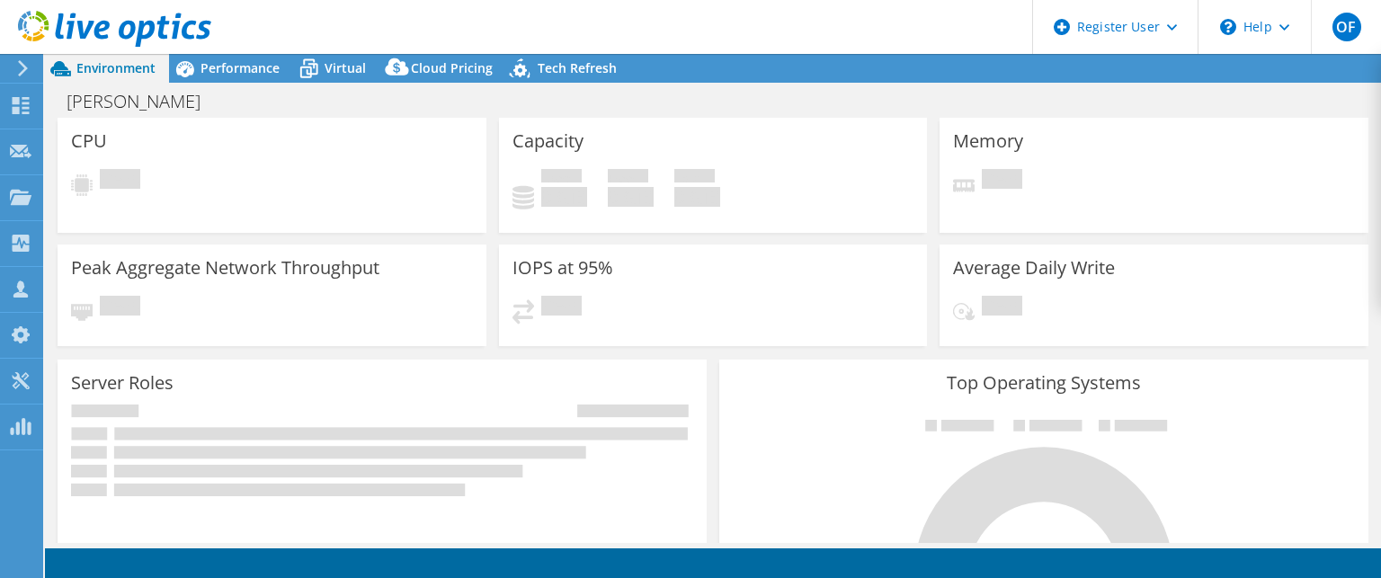
select select "USD"
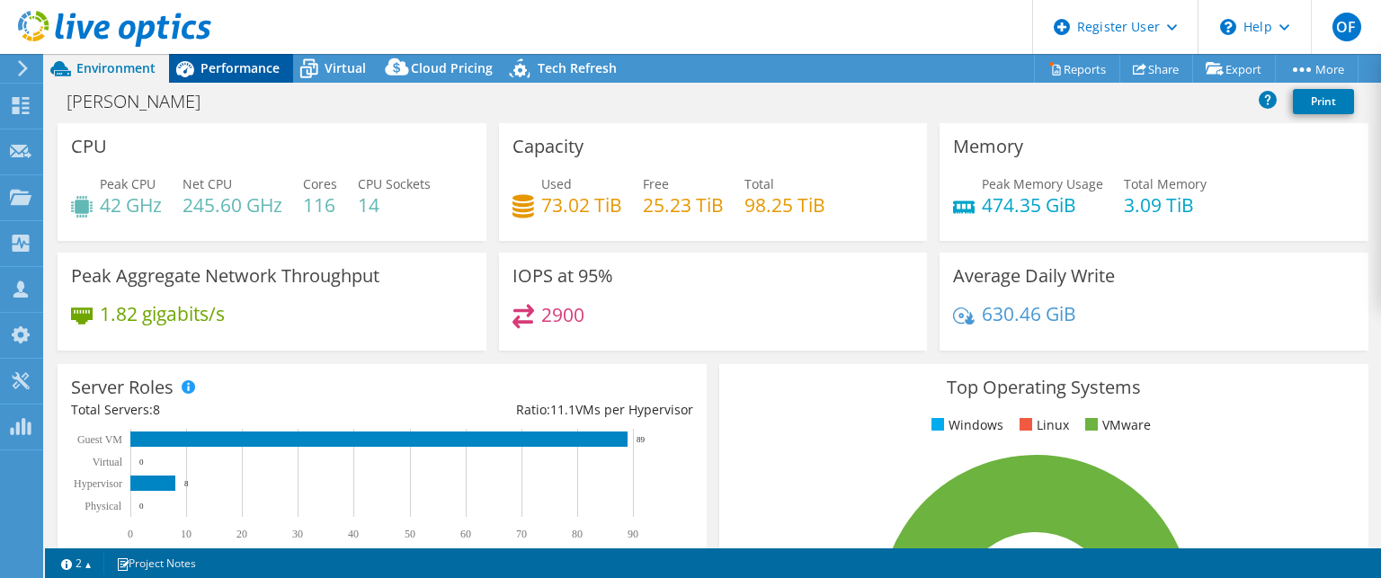
click at [240, 74] on span "Performance" at bounding box center [240, 67] width 79 height 17
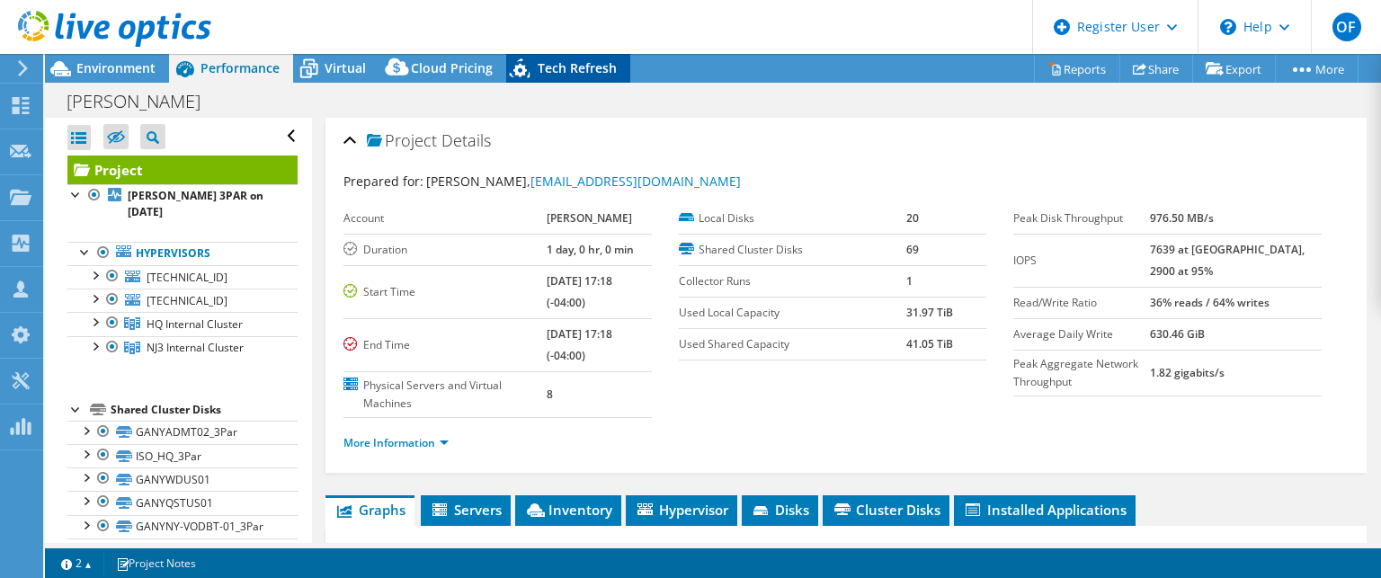
click at [577, 74] on span "Tech Refresh" at bounding box center [577, 67] width 79 height 17
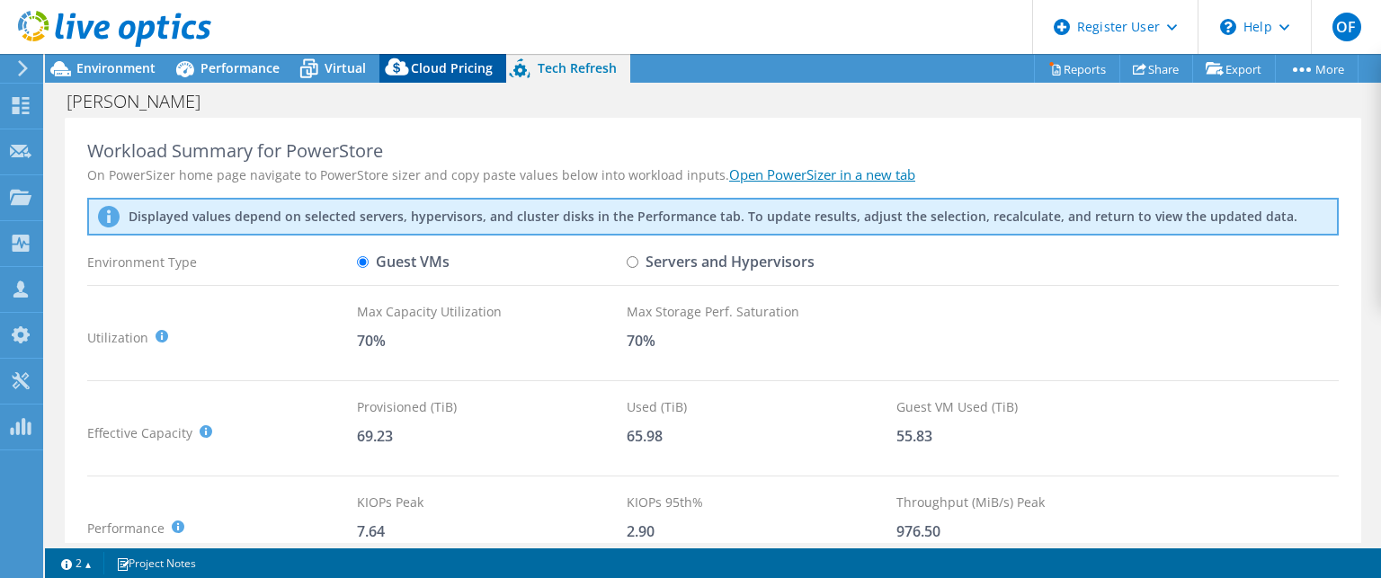
click at [463, 69] on span "Cloud Pricing" at bounding box center [452, 67] width 82 height 17
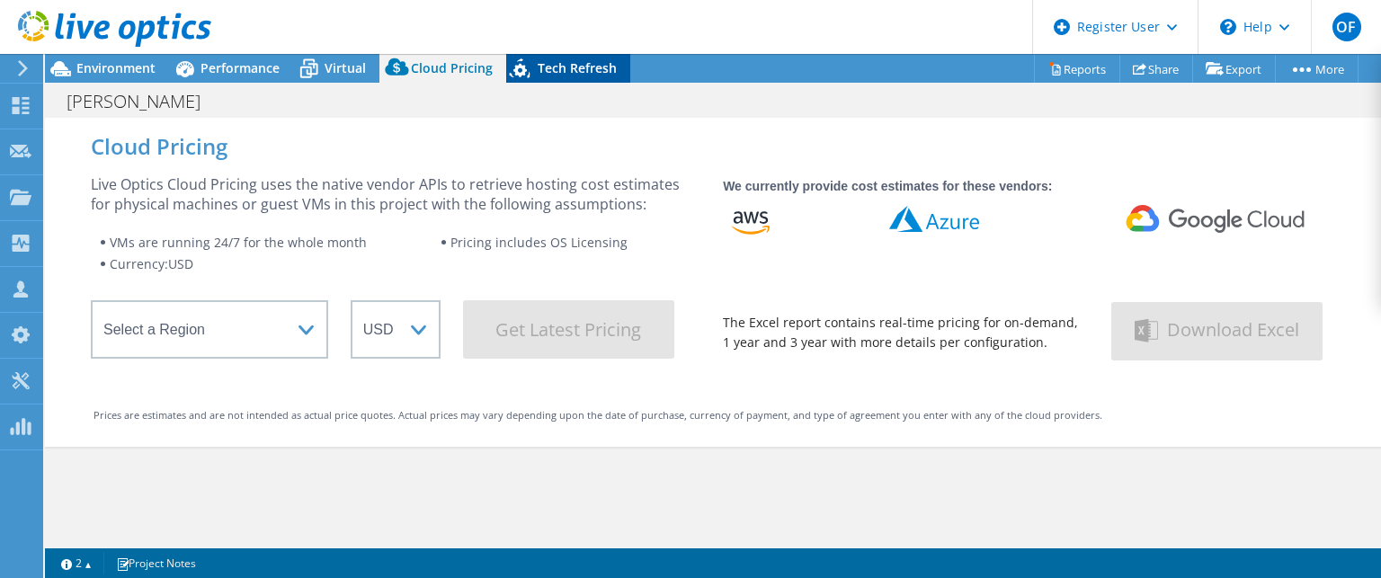
click at [575, 56] on div "Tech Refresh" at bounding box center [568, 68] width 124 height 29
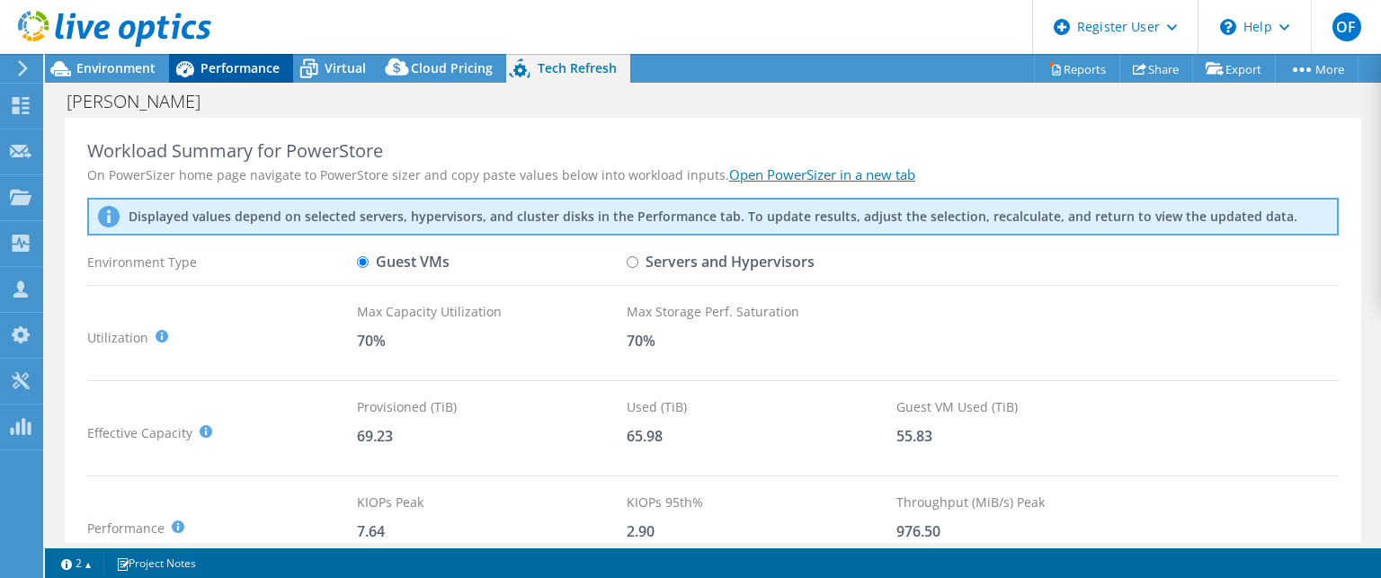
click at [226, 64] on span "Performance" at bounding box center [240, 67] width 79 height 17
